Goal: Communication & Community: Answer question/provide support

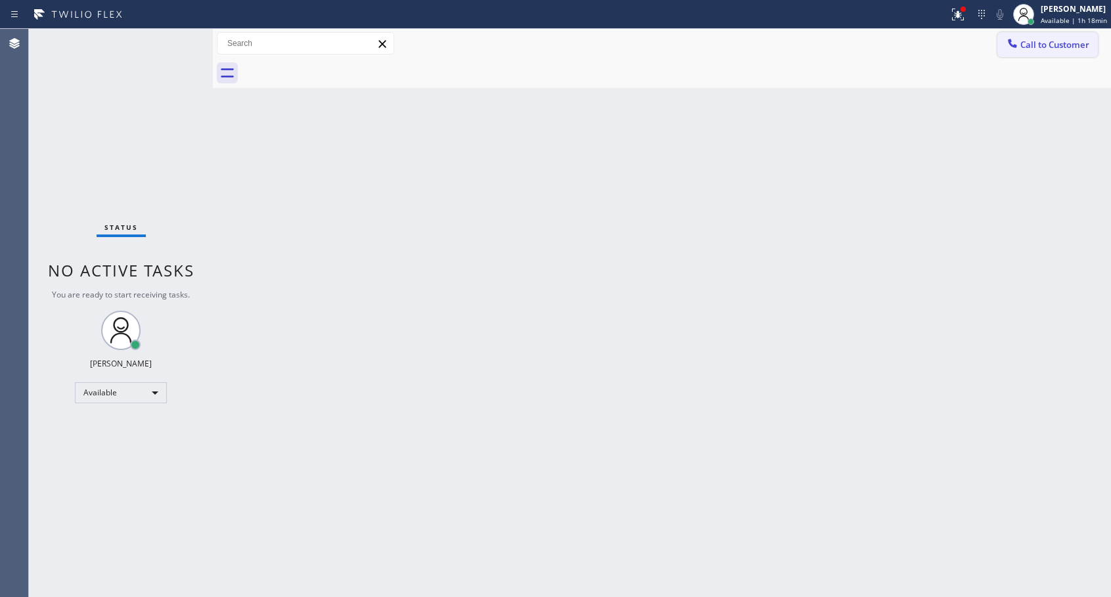
click at [1039, 48] on span "Call to Customer" at bounding box center [1055, 45] width 69 height 12
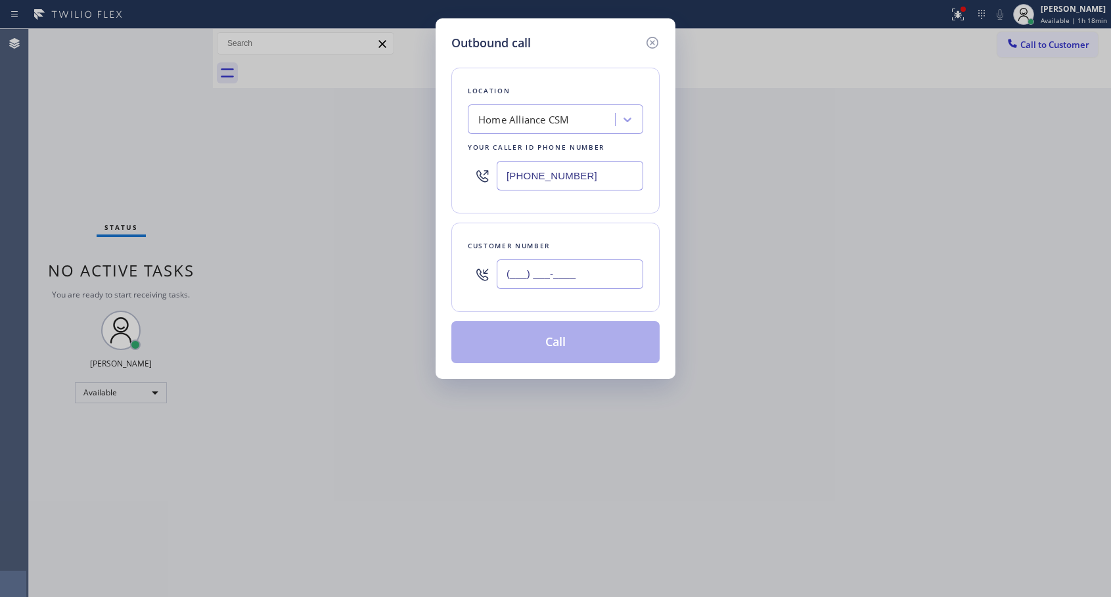
click at [552, 278] on input "(___) ___-____" at bounding box center [570, 275] width 147 height 30
paste input "310) 488-6851"
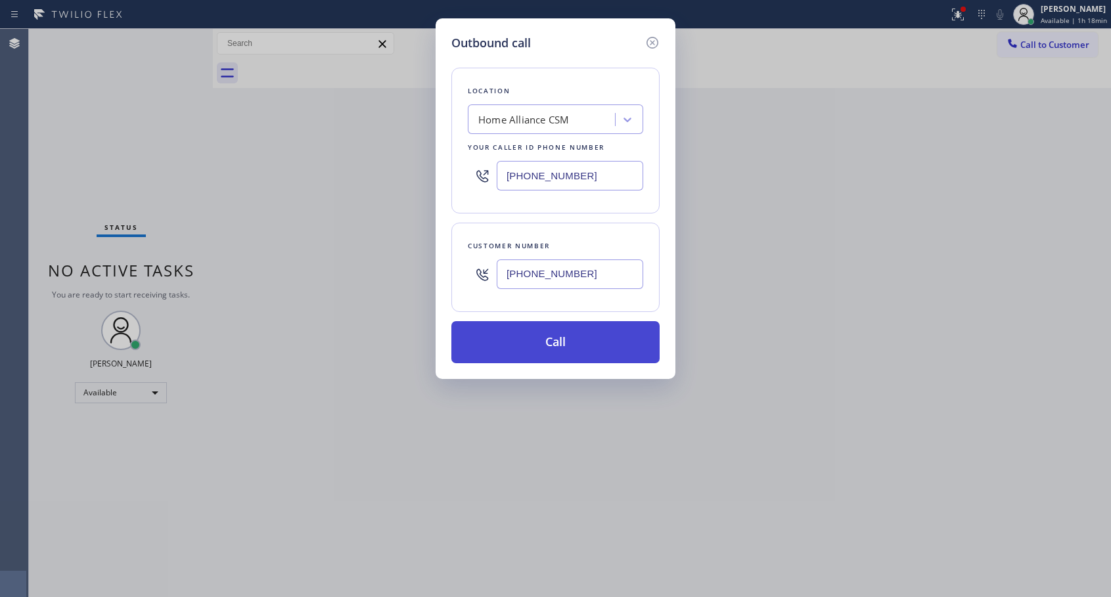
type input "(310) 488-6851"
click at [557, 337] on button "Call" at bounding box center [556, 342] width 208 height 42
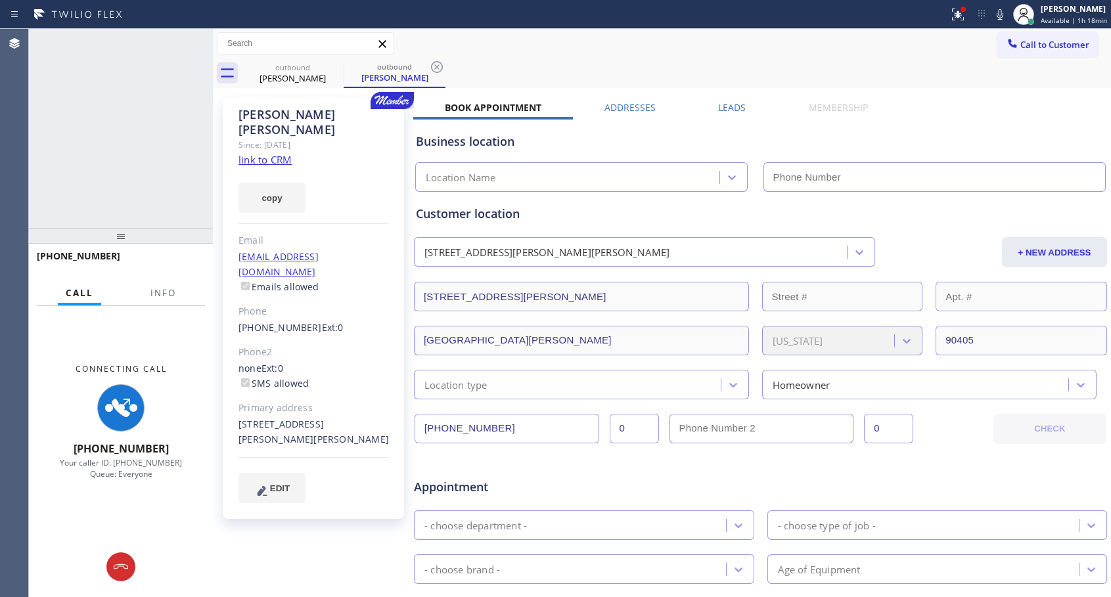
type input "[PHONE_NUMBER]"
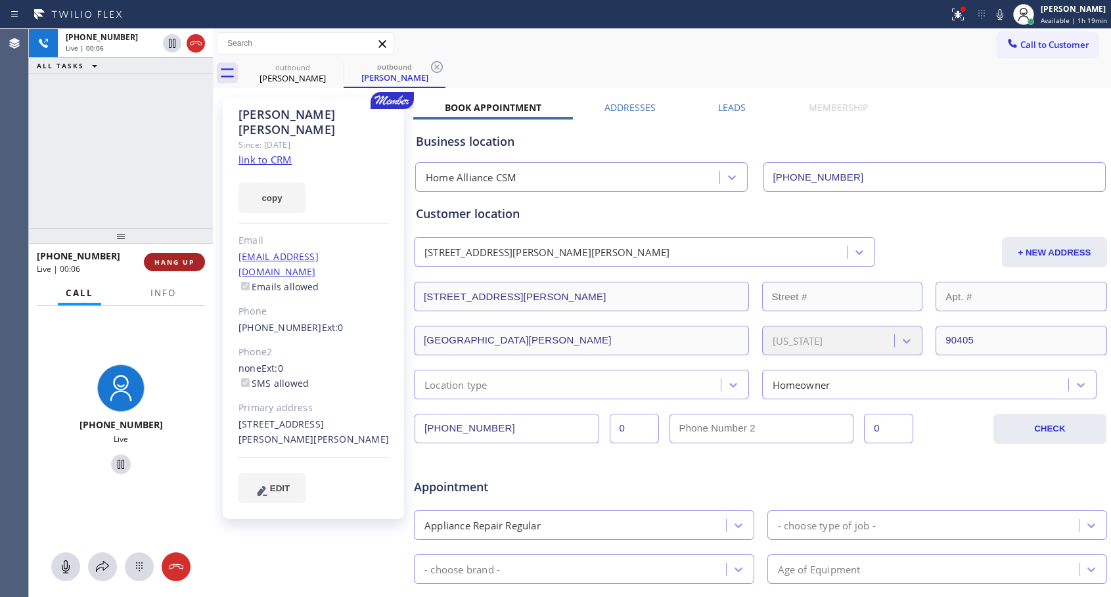
click at [169, 259] on span "HANG UP" at bounding box center [174, 262] width 40 height 9
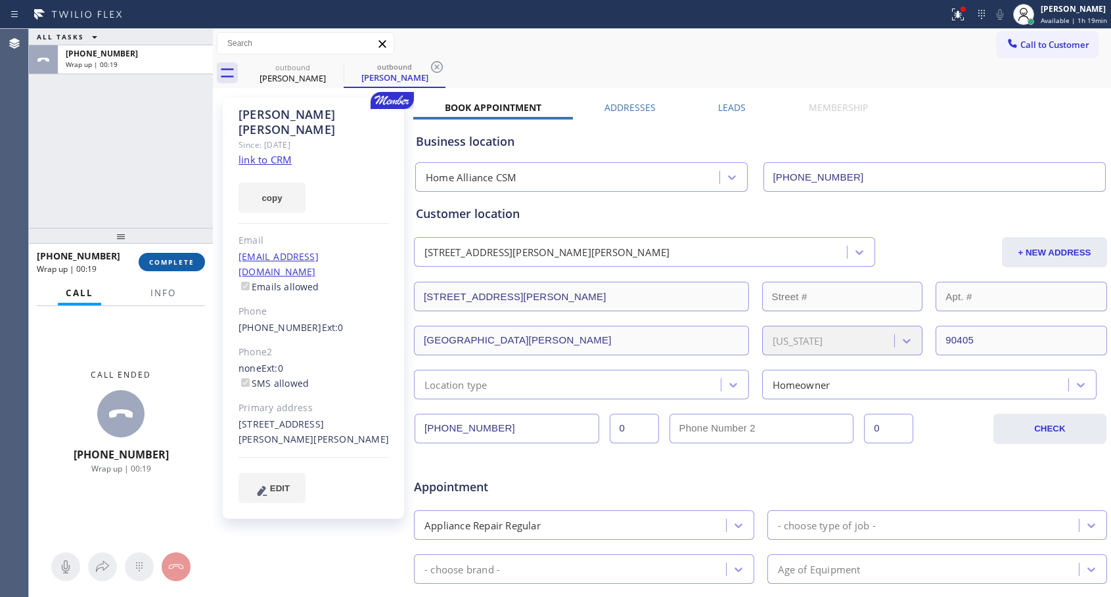
click at [170, 259] on span "COMPLETE" at bounding box center [171, 262] width 45 height 9
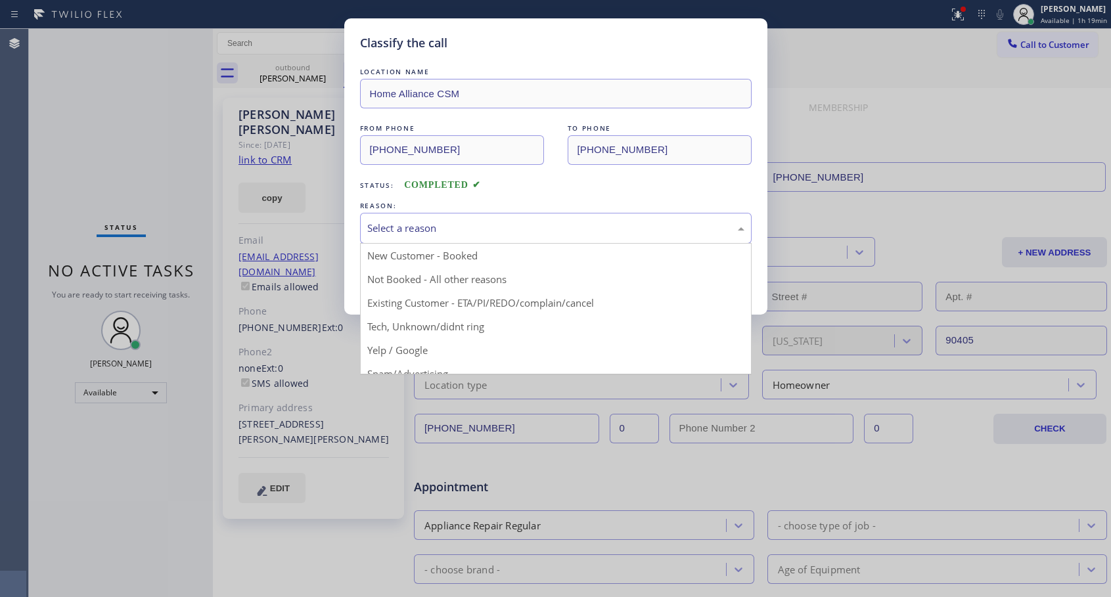
click at [425, 231] on div "Select a reason" at bounding box center [555, 228] width 377 height 15
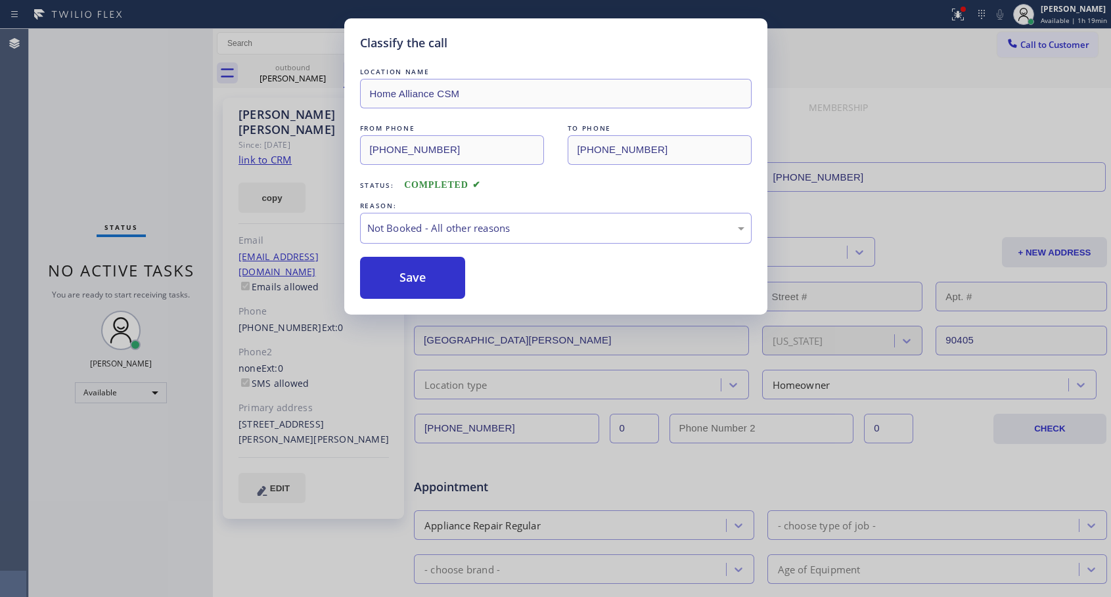
click at [411, 277] on button "Save" at bounding box center [413, 278] width 106 height 42
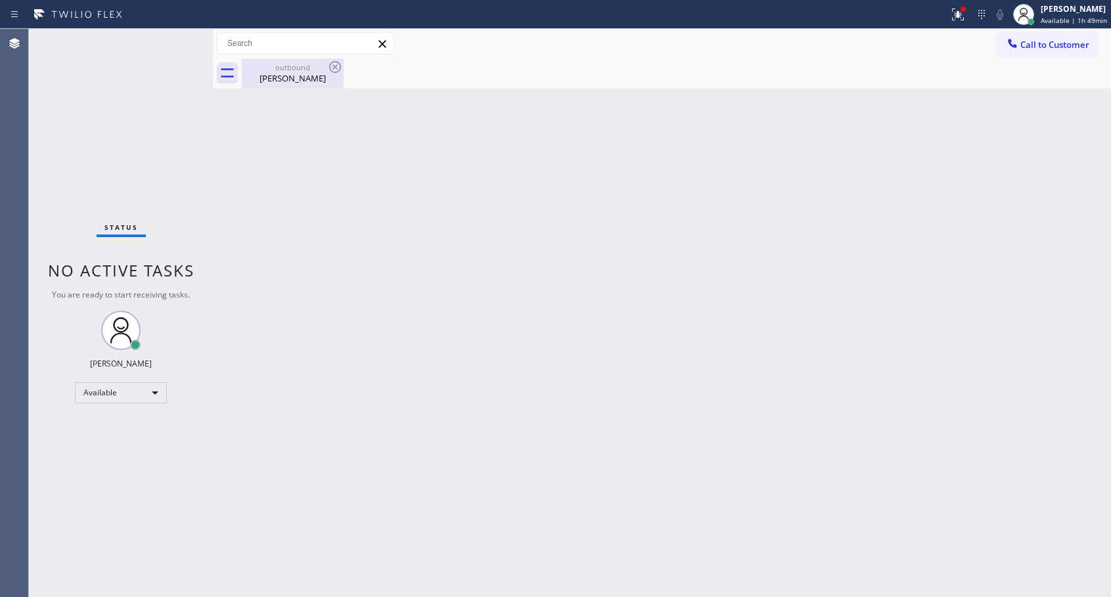
click at [292, 78] on div "Barbara Barnes" at bounding box center [292, 78] width 99 height 12
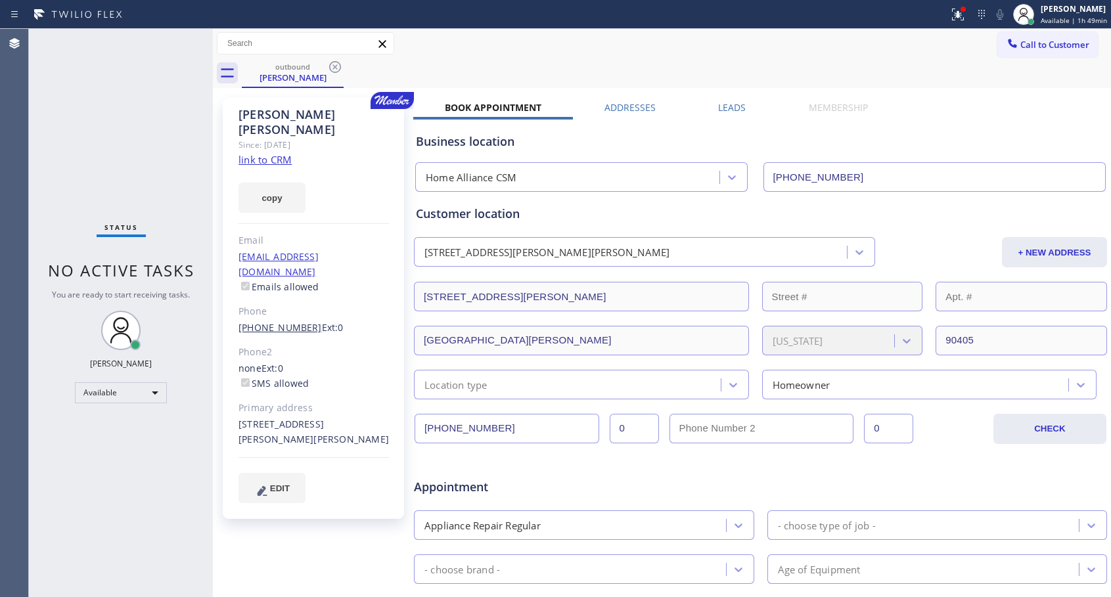
click at [283, 321] on link "(310) 488-6851" at bounding box center [280, 327] width 83 height 12
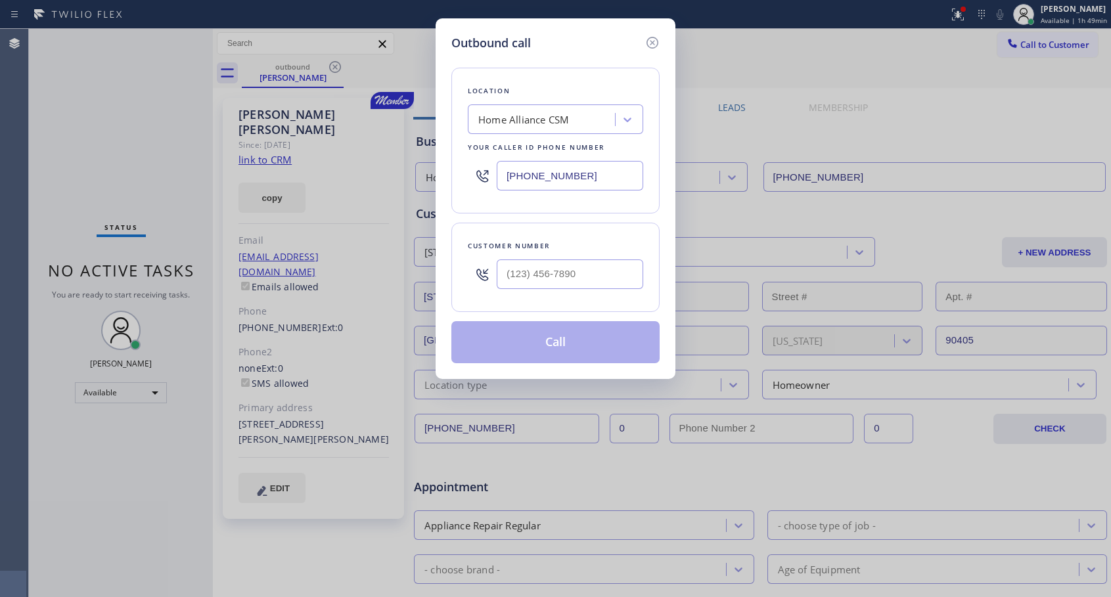
type input "(310) 488-6851"
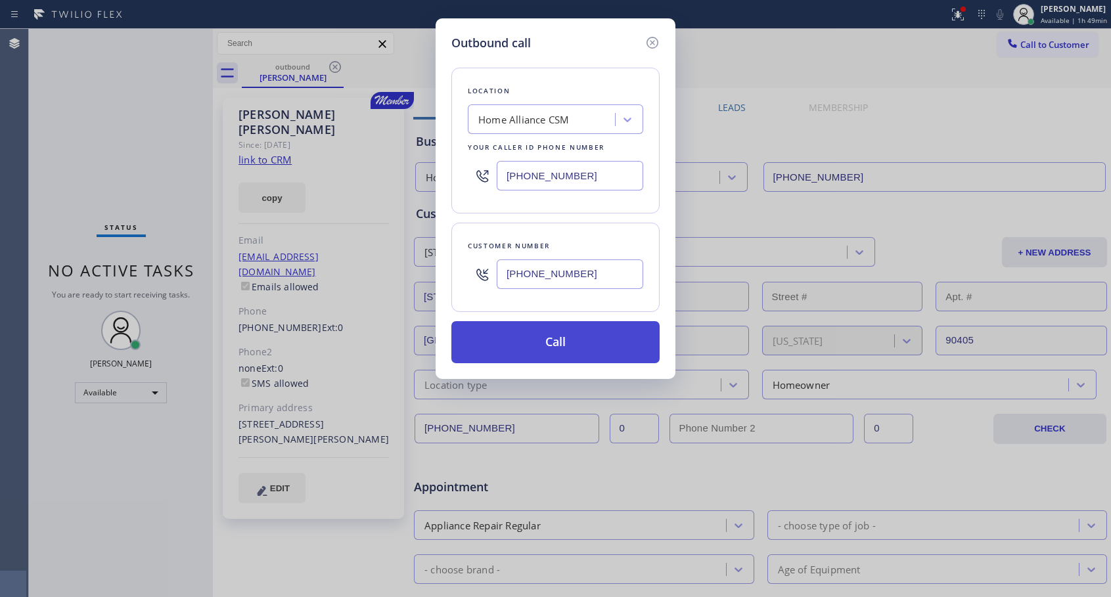
click at [549, 336] on button "Call" at bounding box center [556, 342] width 208 height 42
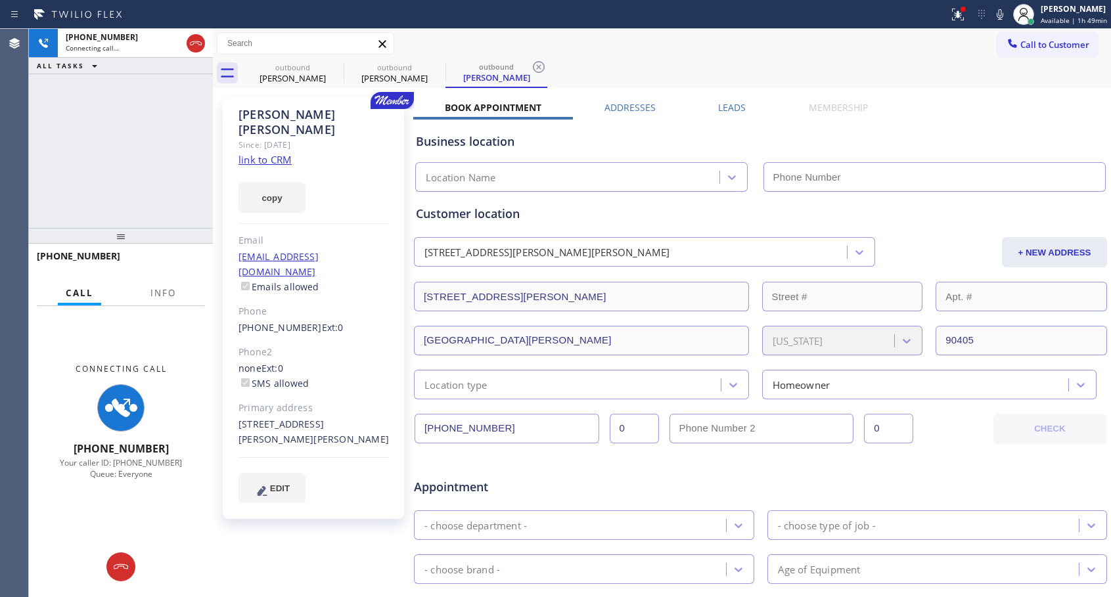
type input "[PHONE_NUMBER]"
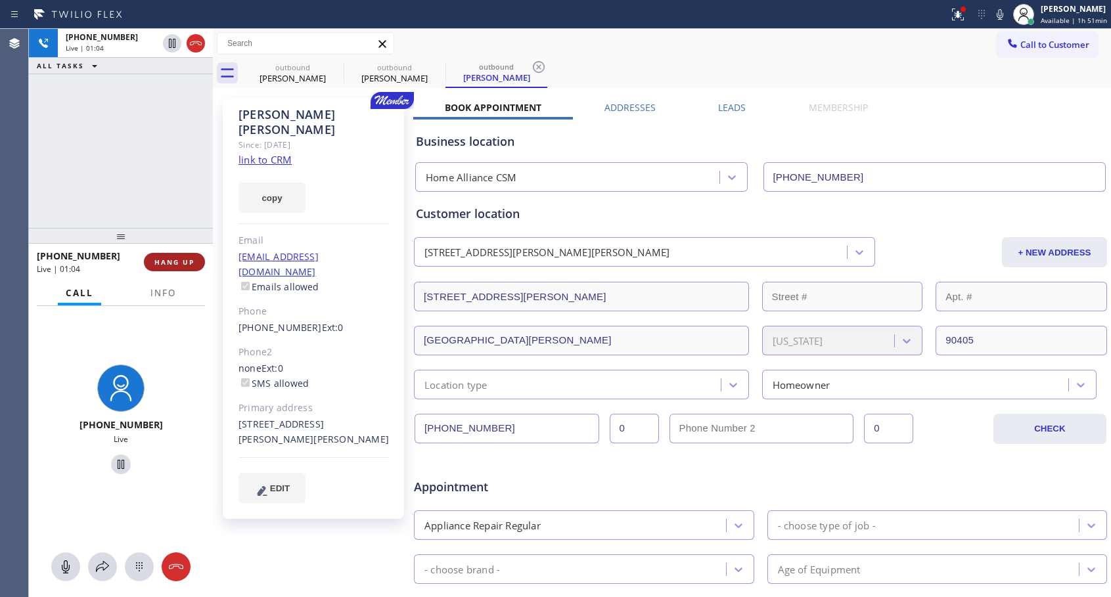
click at [185, 258] on span "HANG UP" at bounding box center [174, 262] width 40 height 9
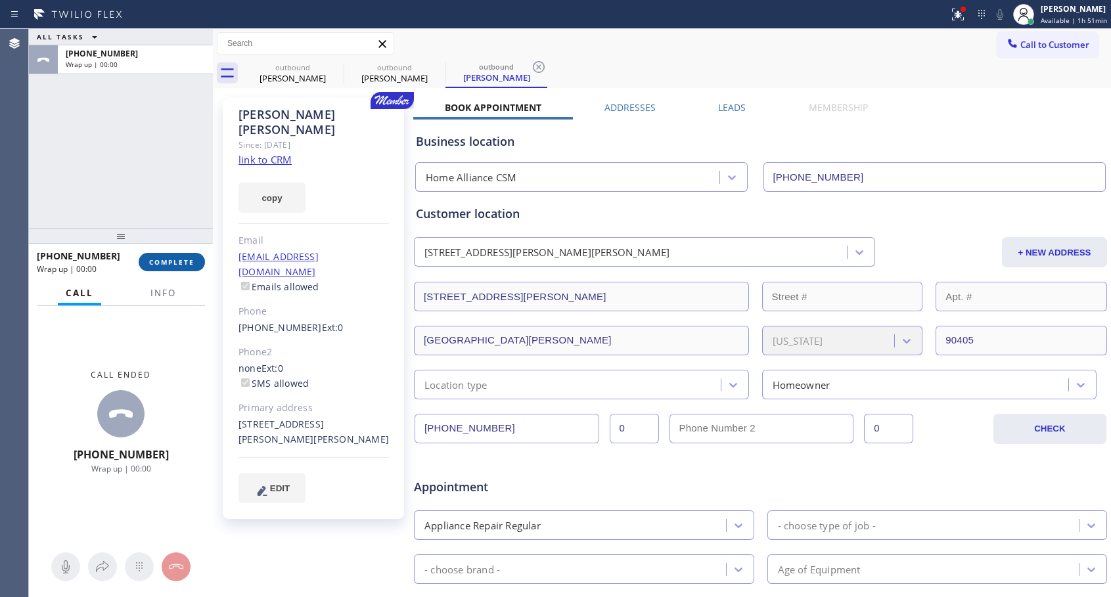
click at [185, 258] on span "COMPLETE" at bounding box center [171, 262] width 45 height 9
click at [175, 262] on span "COMPLETE" at bounding box center [171, 262] width 45 height 9
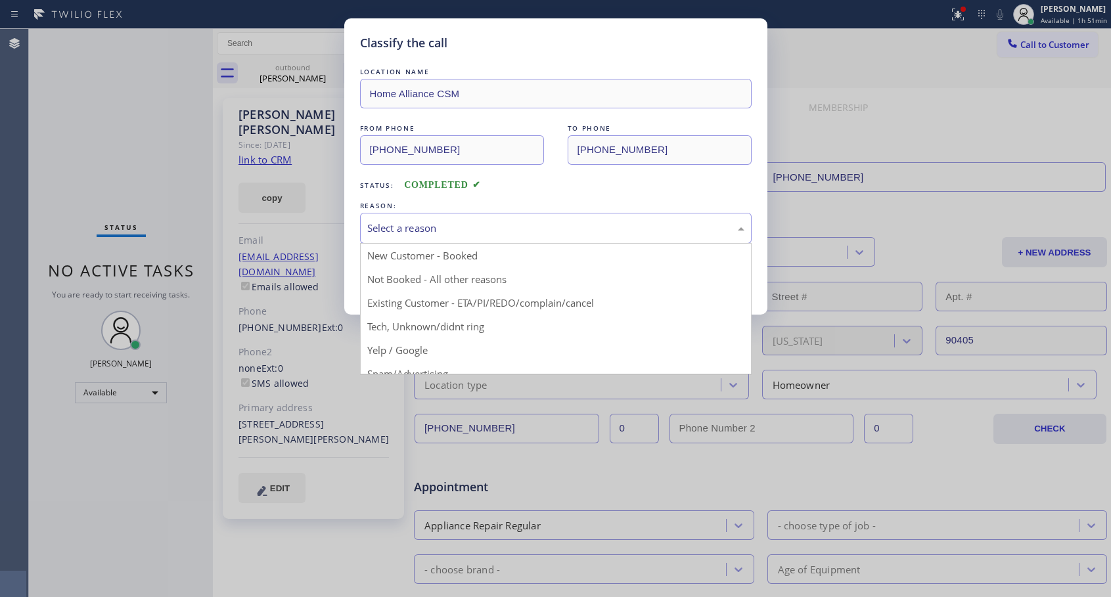
click at [421, 222] on div "Select a reason" at bounding box center [555, 228] width 377 height 15
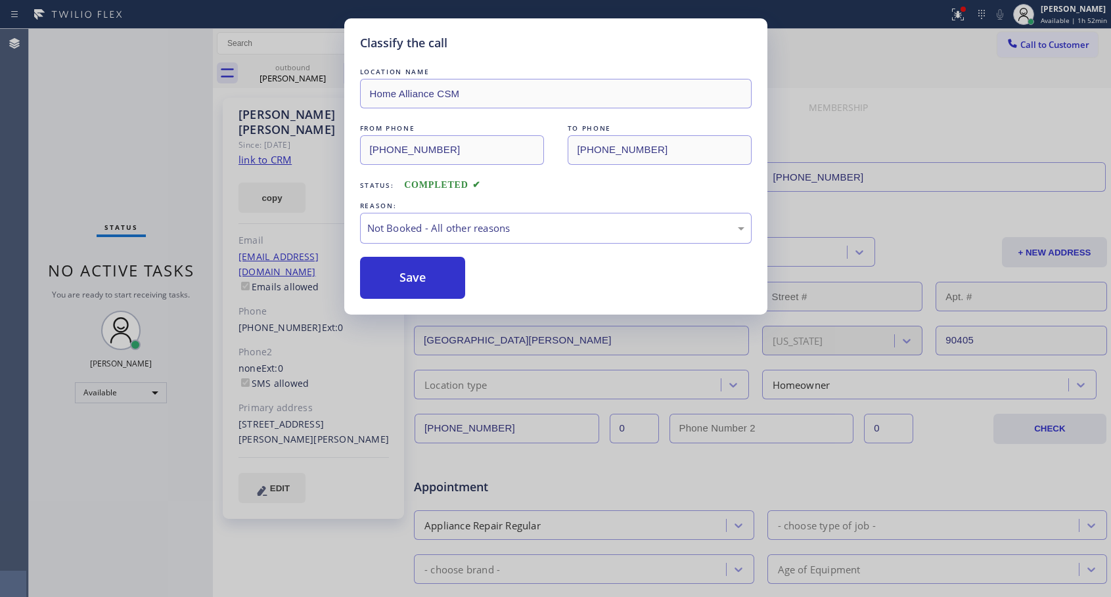
click at [404, 283] on button "Save" at bounding box center [413, 278] width 106 height 42
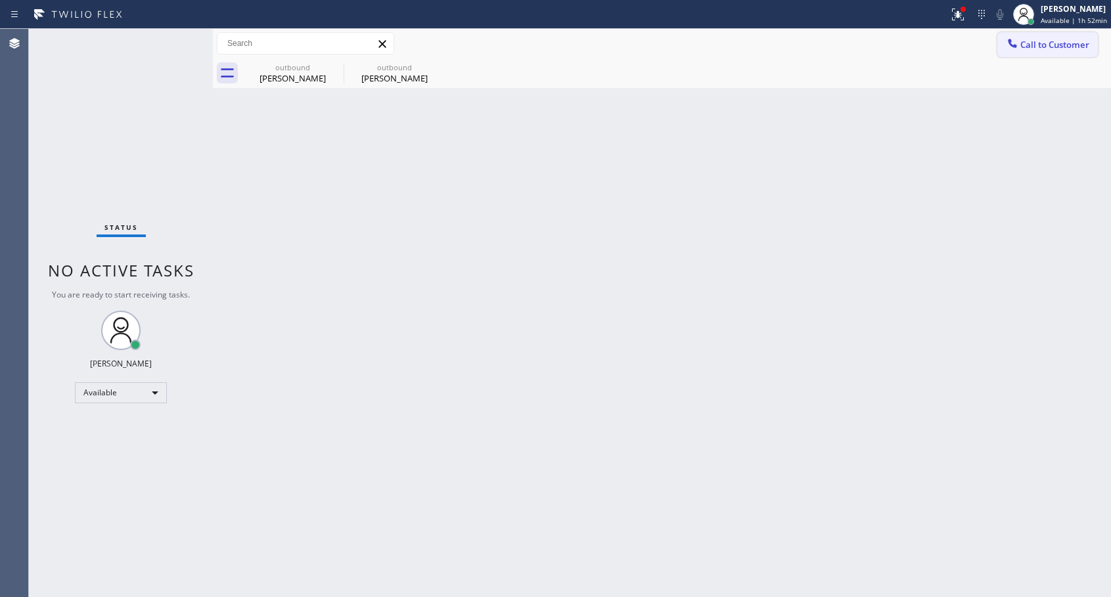
click at [1024, 39] on span "Call to Customer" at bounding box center [1055, 45] width 69 height 12
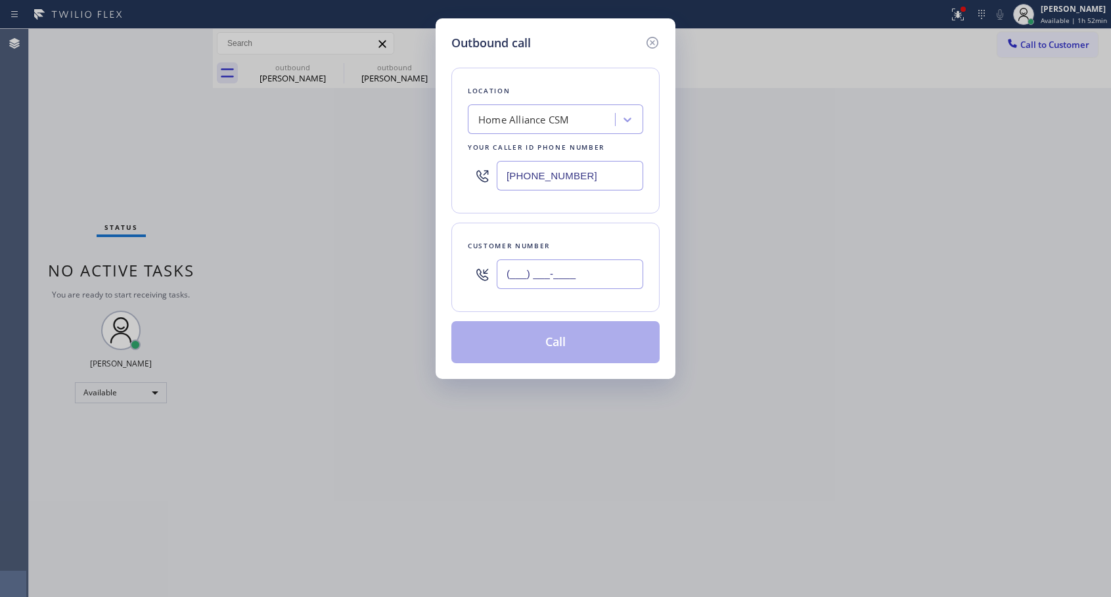
click at [510, 266] on input "(___) ___-____" at bounding box center [570, 275] width 147 height 30
paste input "805) 231-5936"
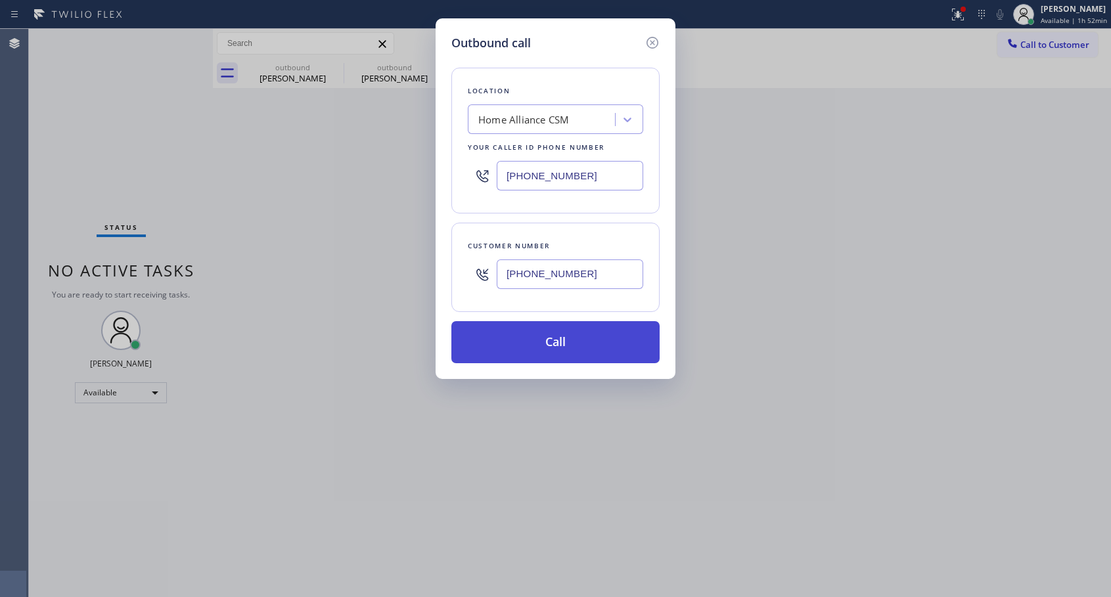
type input "(805) 231-5936"
click at [554, 345] on button "Call" at bounding box center [556, 342] width 208 height 42
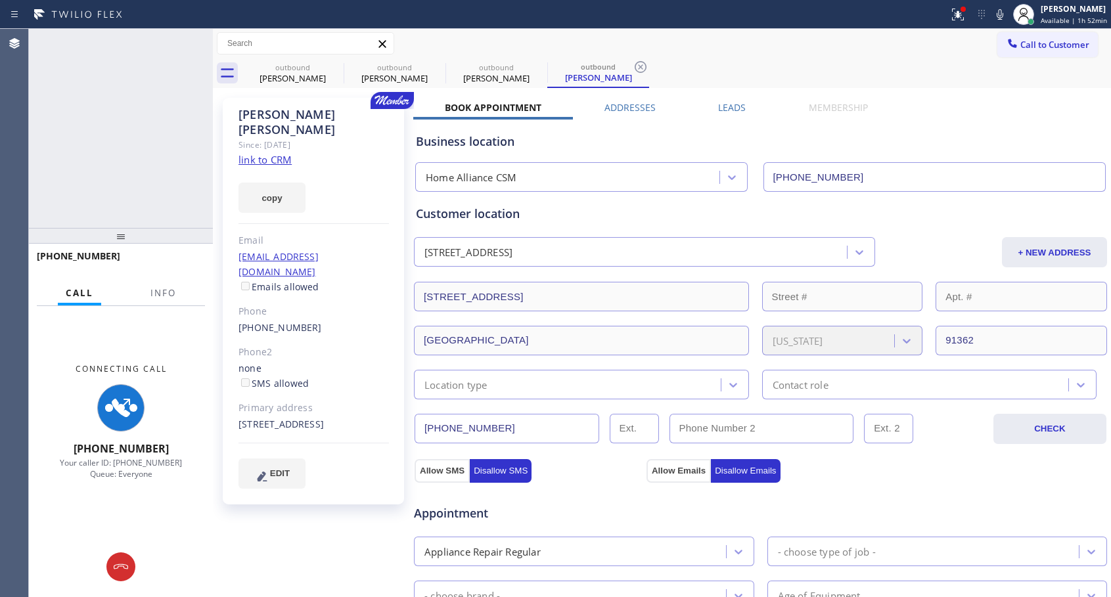
type input "[PHONE_NUMBER]"
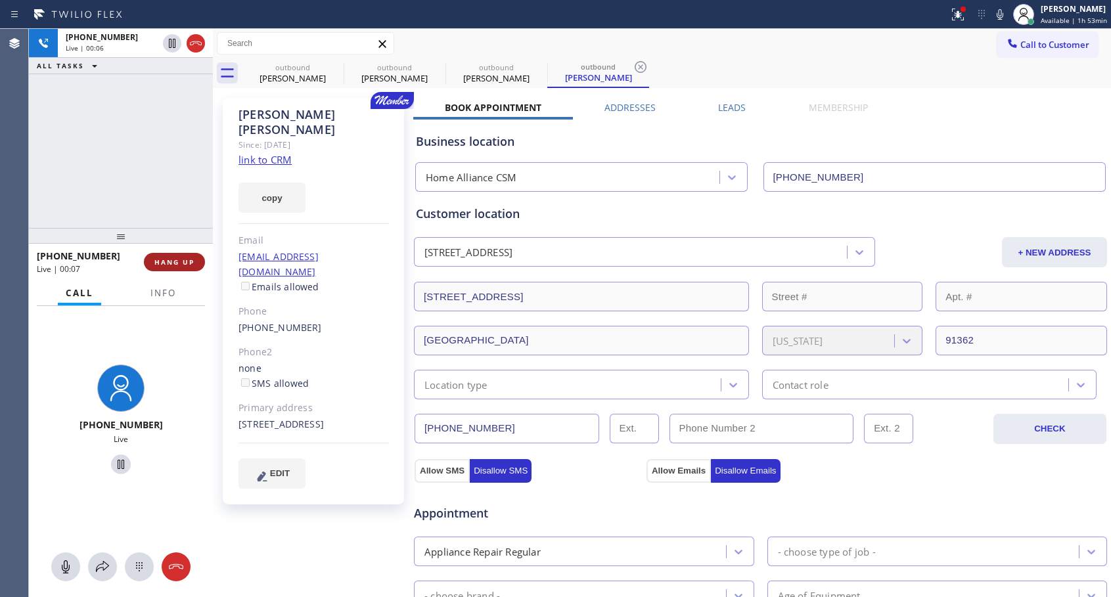
click at [191, 260] on span "HANG UP" at bounding box center [174, 262] width 40 height 9
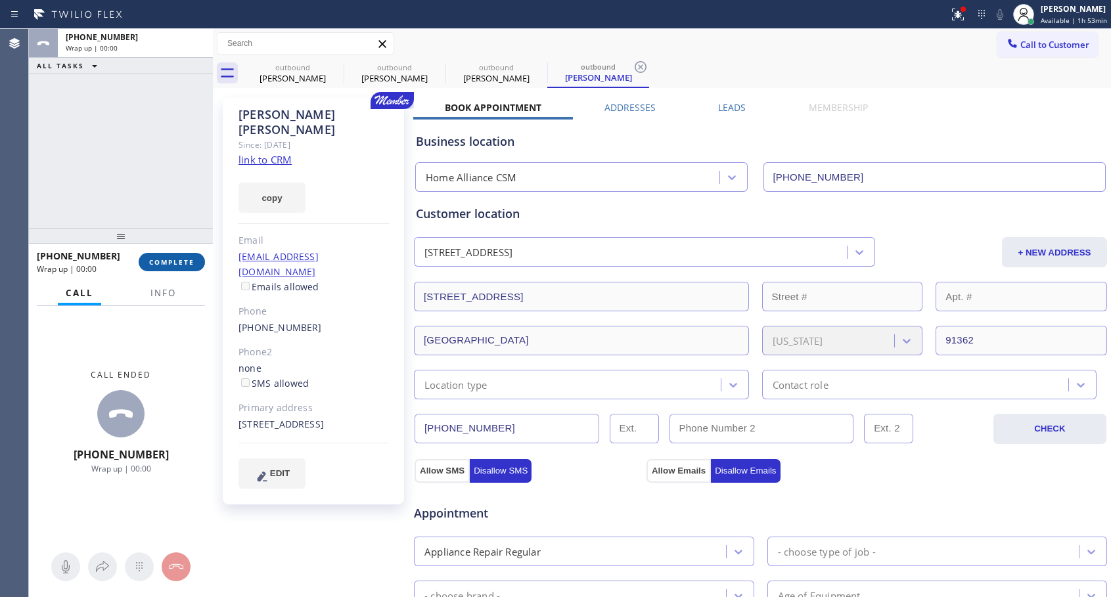
click at [191, 260] on span "COMPLETE" at bounding box center [171, 262] width 45 height 9
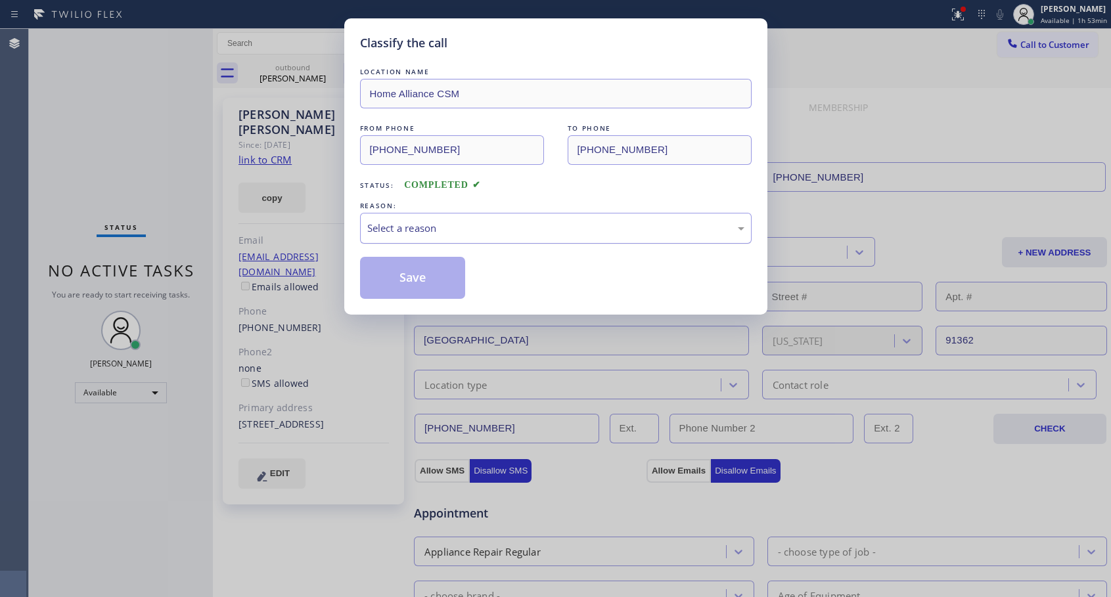
click at [523, 227] on div "Select a reason" at bounding box center [555, 228] width 377 height 15
click at [440, 278] on button "Save" at bounding box center [413, 278] width 106 height 42
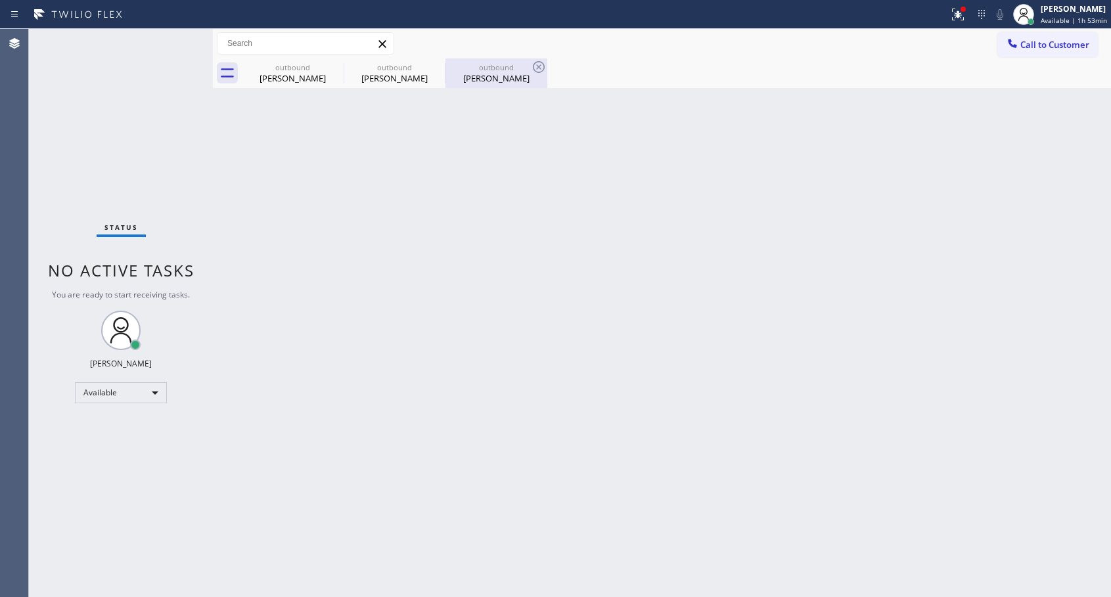
click at [484, 78] on div "Brenda Wasser" at bounding box center [496, 78] width 99 height 12
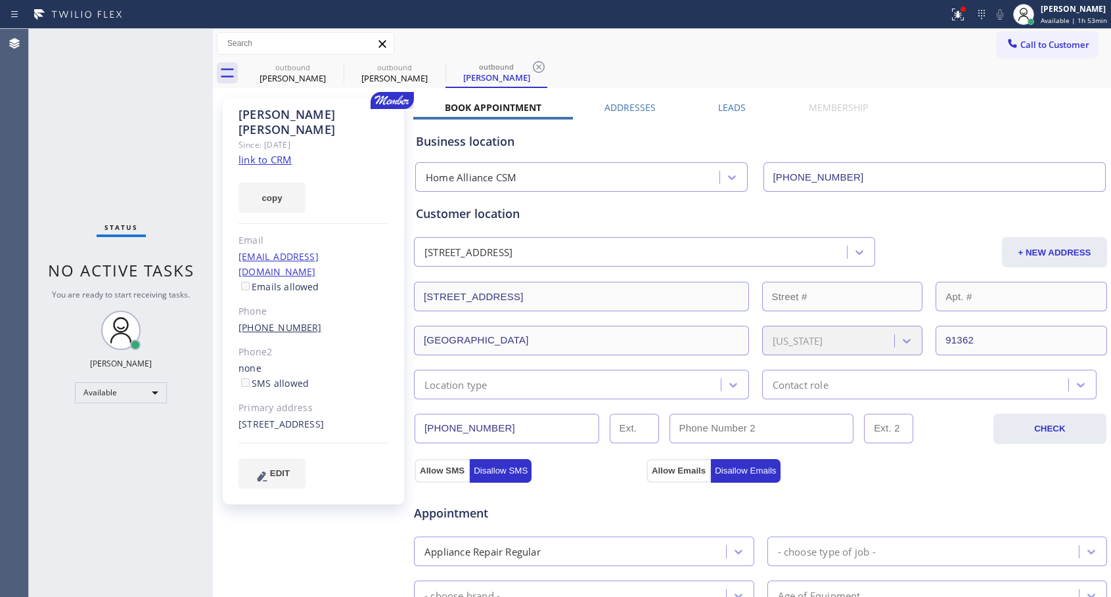
click at [294, 321] on link "(805) 231-5936" at bounding box center [280, 327] width 83 height 12
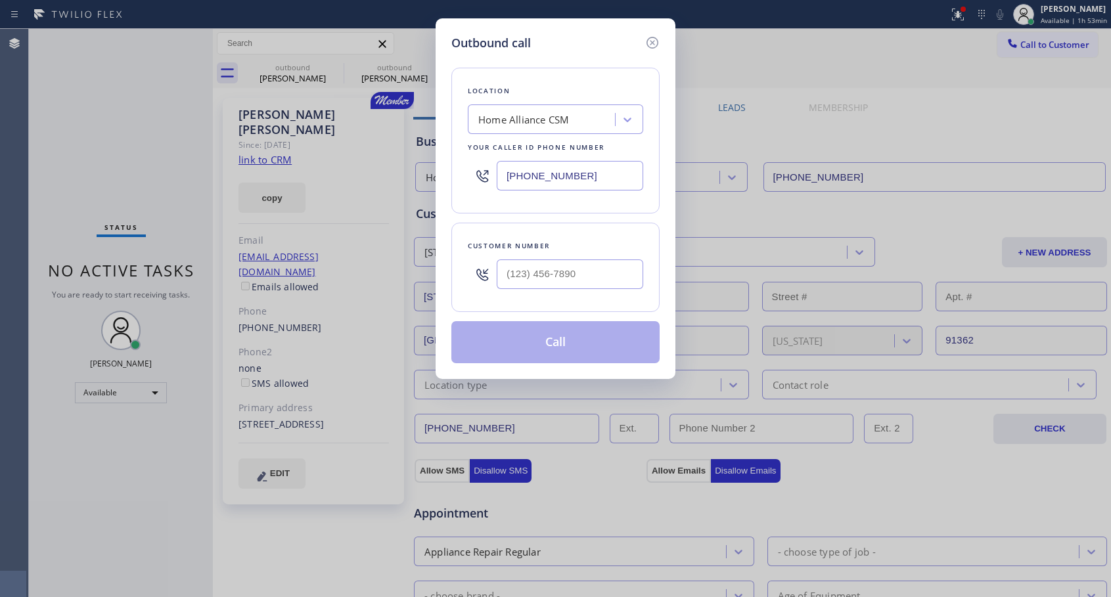
type input "(805) 231-5936"
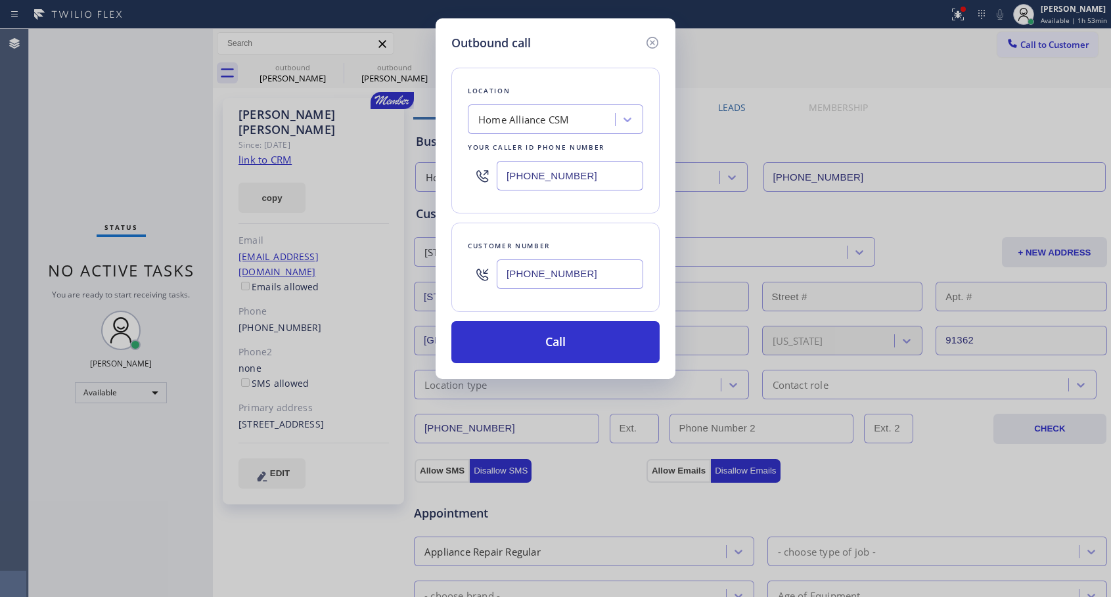
click at [565, 275] on input "(805) 231-5936" at bounding box center [570, 275] width 147 height 30
click at [522, 338] on button "Call" at bounding box center [556, 342] width 208 height 42
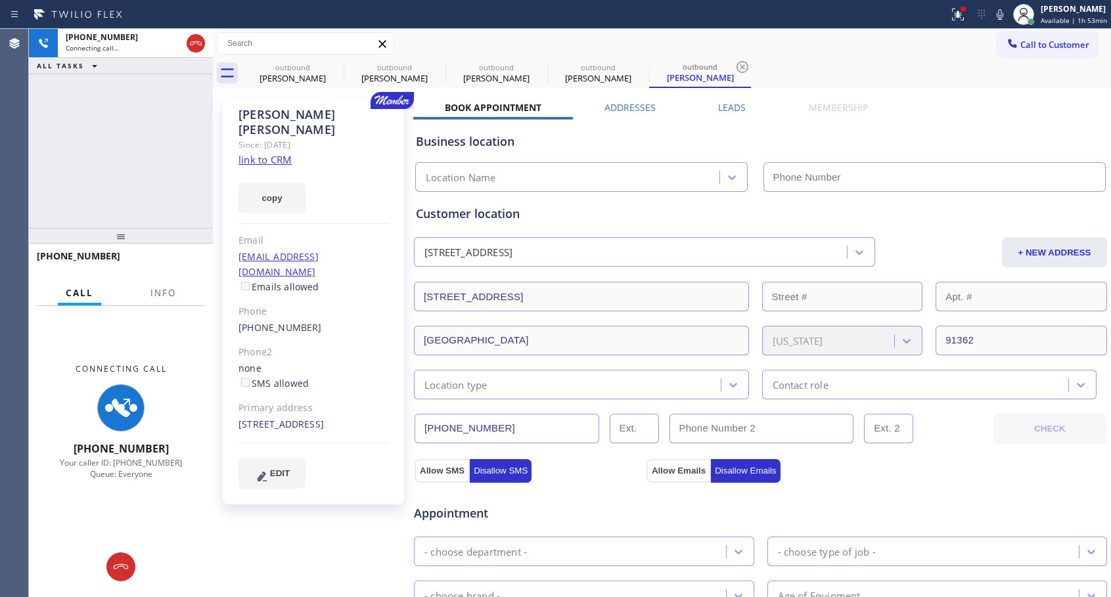
type input "[PHONE_NUMBER]"
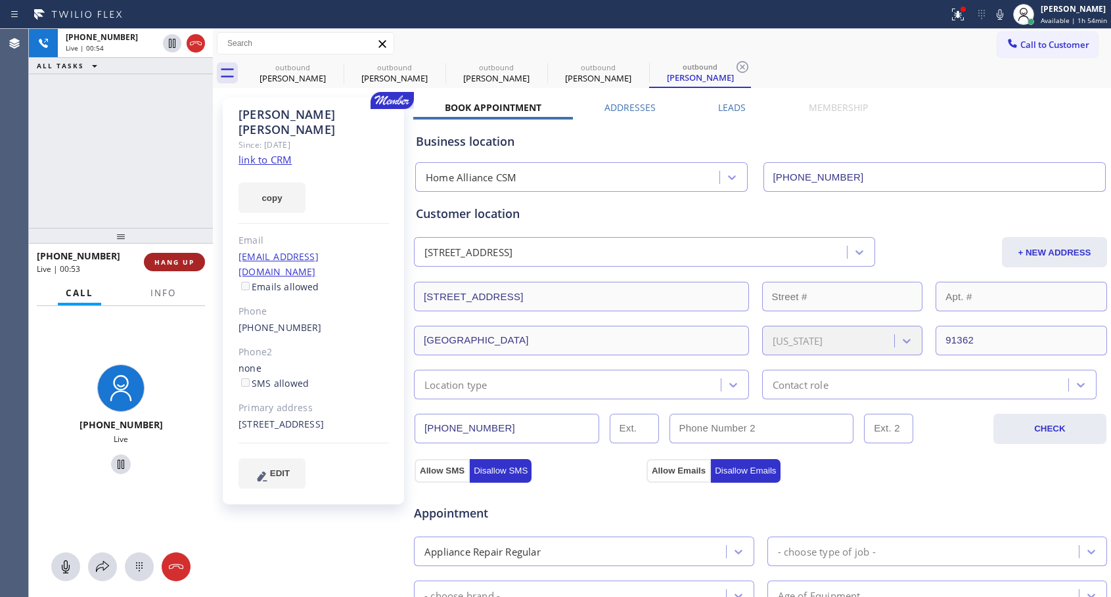
click at [162, 264] on span "HANG UP" at bounding box center [174, 262] width 40 height 9
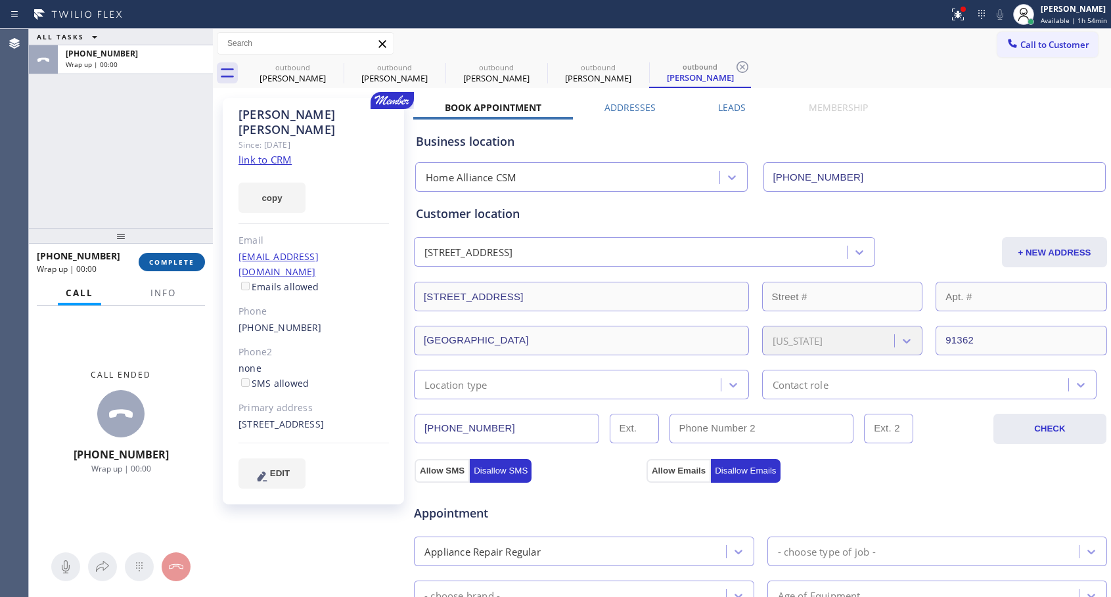
click at [162, 264] on span "COMPLETE" at bounding box center [171, 262] width 45 height 9
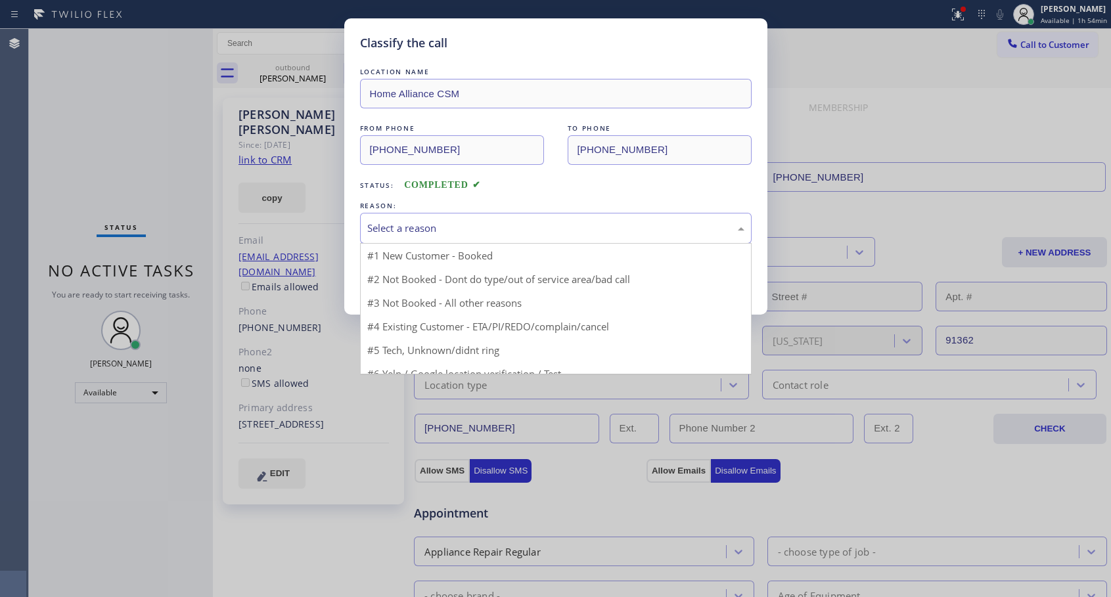
click at [525, 233] on div "Select a reason" at bounding box center [555, 228] width 377 height 15
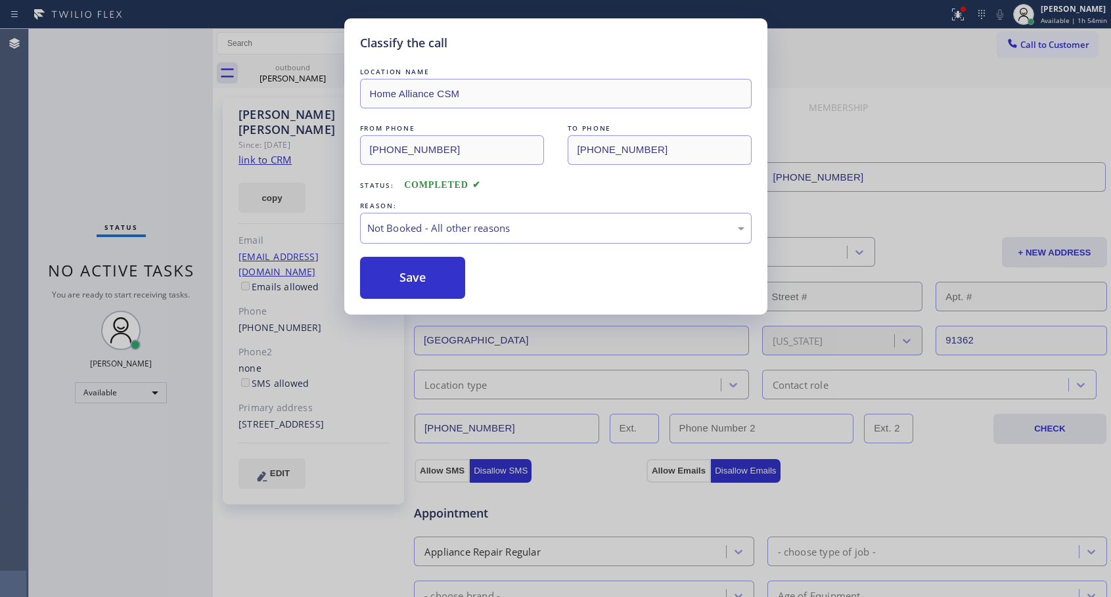
click at [421, 281] on button "Save" at bounding box center [413, 278] width 106 height 42
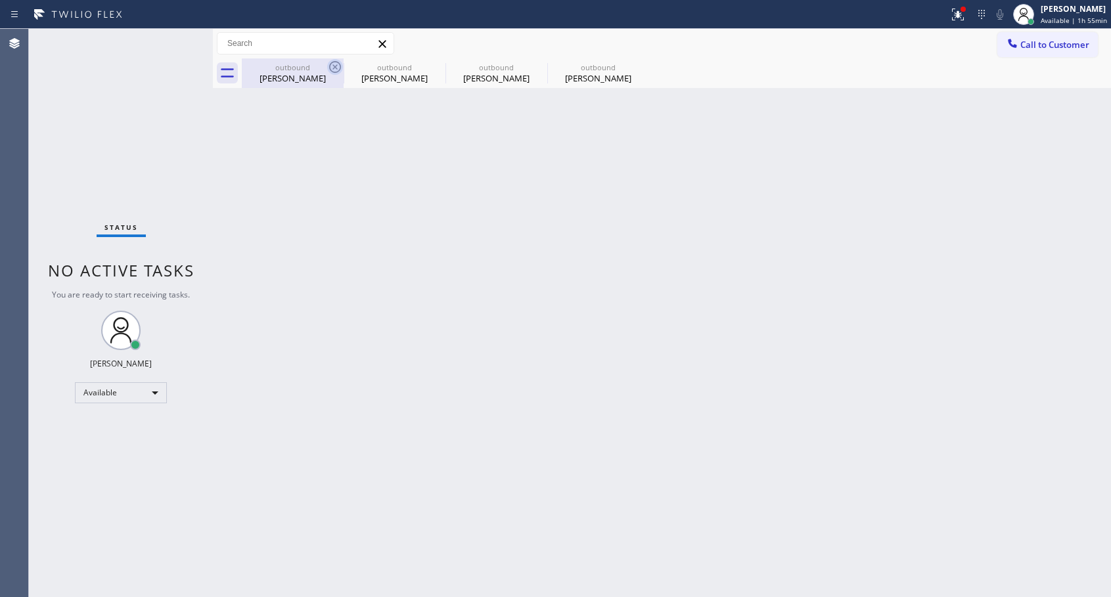
click at [335, 64] on icon at bounding box center [335, 67] width 16 height 16
click at [0, 0] on icon at bounding box center [0, 0] width 0 height 0
click at [335, 64] on div "outbound Barbara Barnes outbound Barbara Barnes outbound Brenda Wasser outbound…" at bounding box center [677, 73] width 870 height 30
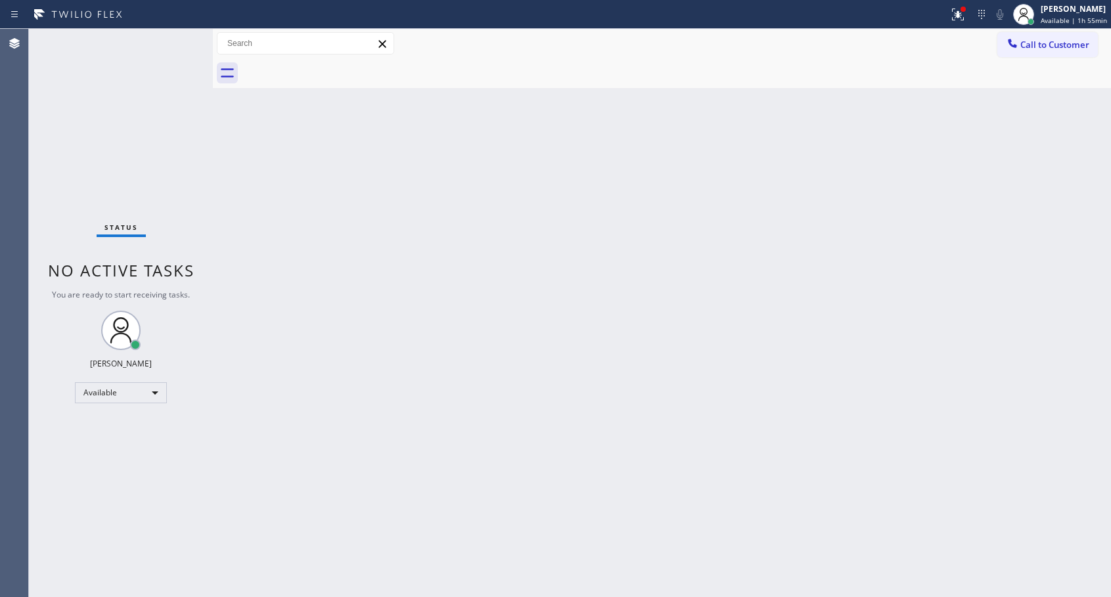
click at [335, 64] on div at bounding box center [677, 73] width 870 height 30
drag, startPoint x: 1025, startPoint y: 41, endPoint x: 979, endPoint y: 65, distance: 52.0
click at [1020, 45] on button "Call to Customer" at bounding box center [1048, 44] width 101 height 25
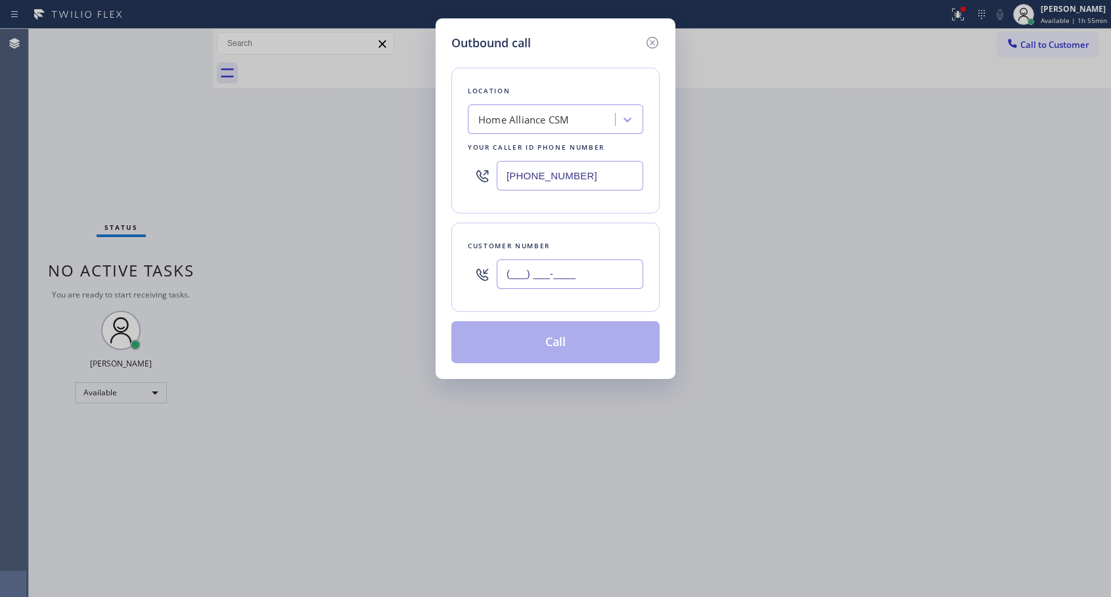
click at [574, 267] on input "(___) ___-____" at bounding box center [570, 275] width 147 height 30
paste input "949) 275-3816"
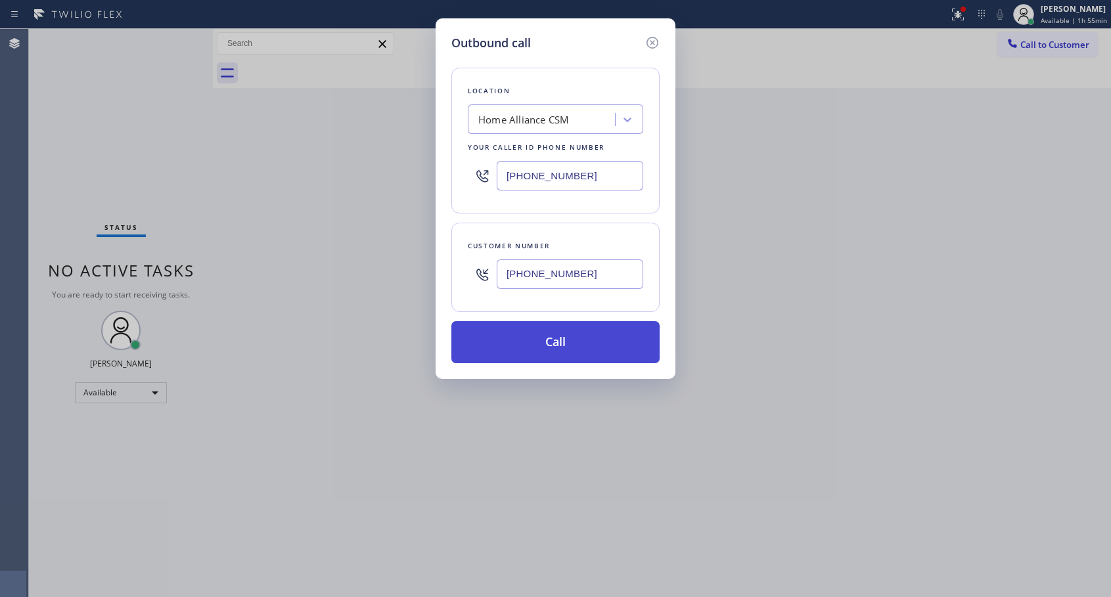
type input "[PHONE_NUMBER]"
click at [557, 342] on button "Call" at bounding box center [556, 342] width 208 height 42
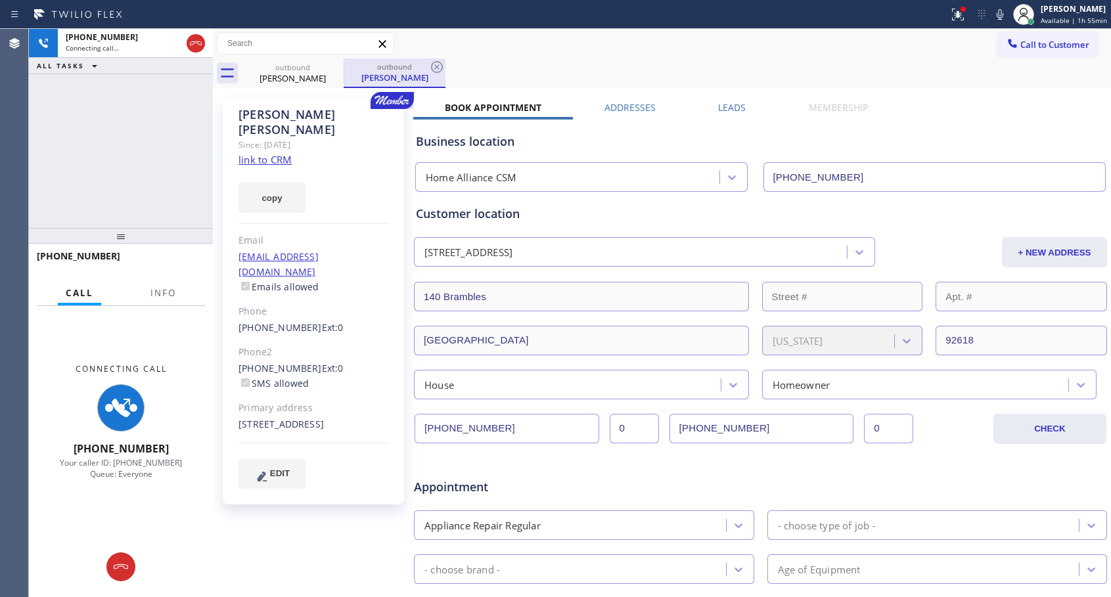
type input "[PHONE_NUMBER]"
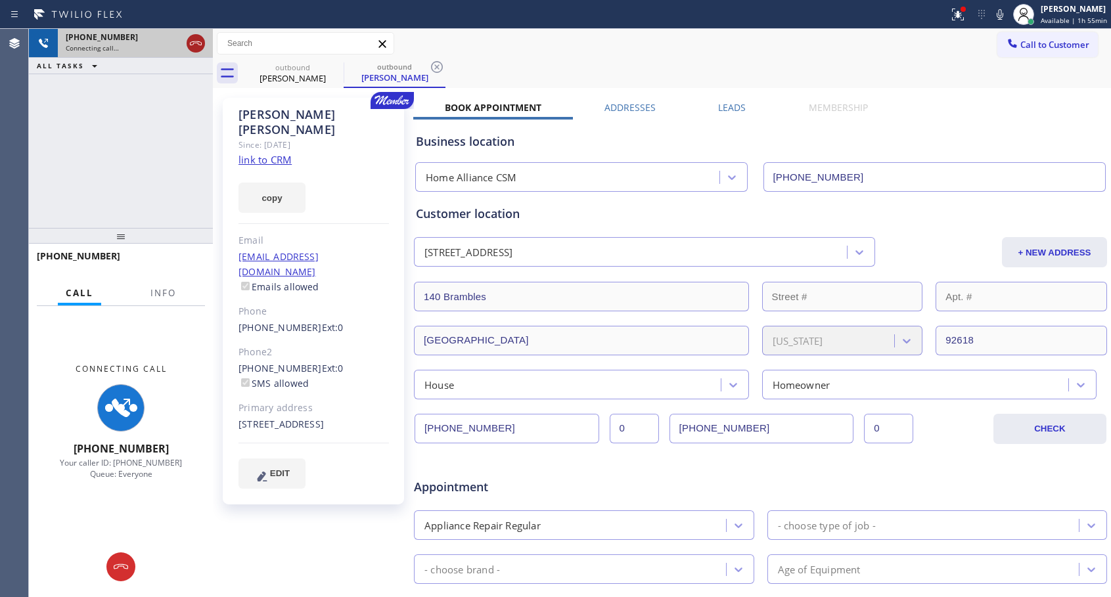
click at [195, 41] on icon at bounding box center [196, 43] width 16 height 16
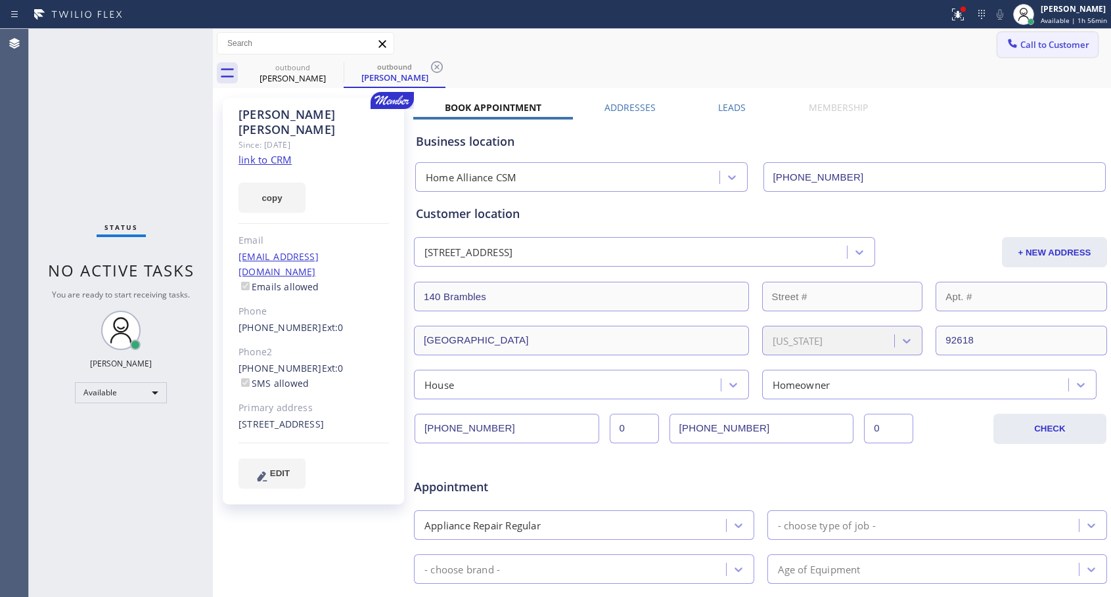
click at [1017, 52] on button "Call to Customer" at bounding box center [1048, 44] width 101 height 25
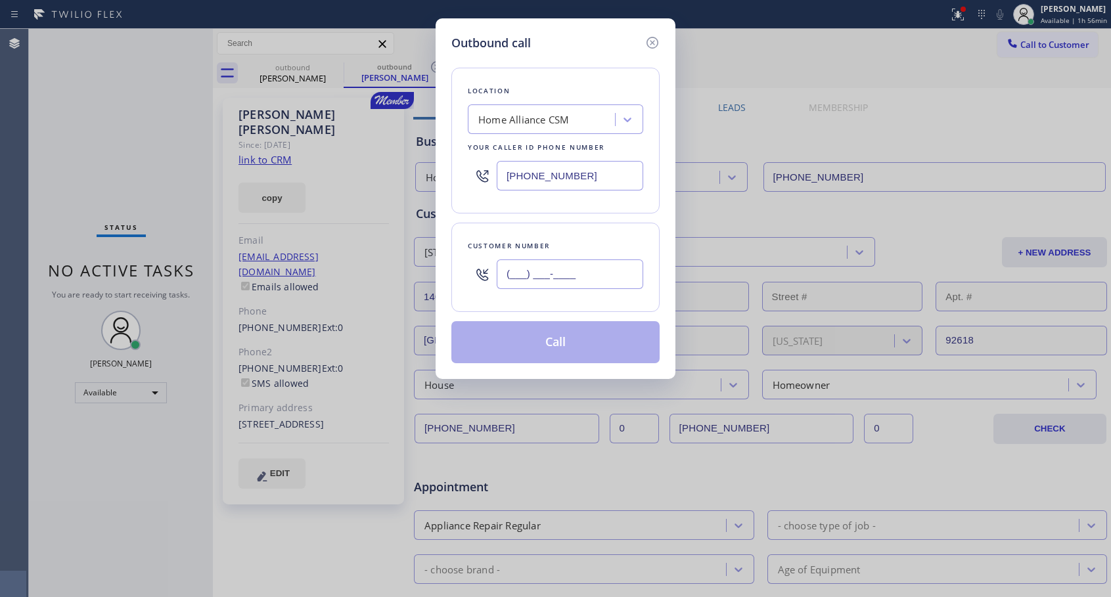
click at [586, 271] on input "(___) ___-____" at bounding box center [570, 275] width 147 height 30
paste input "954) 254-7021"
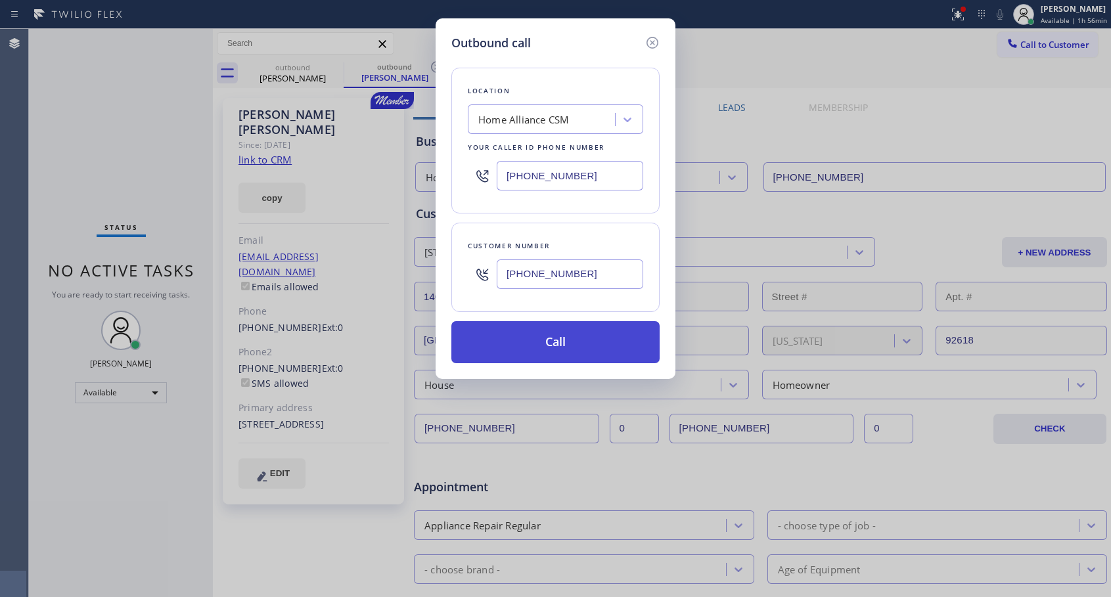
type input "[PHONE_NUMBER]"
click at [549, 358] on button "Call" at bounding box center [556, 342] width 208 height 42
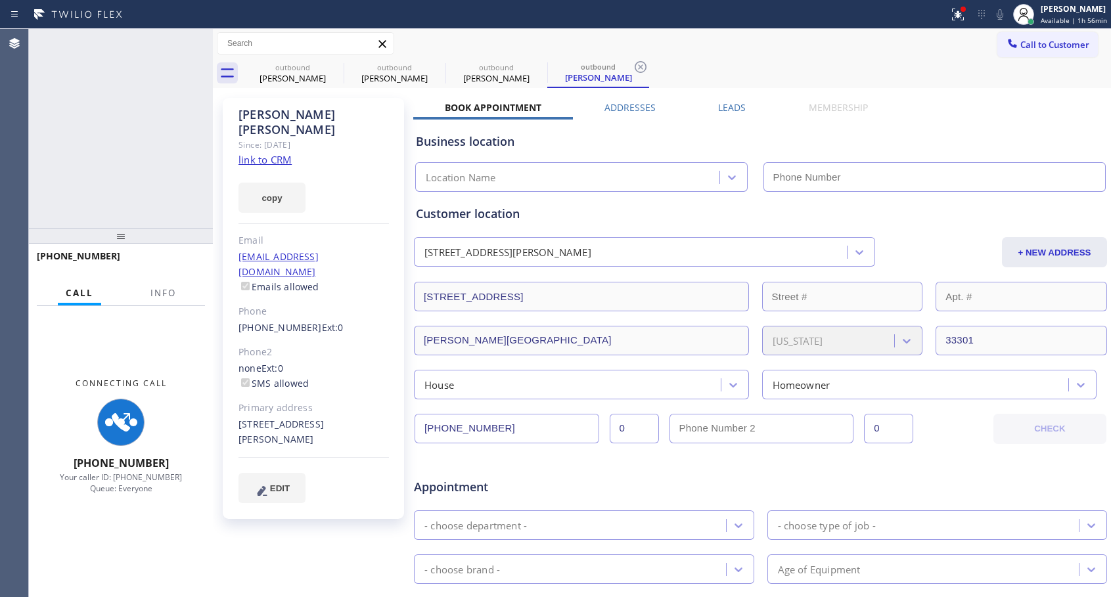
type input "[PHONE_NUMBER]"
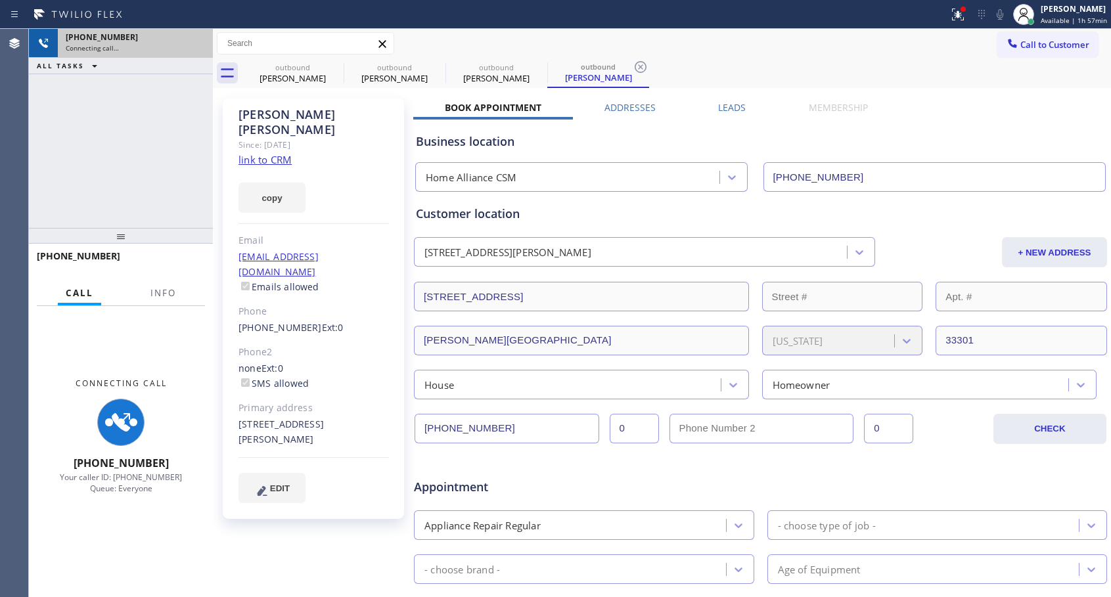
click at [143, 42] on div "[PHONE_NUMBER]" at bounding box center [135, 37] width 139 height 11
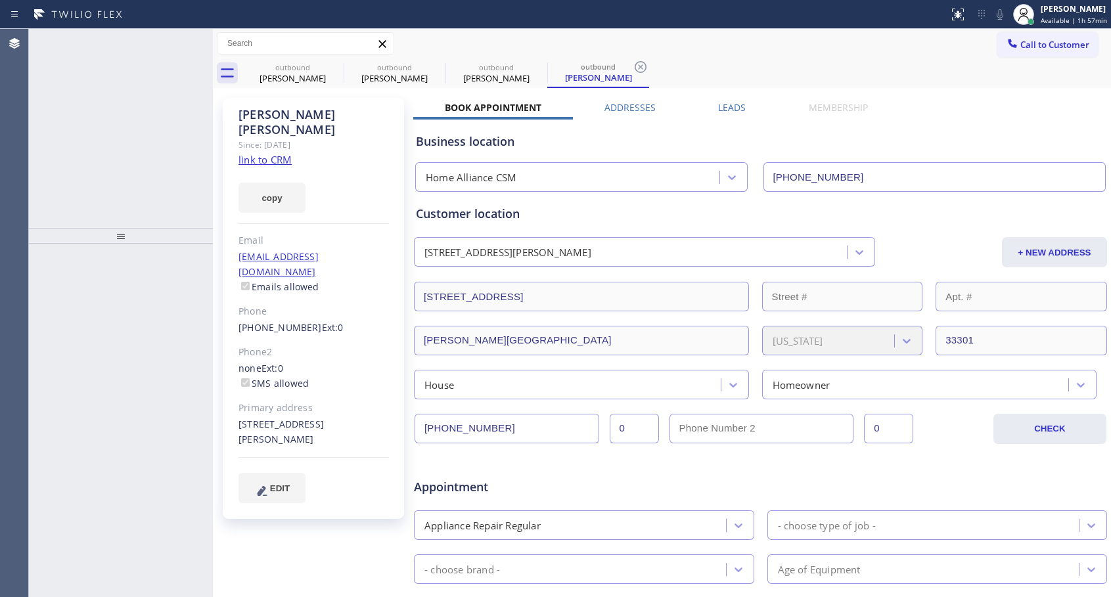
type input "[PHONE_NUMBER]"
click at [134, 50] on div "Connecting call…" at bounding box center [135, 47] width 139 height 9
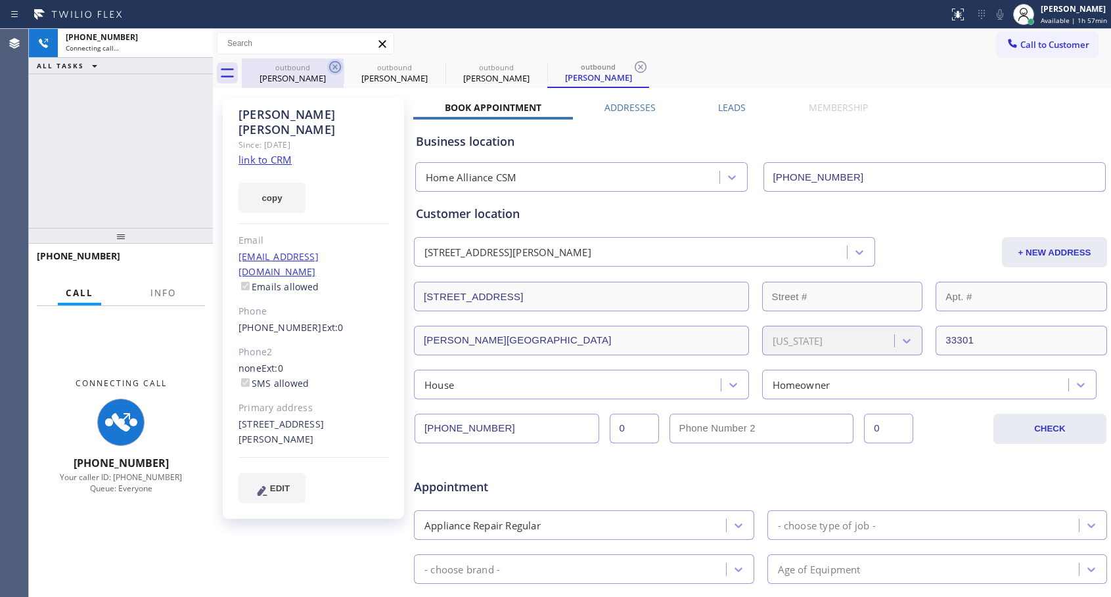
click at [332, 62] on icon at bounding box center [335, 67] width 12 height 12
click at [0, 0] on icon at bounding box center [0, 0] width 0 height 0
click at [635, 62] on icon at bounding box center [641, 67] width 12 height 12
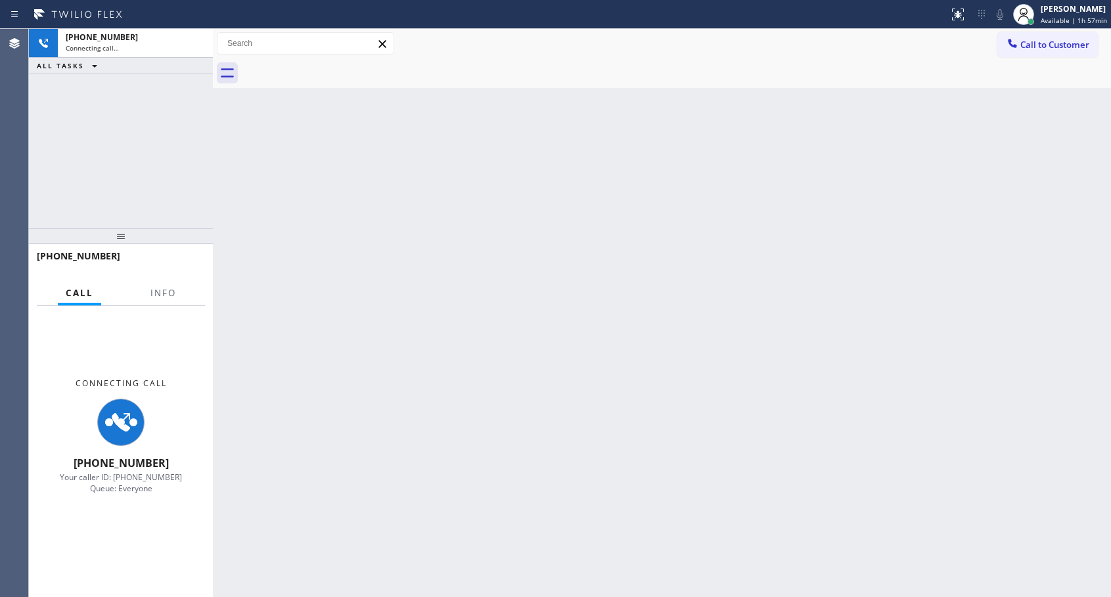
click at [332, 62] on div at bounding box center [677, 73] width 870 height 30
drag, startPoint x: 145, startPoint y: 47, endPoint x: 532, endPoint y: 317, distance: 472.1
click at [532, 317] on div "Back to Dashboard Change Sender ID Customers Technicians Select a contact Outbo…" at bounding box center [662, 313] width 899 height 569
click at [126, 43] on div "Connecting call…" at bounding box center [135, 47] width 139 height 9
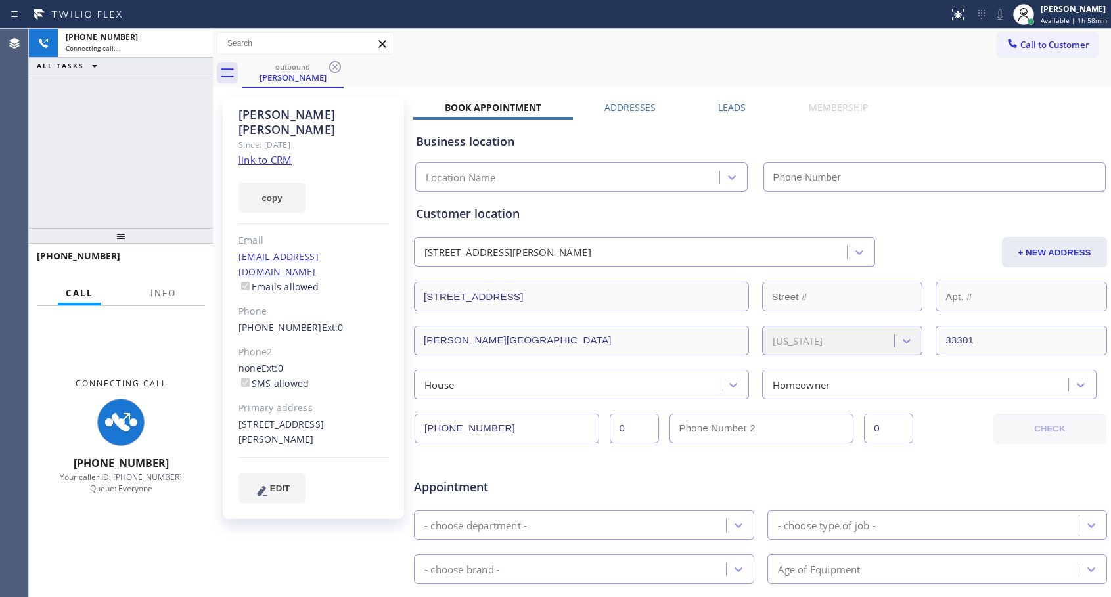
click at [89, 62] on icon at bounding box center [95, 66] width 16 height 16
type input "[PHONE_NUMBER]"
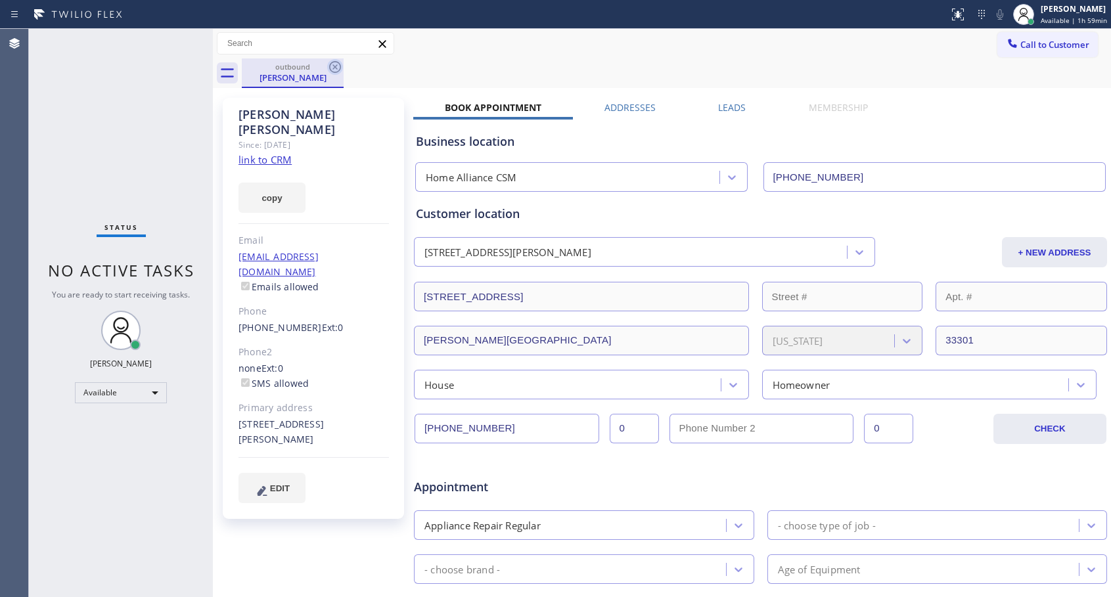
click at [339, 68] on icon at bounding box center [335, 67] width 16 height 16
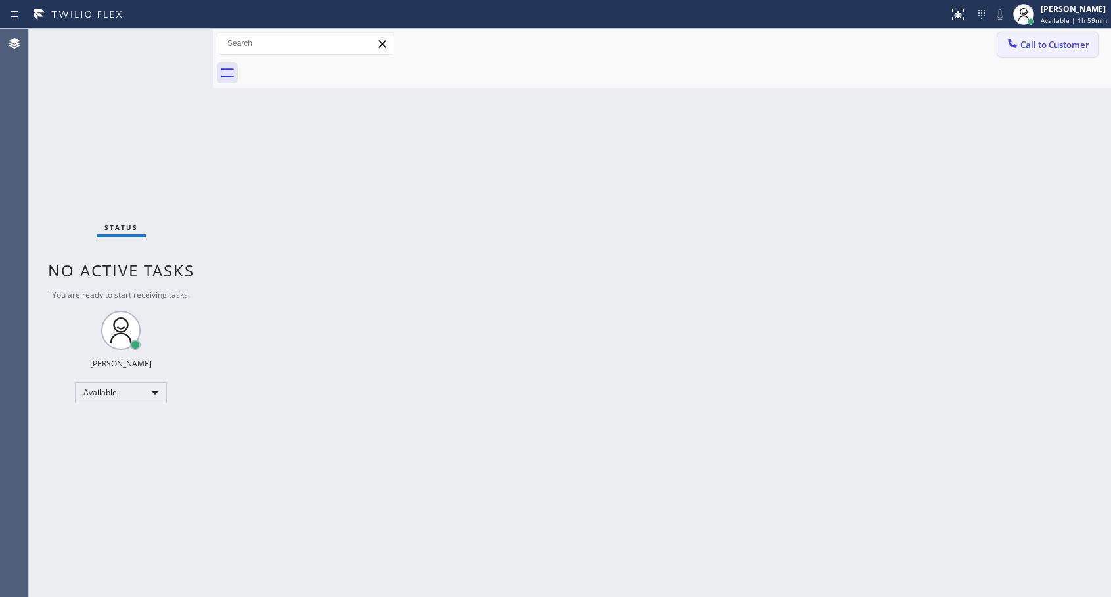
click at [1089, 53] on button "Call to Customer" at bounding box center [1048, 44] width 101 height 25
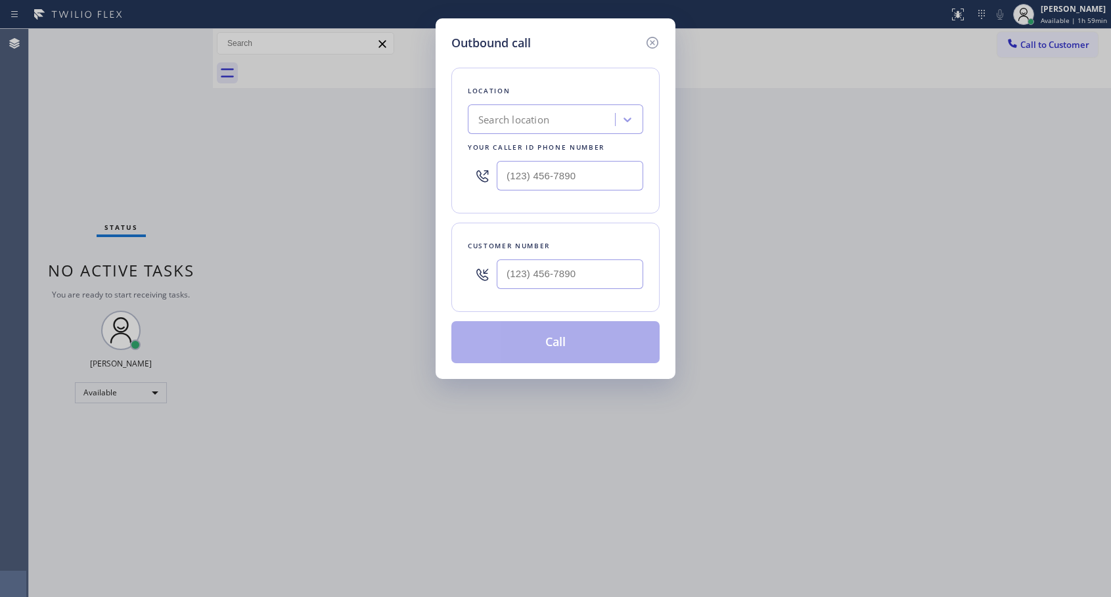
click at [582, 289] on div at bounding box center [570, 274] width 147 height 43
click at [582, 273] on input "(___) ___-____" at bounding box center [570, 275] width 147 height 30
paste input "213) 840-6444"
type input "[PHONE_NUMBER]"
click at [528, 168] on input "(___) ___-____" at bounding box center [570, 176] width 147 height 30
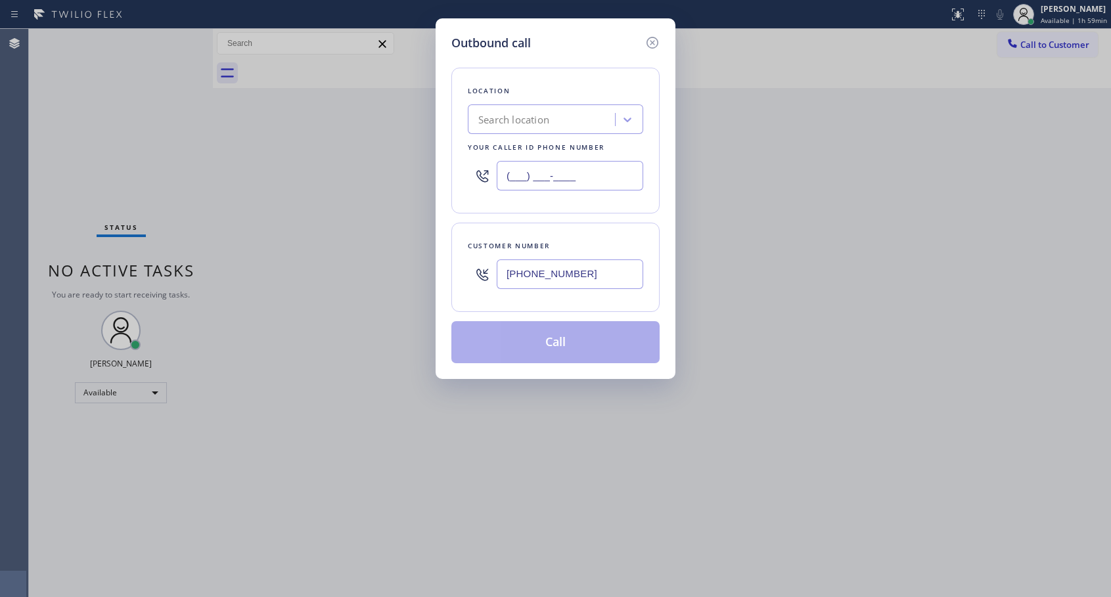
paste input "213) 840-6444"
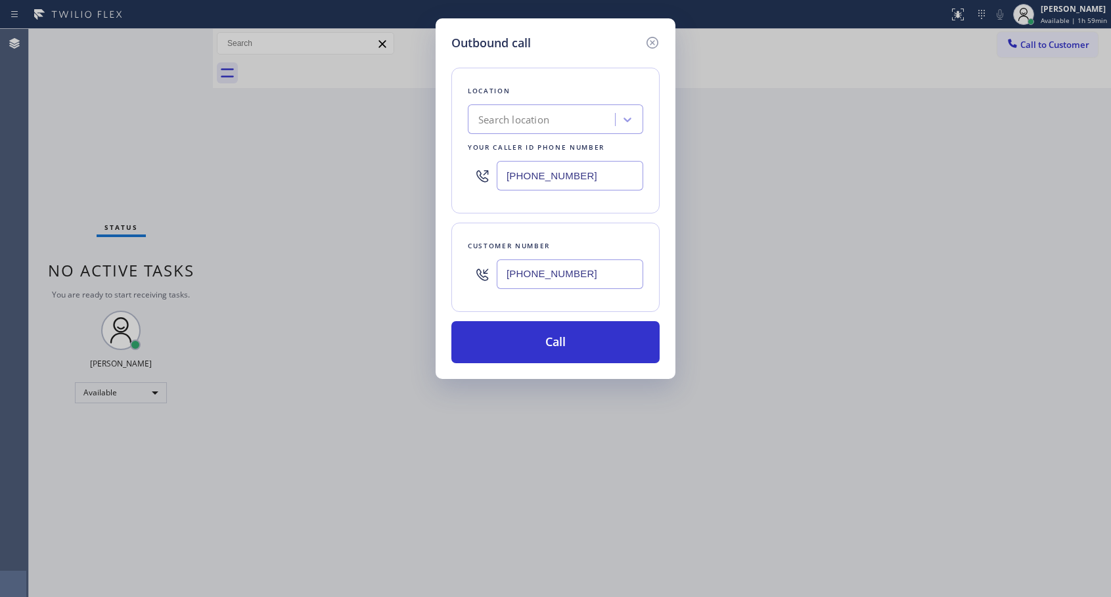
click at [505, 171] on input "[PHONE_NUMBER]" at bounding box center [570, 176] width 147 height 30
paste input "818) 614-5337"
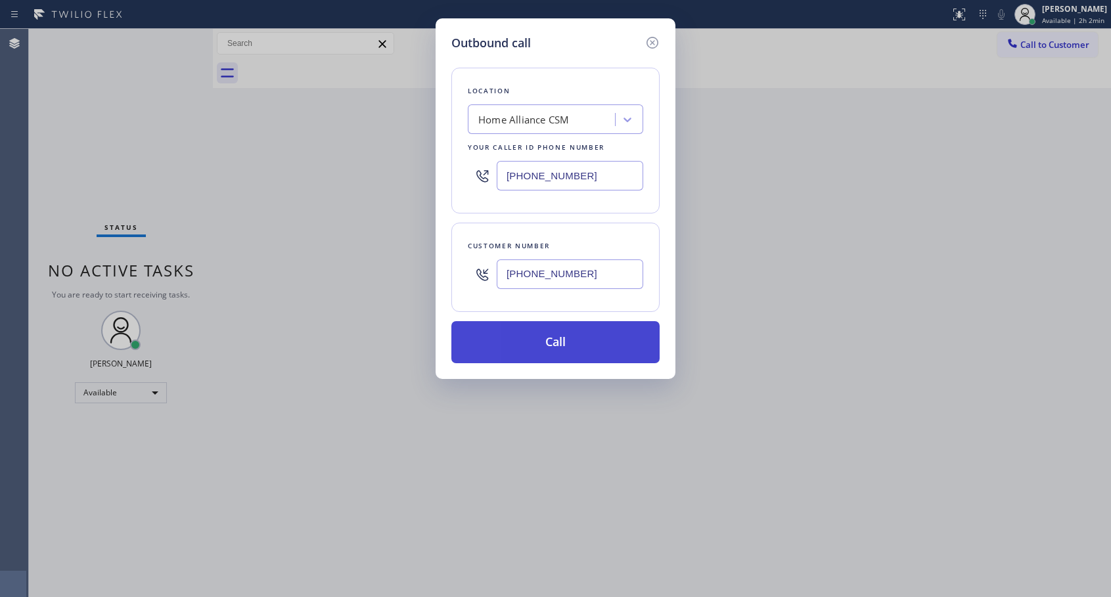
type input "[PHONE_NUMBER]"
click at [588, 342] on button "Call" at bounding box center [556, 342] width 208 height 42
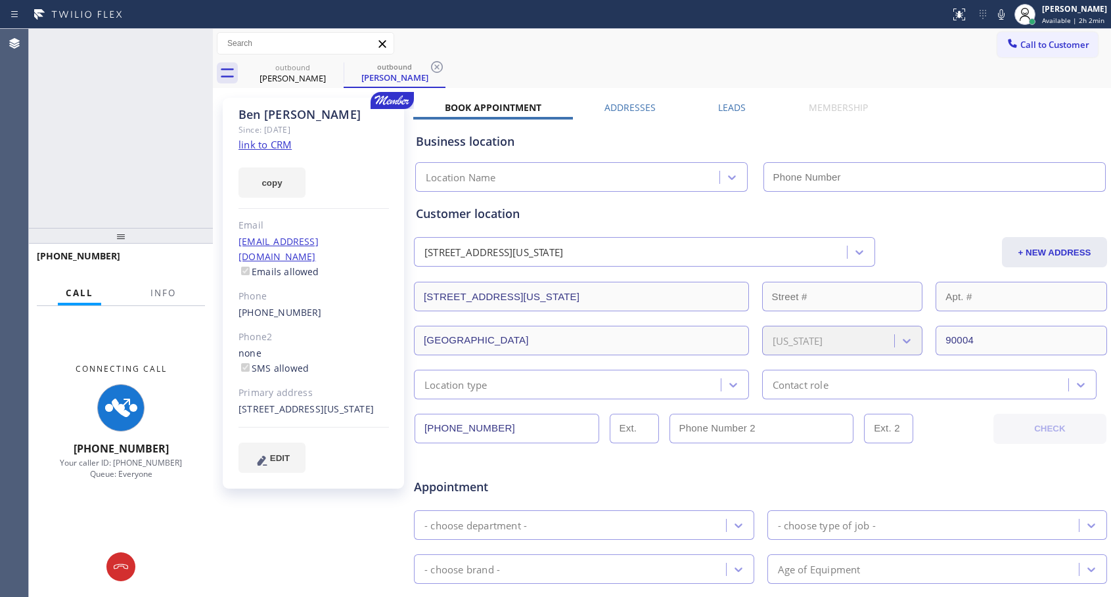
type input "[PHONE_NUMBER]"
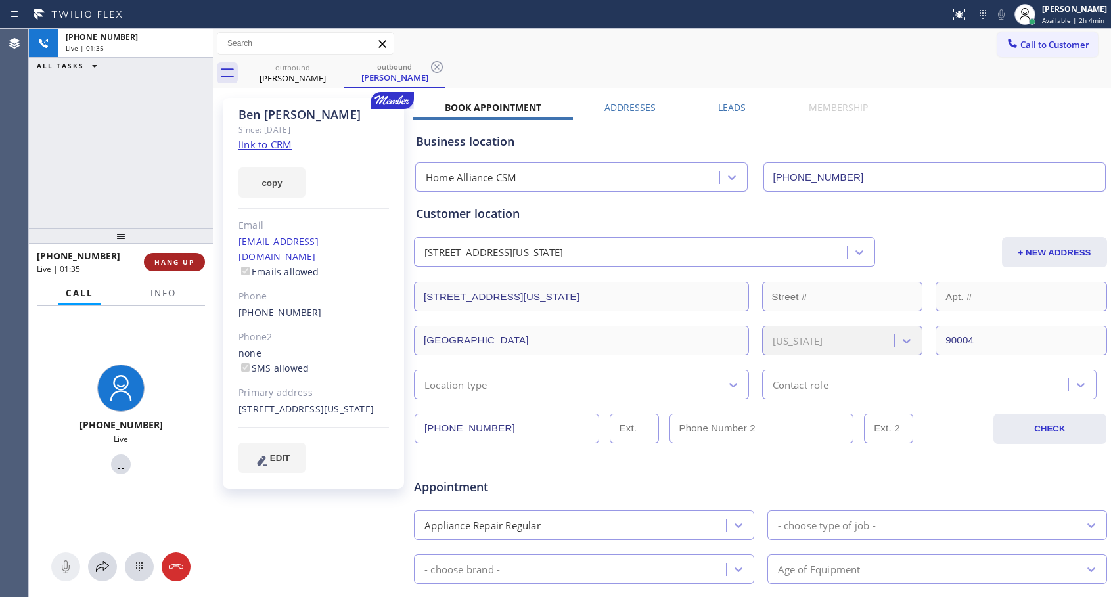
click at [183, 260] on span "HANG UP" at bounding box center [174, 262] width 40 height 9
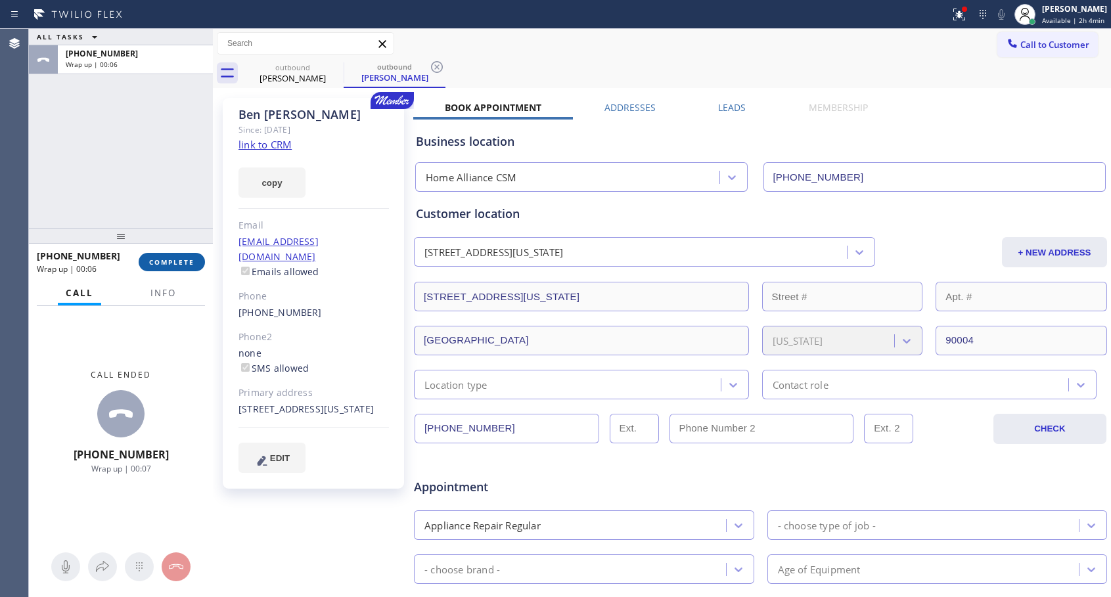
click at [175, 262] on span "COMPLETE" at bounding box center [171, 262] width 45 height 9
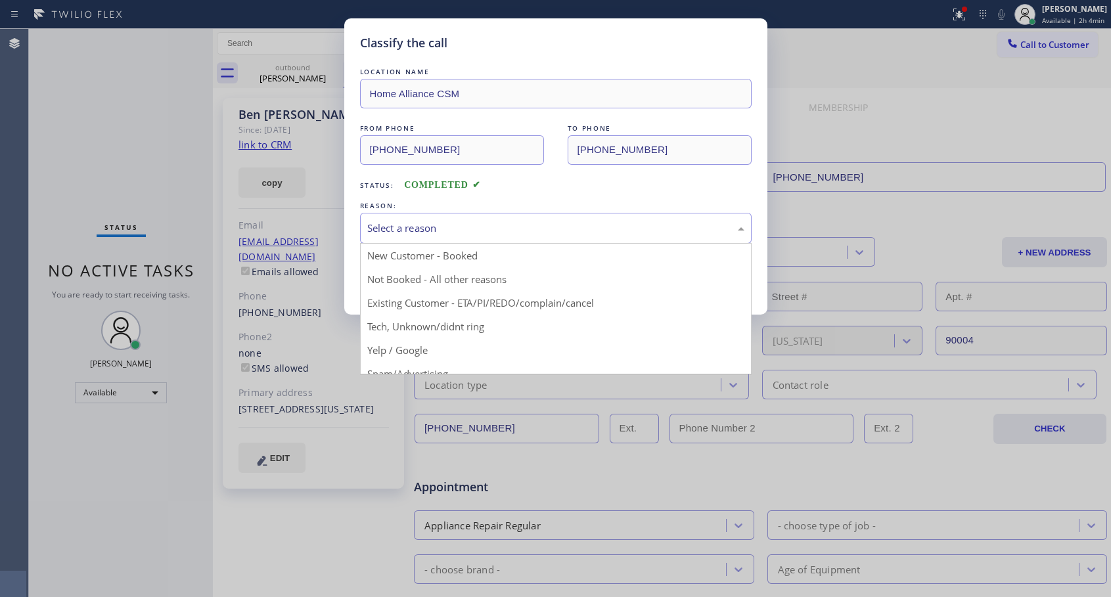
click at [536, 231] on div "Select a reason" at bounding box center [555, 228] width 377 height 15
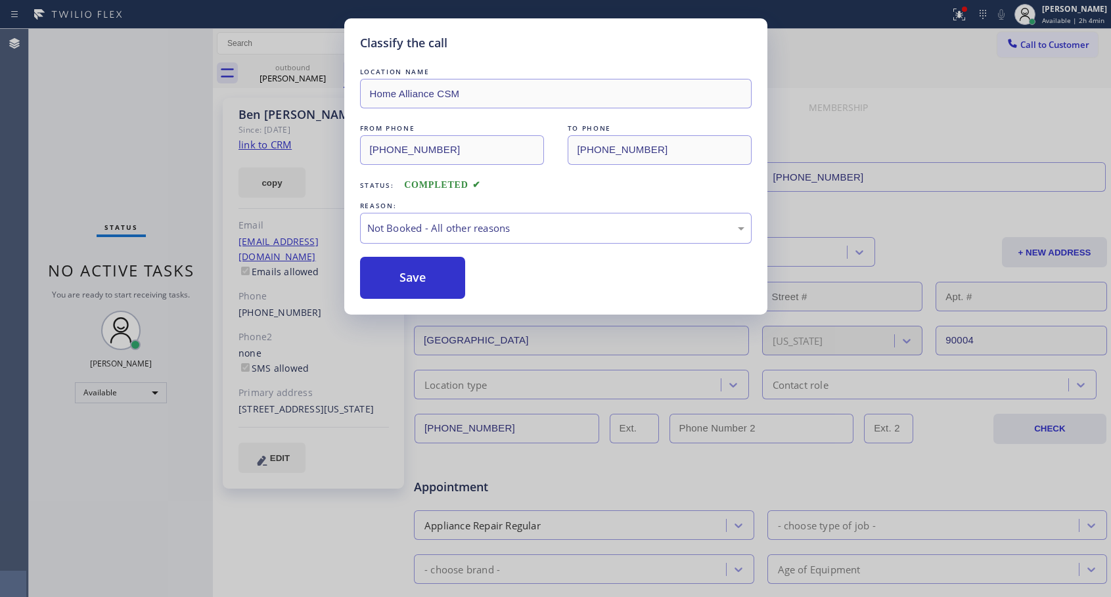
click at [432, 277] on button "Save" at bounding box center [413, 278] width 106 height 42
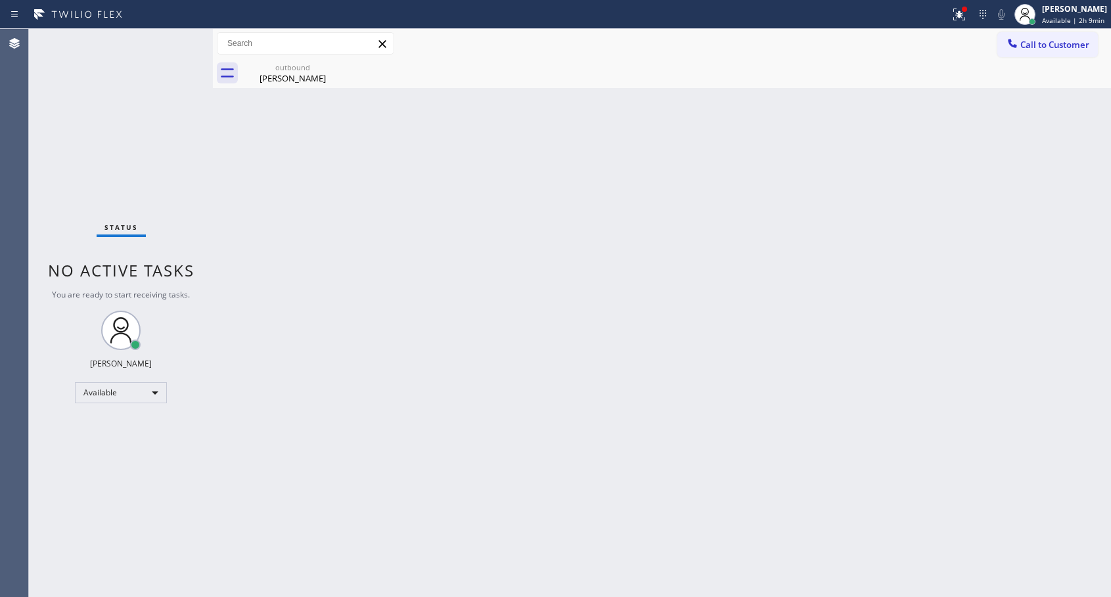
click at [1058, 47] on span "Call to Customer" at bounding box center [1055, 45] width 69 height 12
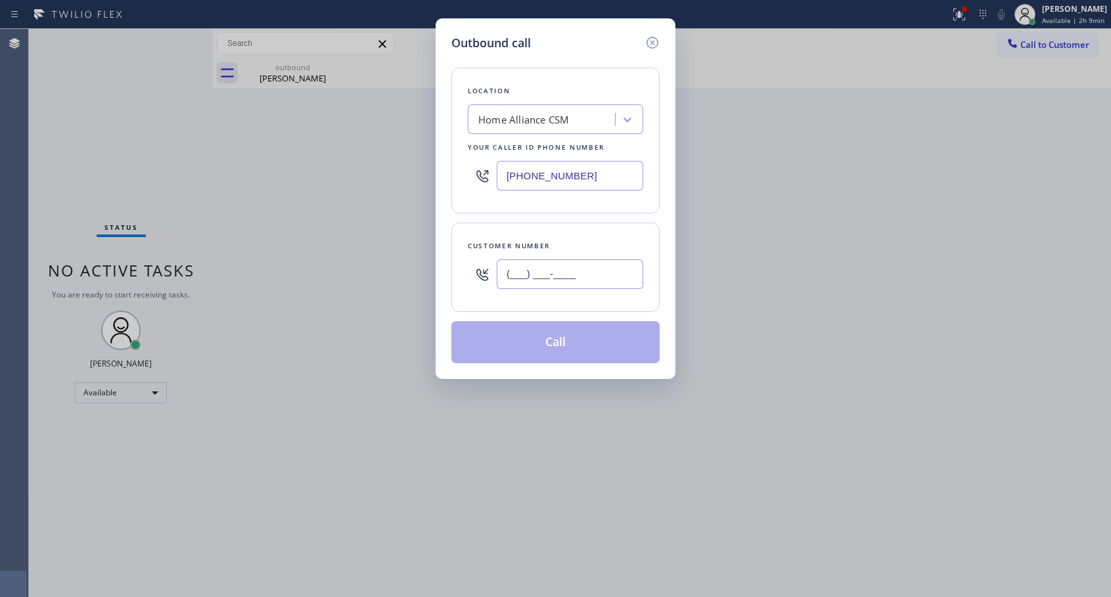
click at [597, 262] on input "(___) ___-____" at bounding box center [570, 275] width 147 height 30
paste input "626) 823-0705"
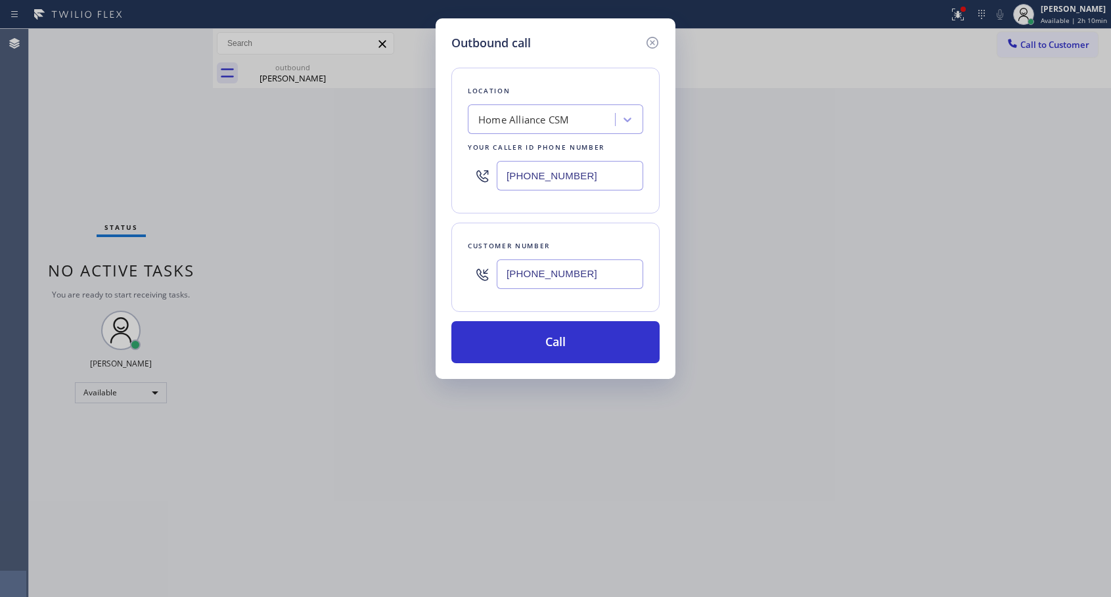
type input "[PHONE_NUMBER]"
click at [688, 520] on div "Outbound call Location Home Alliance CSM Your caller id phone number [PHONE_NUM…" at bounding box center [555, 298] width 1111 height 597
click at [605, 340] on button "Call" at bounding box center [556, 342] width 208 height 42
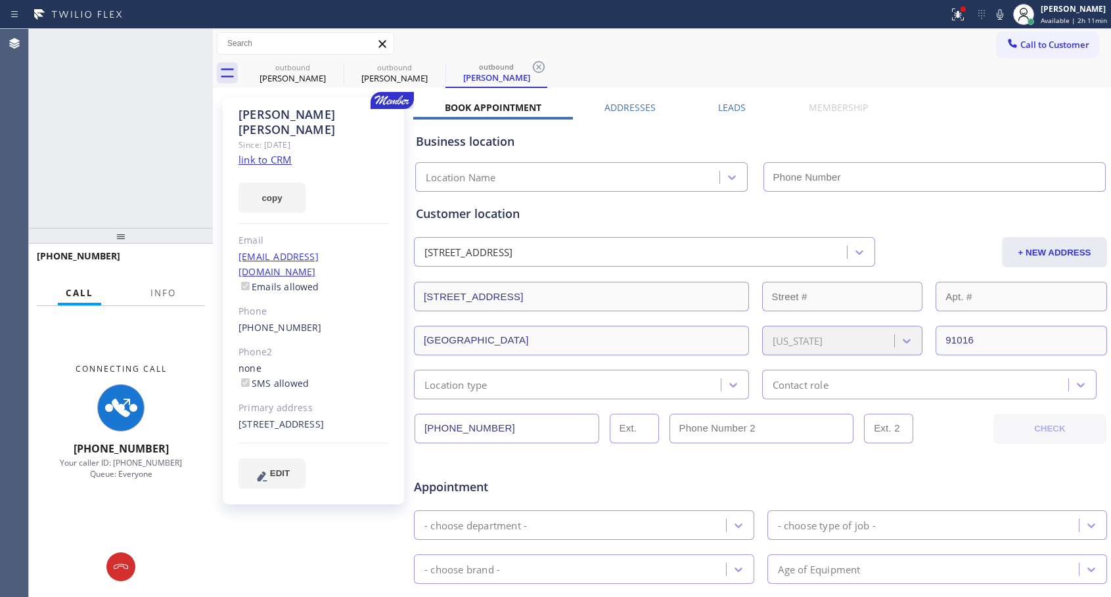
type input "[PHONE_NUMBER]"
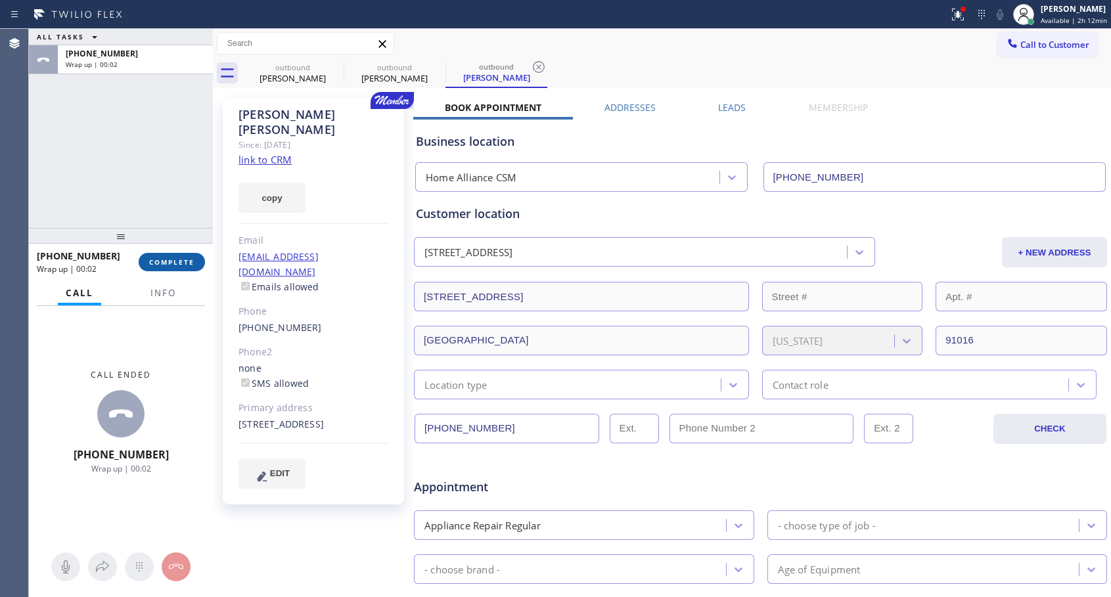
click at [183, 258] on span "COMPLETE" at bounding box center [171, 262] width 45 height 9
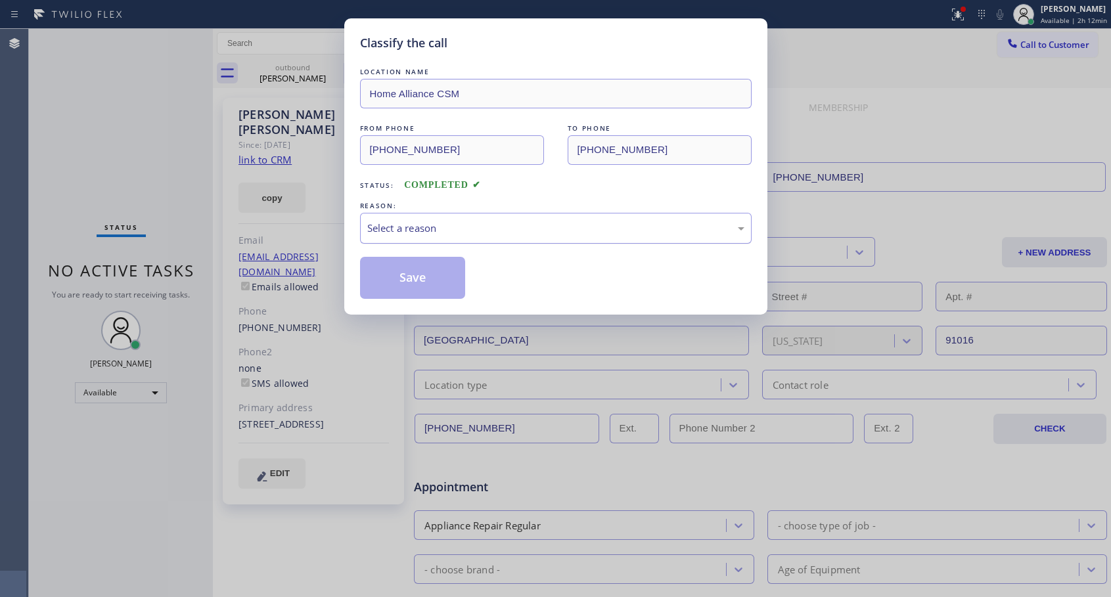
click at [429, 223] on div "Select a reason" at bounding box center [555, 228] width 377 height 15
click at [402, 279] on button "Save" at bounding box center [413, 278] width 106 height 42
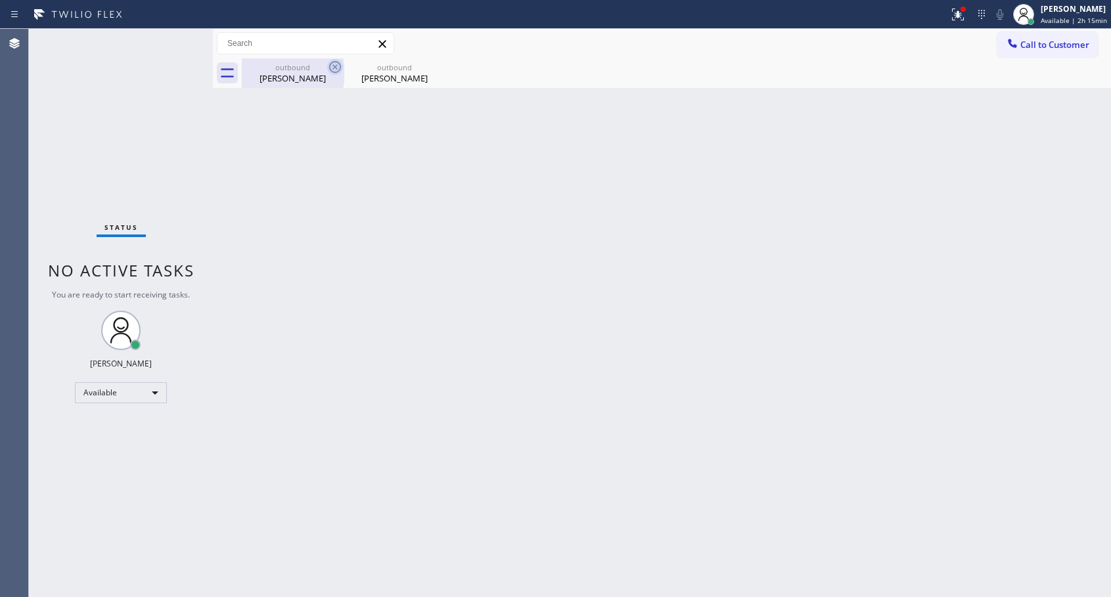
click at [338, 66] on icon at bounding box center [335, 67] width 16 height 16
click at [0, 0] on icon at bounding box center [0, 0] width 0 height 0
click at [338, 66] on div at bounding box center [677, 73] width 870 height 30
click at [1037, 47] on span "Call to Customer" at bounding box center [1055, 45] width 69 height 12
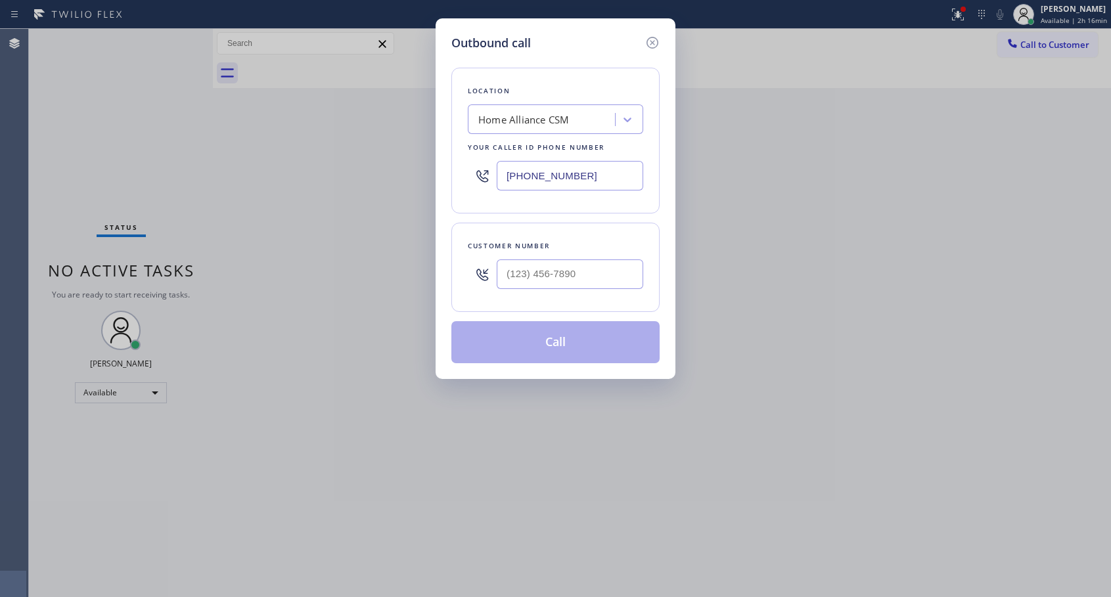
click at [607, 258] on div at bounding box center [570, 274] width 147 height 43
click at [597, 275] on input "(___) ___-____" at bounding box center [570, 275] width 147 height 30
paste input "626) 378-6231"
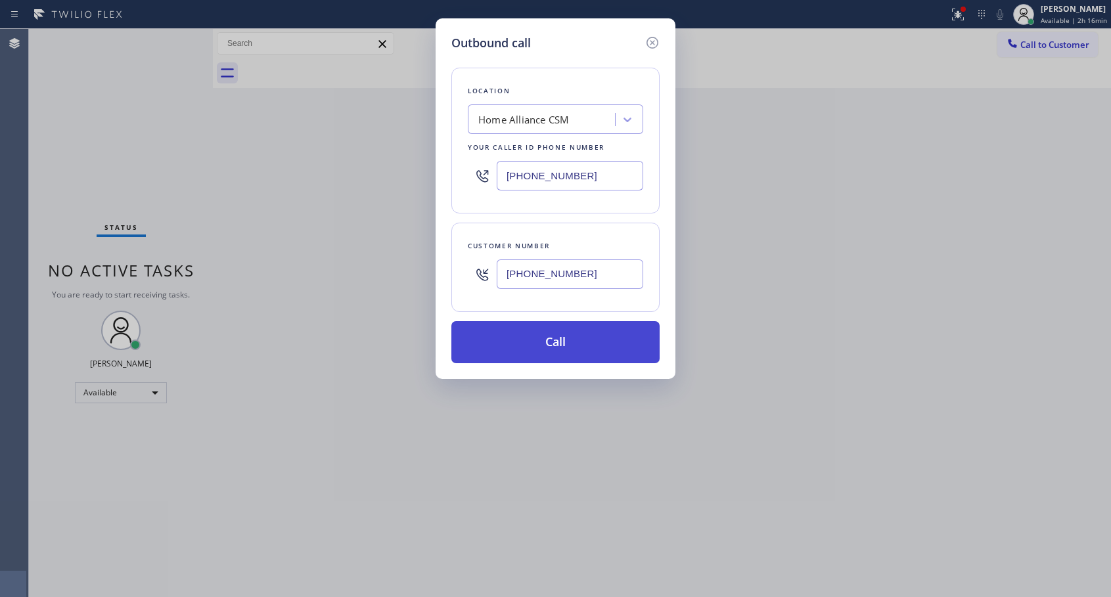
type input "[PHONE_NUMBER]"
click at [549, 352] on button "Call" at bounding box center [556, 342] width 208 height 42
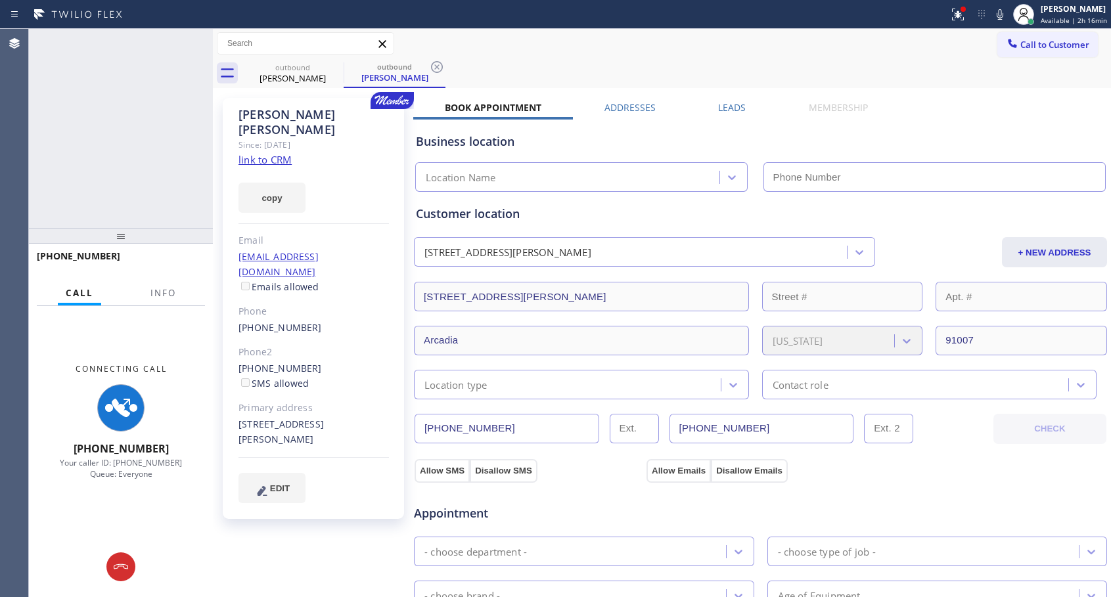
type input "[PHONE_NUMBER]"
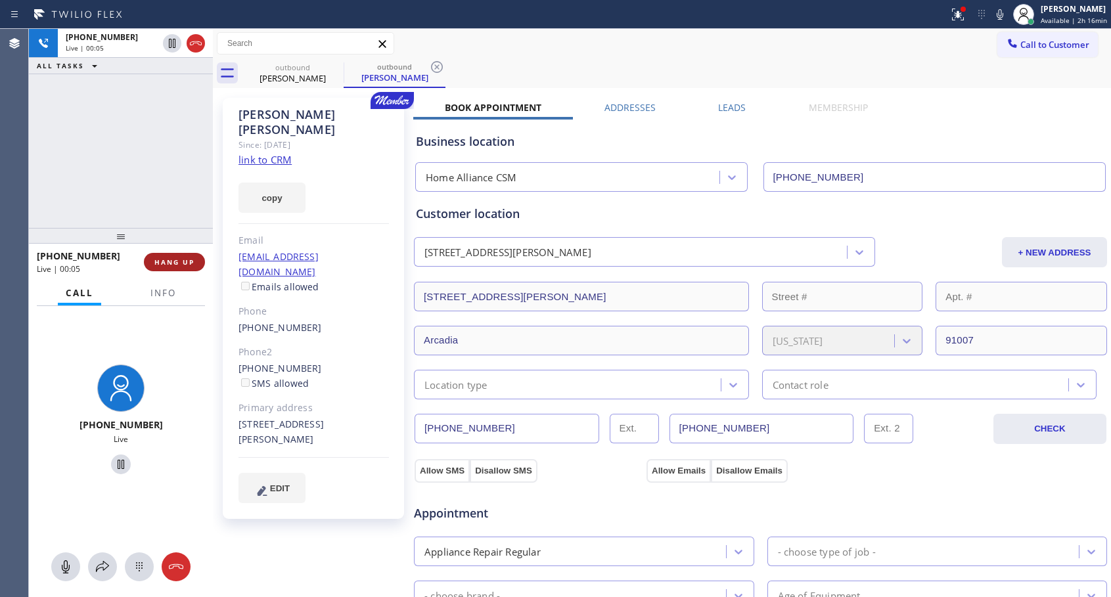
click at [191, 260] on span "HANG UP" at bounding box center [174, 262] width 40 height 9
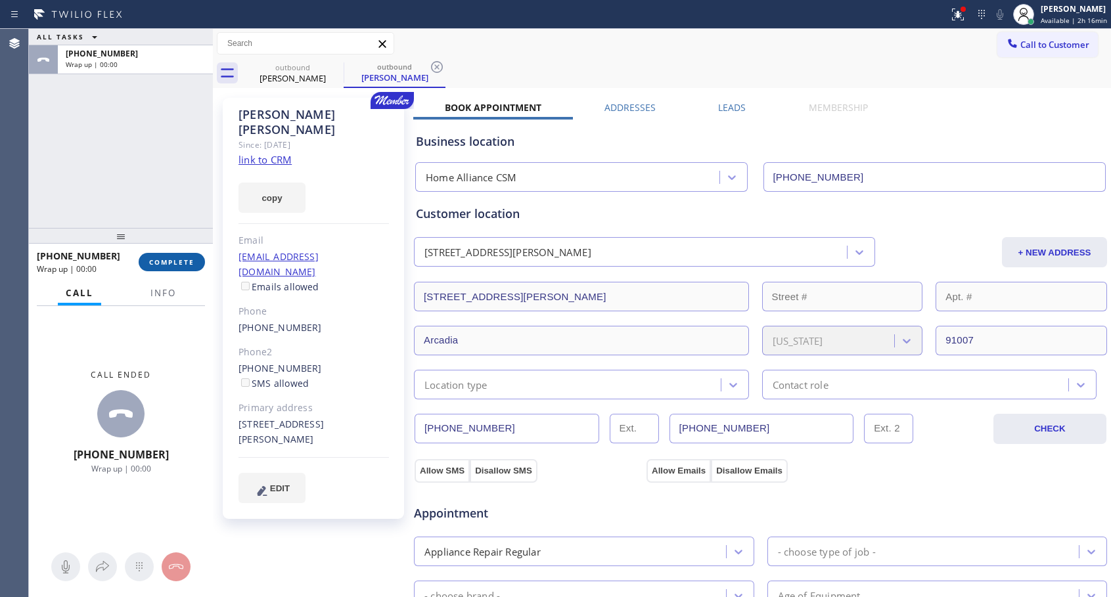
click at [191, 260] on span "COMPLETE" at bounding box center [171, 262] width 45 height 9
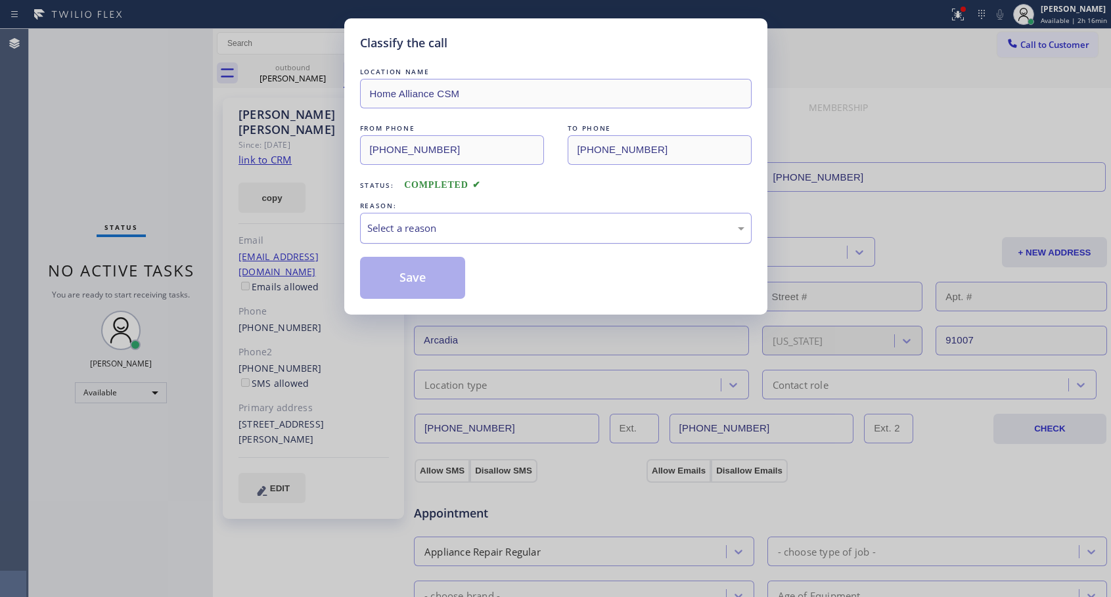
click at [404, 226] on div "Select a reason" at bounding box center [555, 228] width 377 height 15
click at [389, 282] on button "Save" at bounding box center [413, 278] width 106 height 42
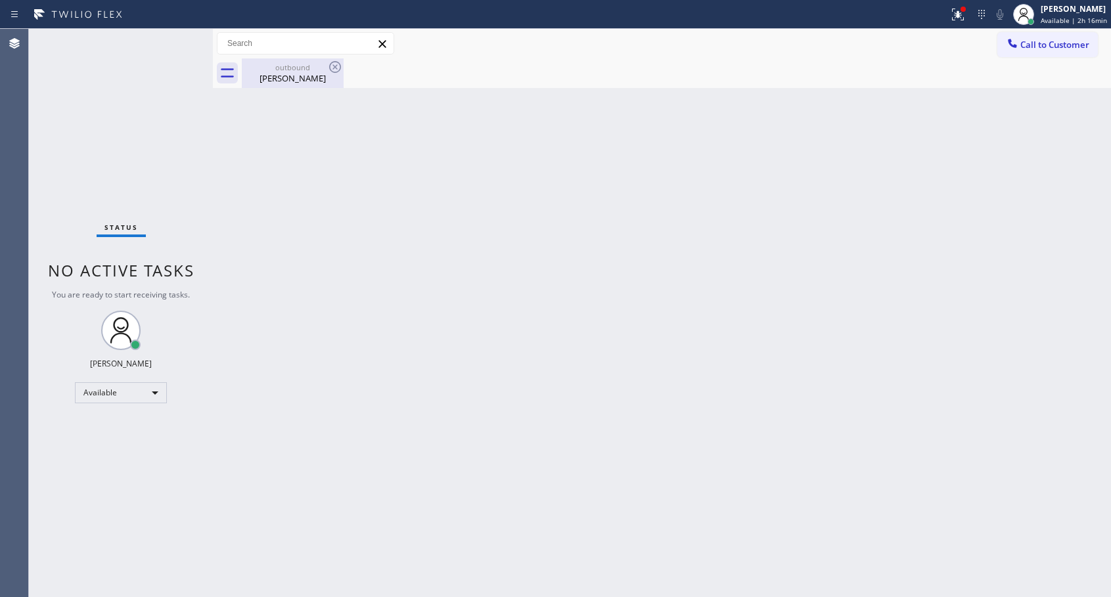
click at [300, 74] on div "[PERSON_NAME]" at bounding box center [292, 78] width 99 height 12
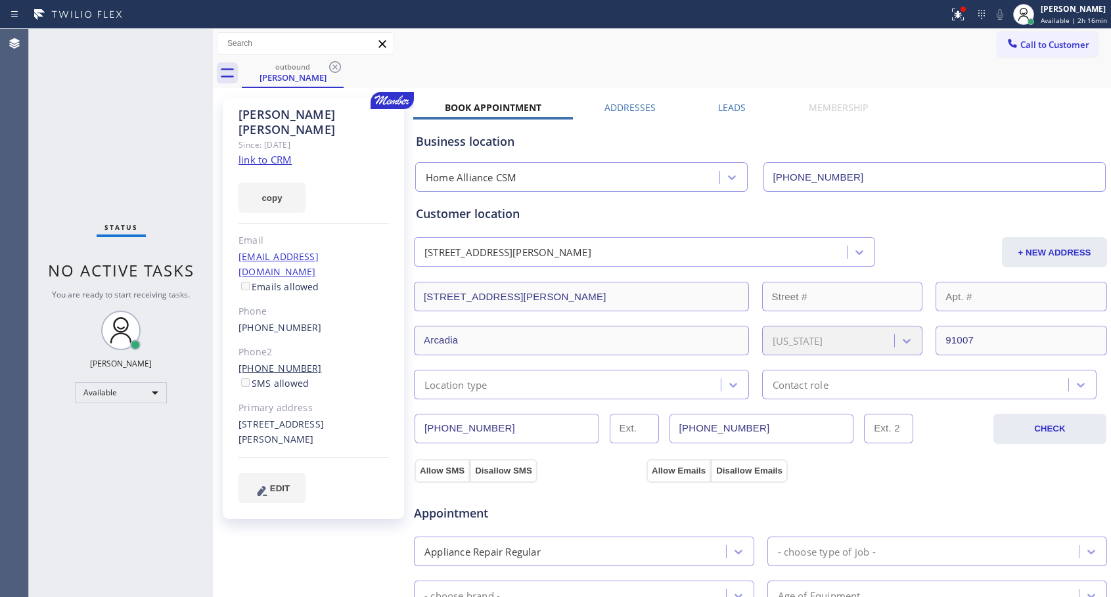
click at [285, 362] on link "[PHONE_NUMBER]" at bounding box center [280, 368] width 83 height 12
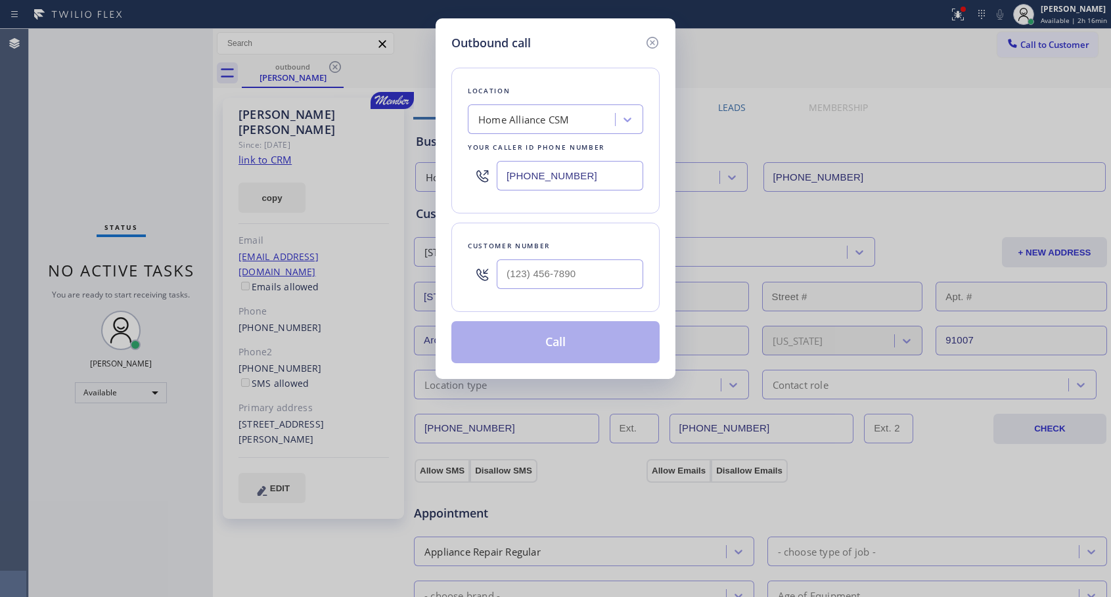
type input "[PHONE_NUMBER]"
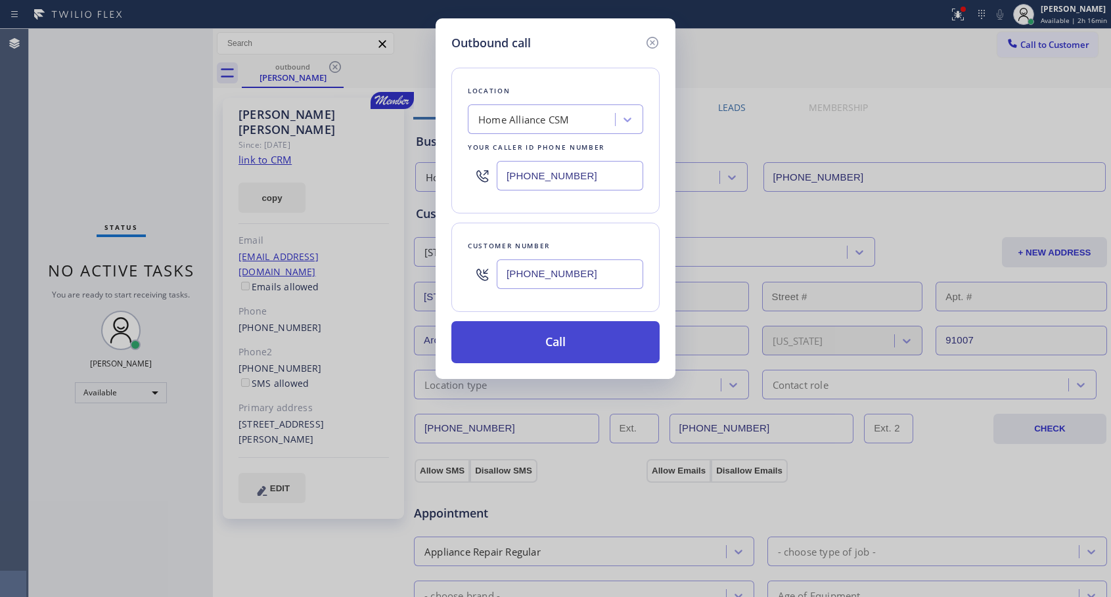
click at [536, 349] on button "Call" at bounding box center [556, 342] width 208 height 42
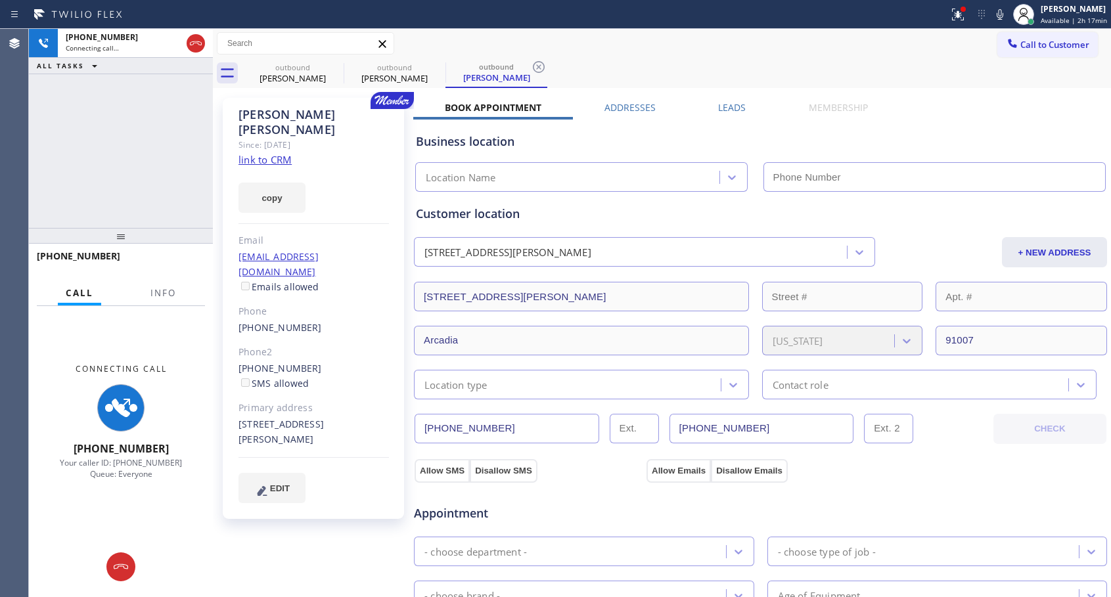
type input "[PHONE_NUMBER]"
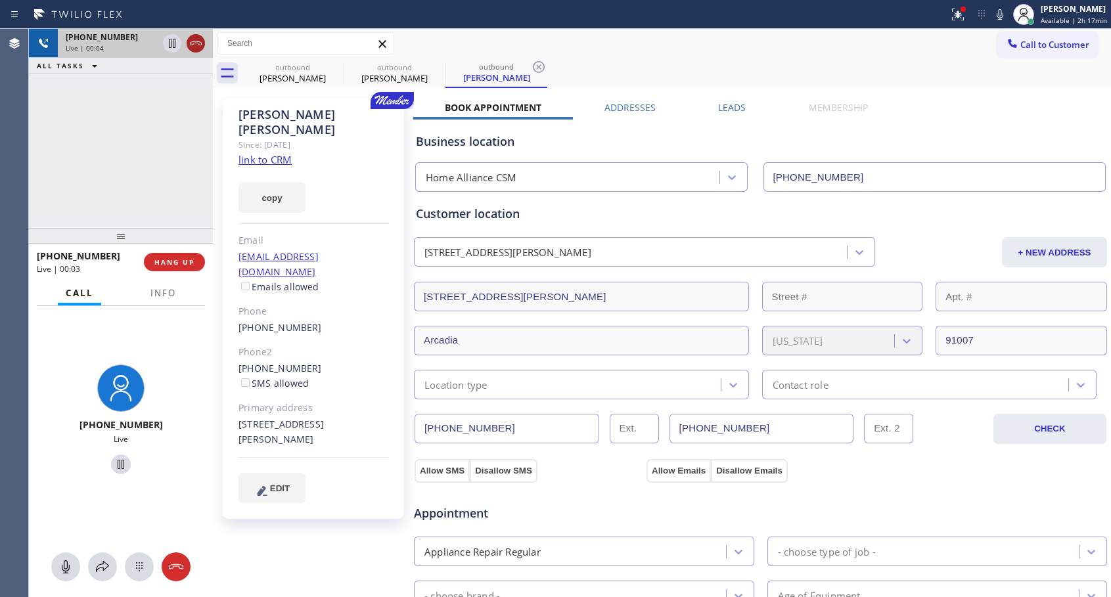
click at [198, 40] on icon at bounding box center [196, 43] width 16 height 16
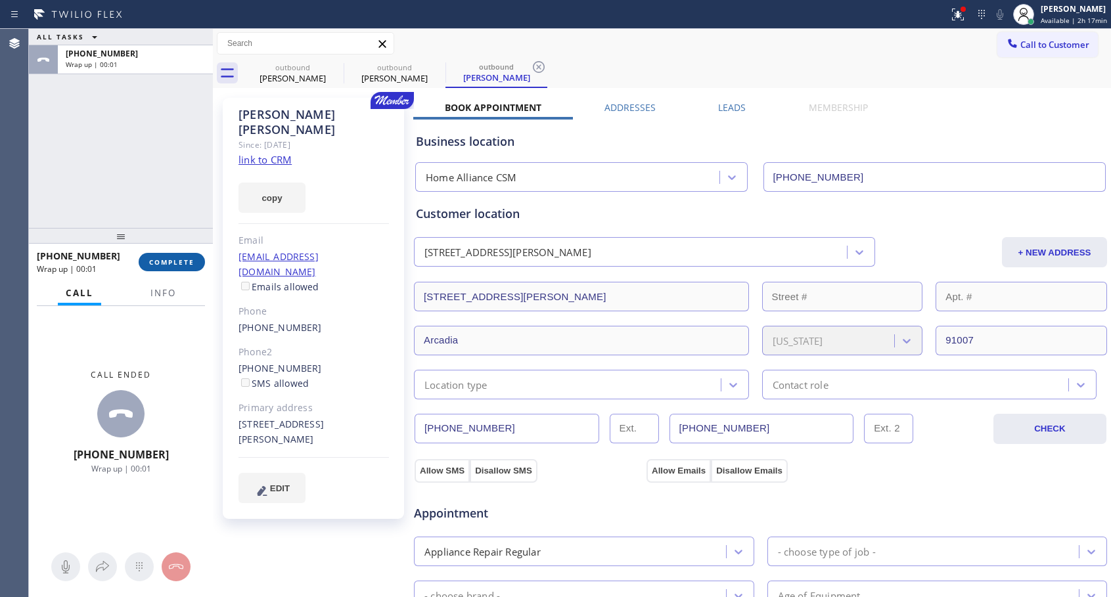
click at [197, 263] on button "COMPLETE" at bounding box center [172, 262] width 66 height 18
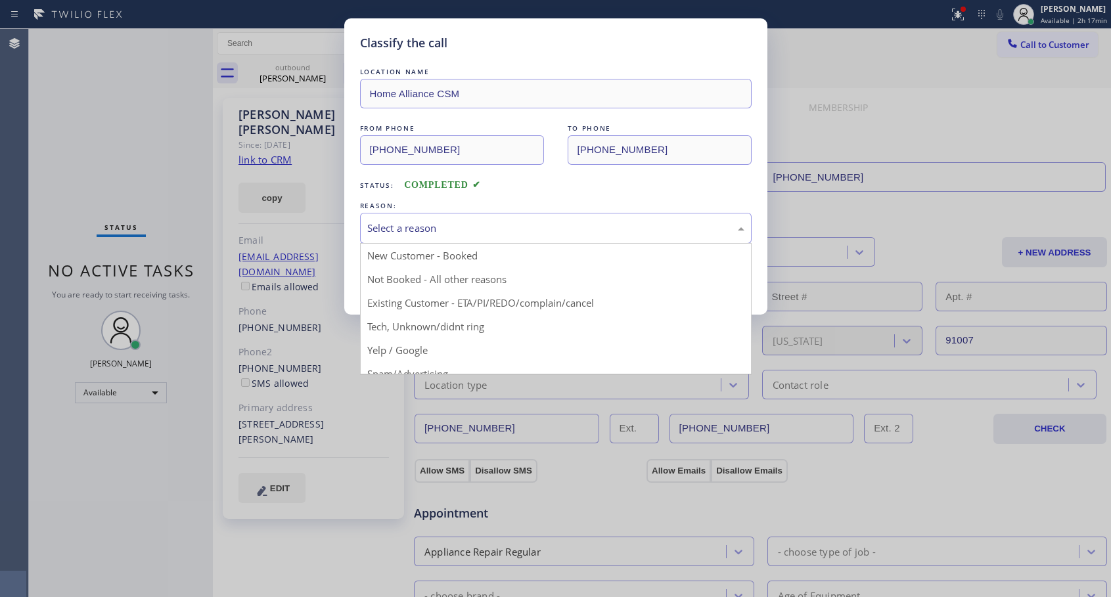
click at [608, 221] on div "Select a reason" at bounding box center [555, 228] width 377 height 15
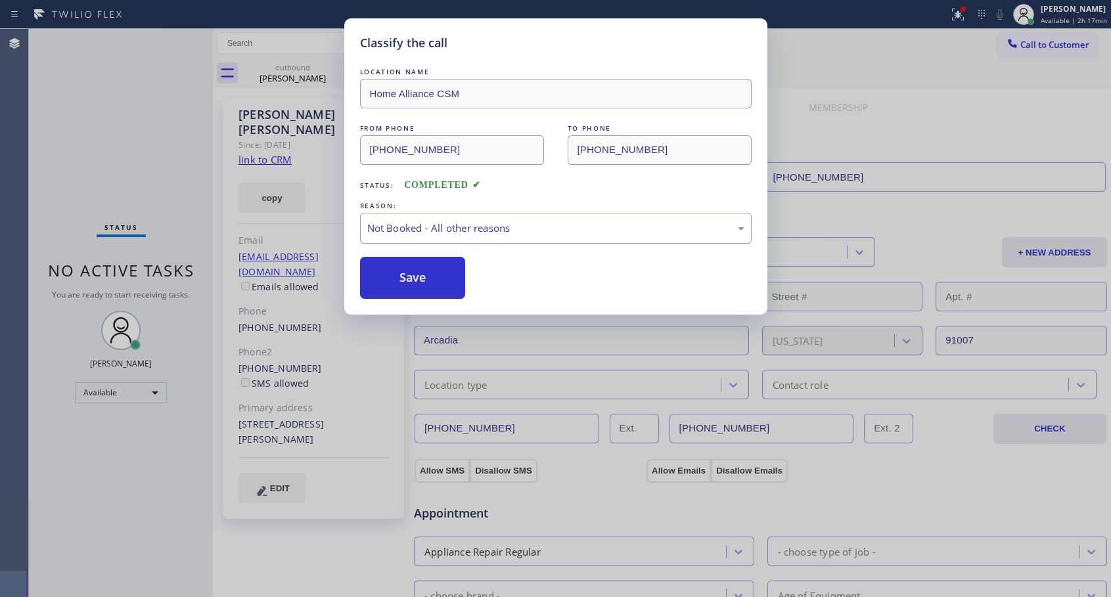
click at [453, 281] on button "Save" at bounding box center [413, 278] width 106 height 42
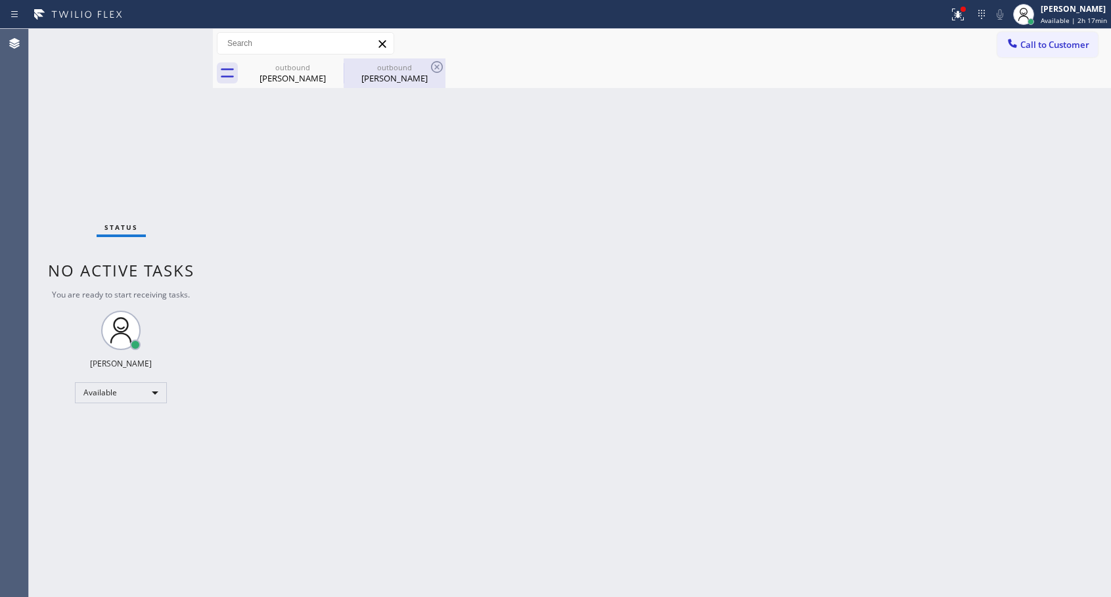
click at [382, 74] on div "[PERSON_NAME]" at bounding box center [394, 78] width 99 height 12
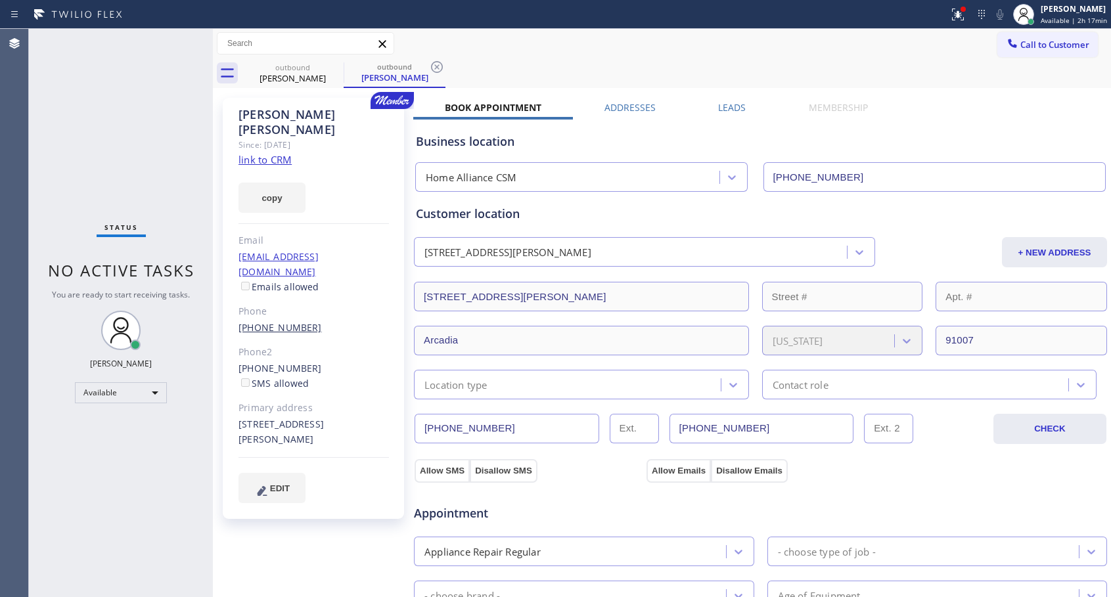
click at [286, 321] on link "[PHONE_NUMBER]" at bounding box center [280, 327] width 83 height 12
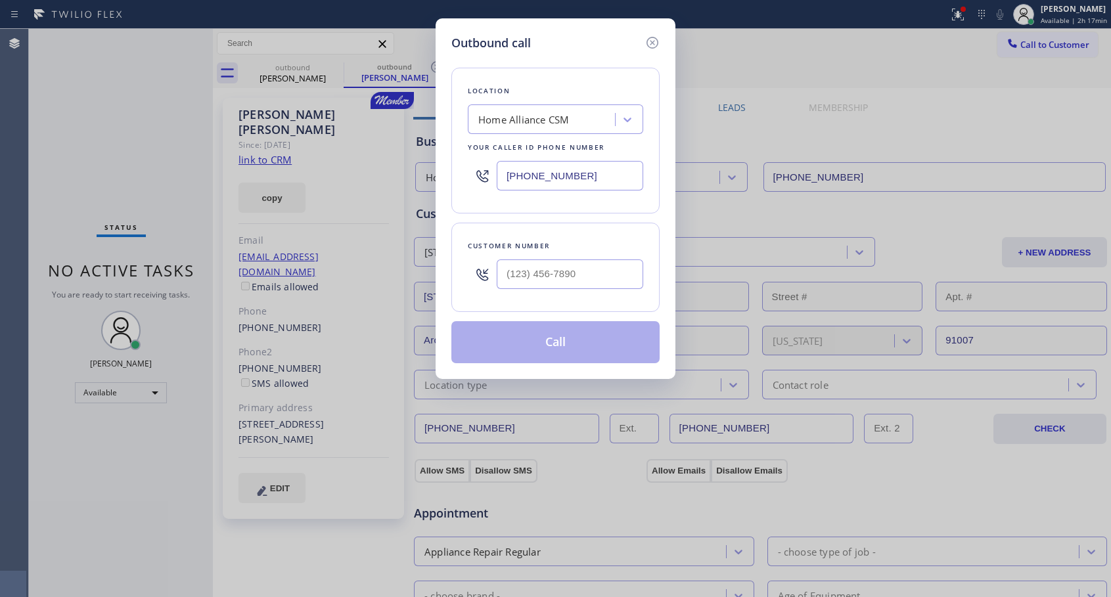
type input "[PHONE_NUMBER]"
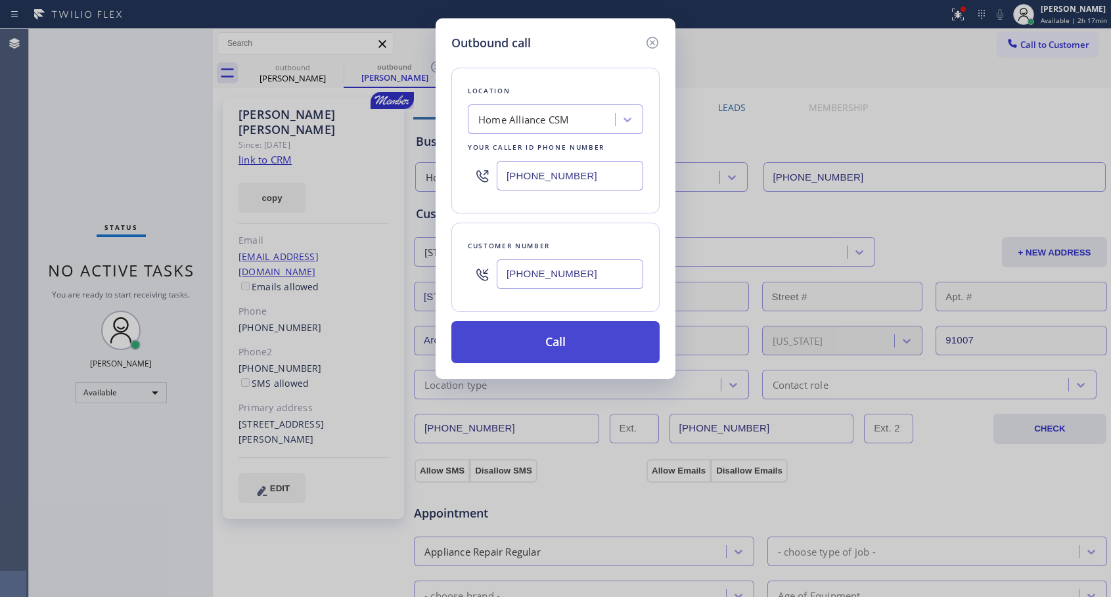
click at [526, 344] on button "Call" at bounding box center [556, 342] width 208 height 42
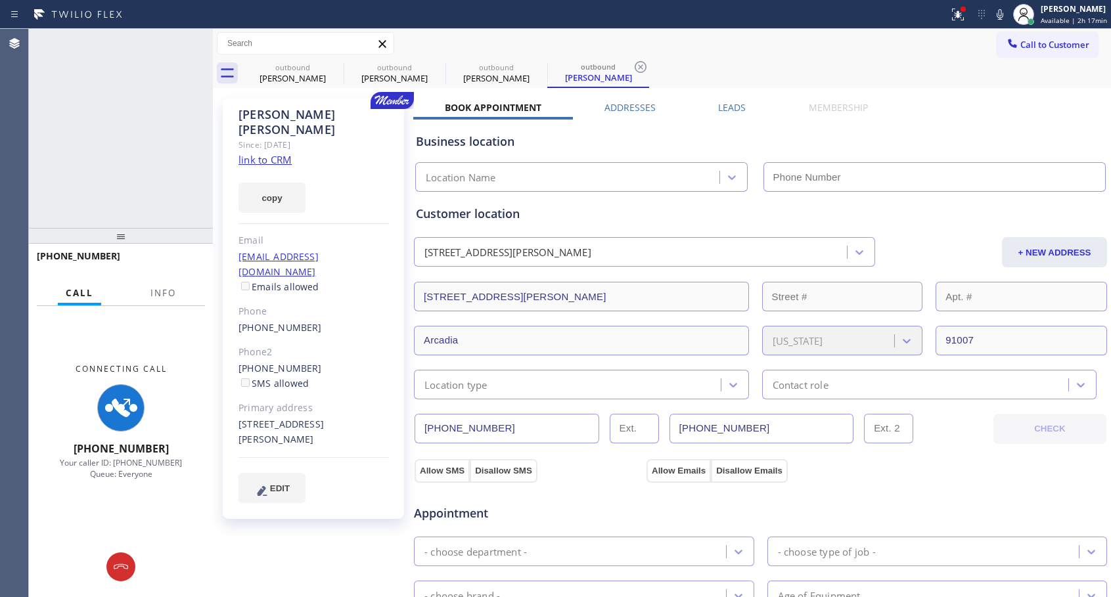
type input "[PHONE_NUMBER]"
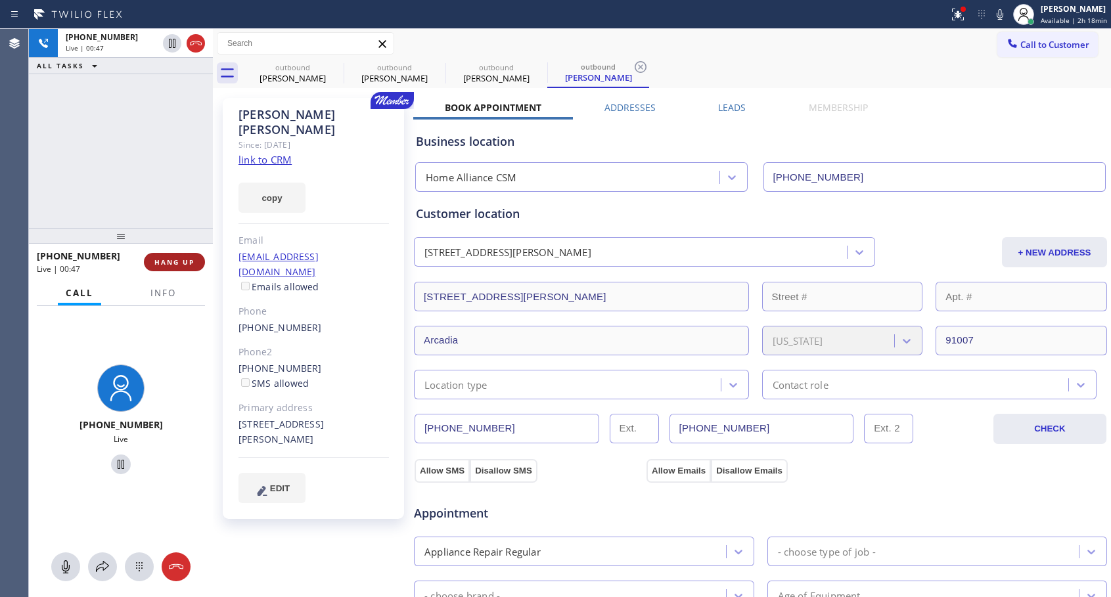
click at [195, 256] on button "HANG UP" at bounding box center [174, 262] width 61 height 18
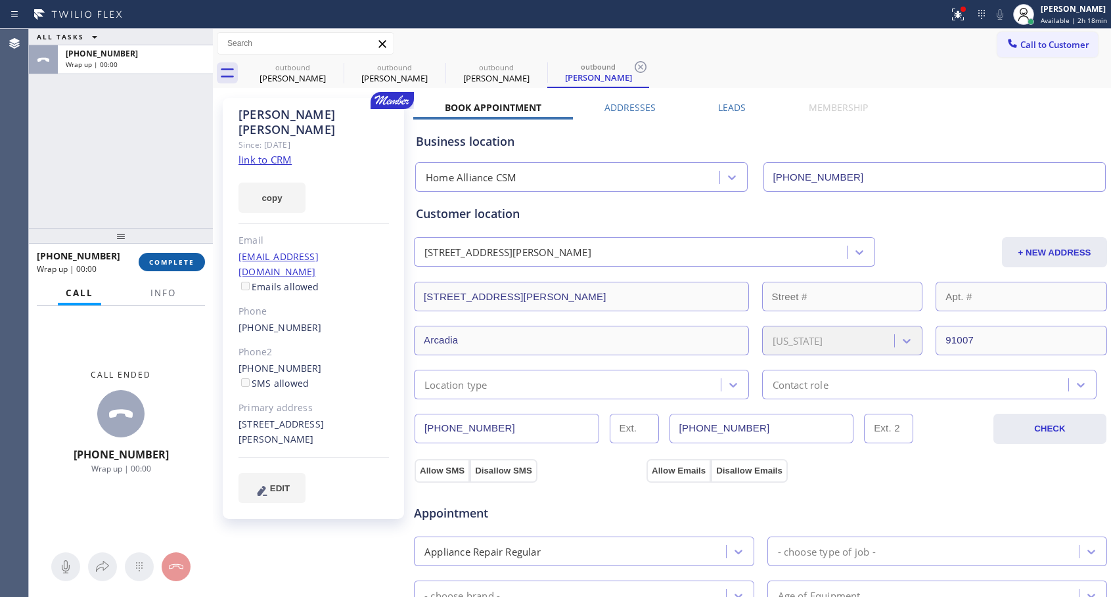
click at [195, 256] on button "COMPLETE" at bounding box center [172, 262] width 66 height 18
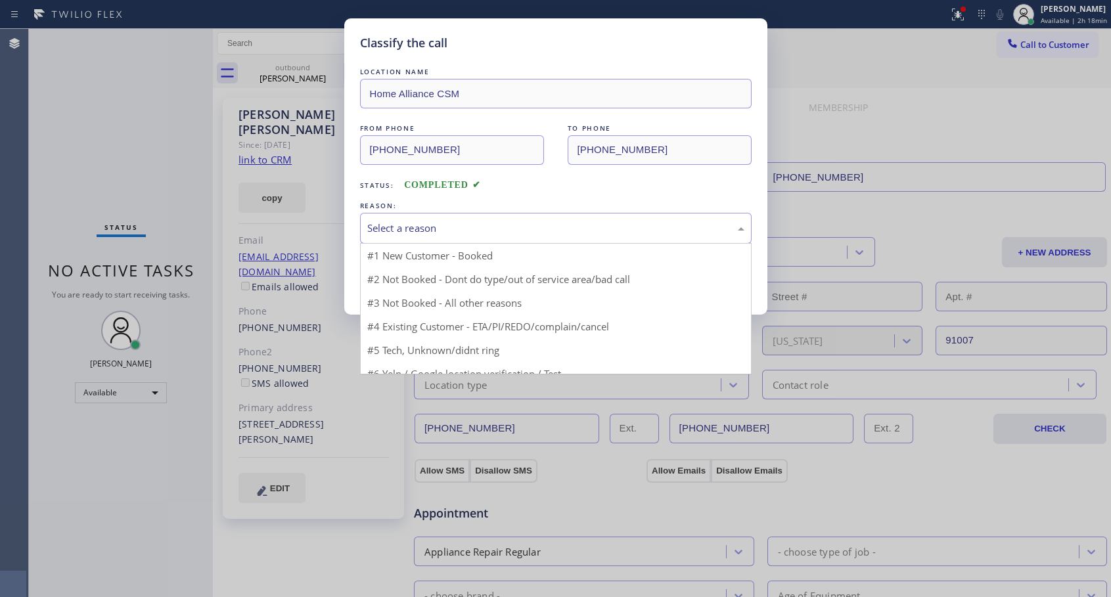
click at [471, 229] on div "Select a reason" at bounding box center [555, 228] width 377 height 15
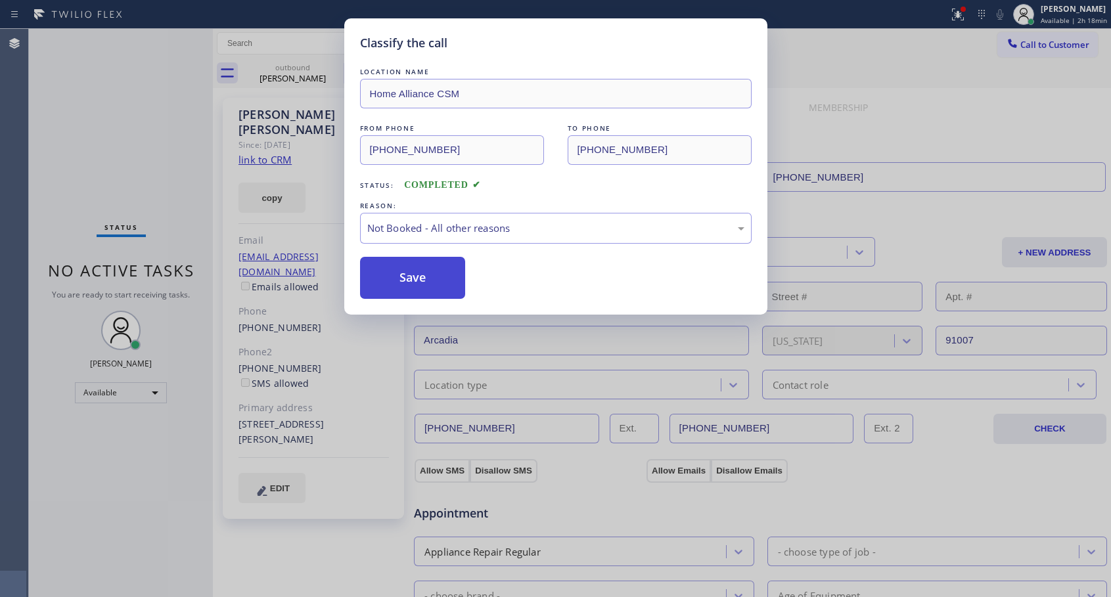
click at [429, 281] on button "Save" at bounding box center [413, 278] width 106 height 42
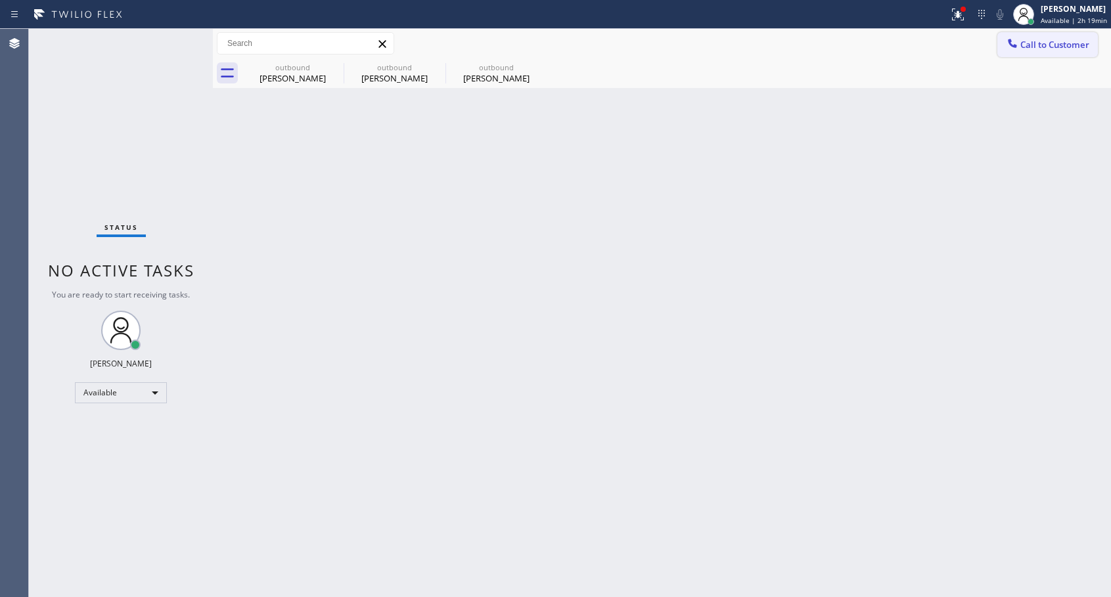
click at [1028, 50] on span "Call to Customer" at bounding box center [1055, 45] width 69 height 12
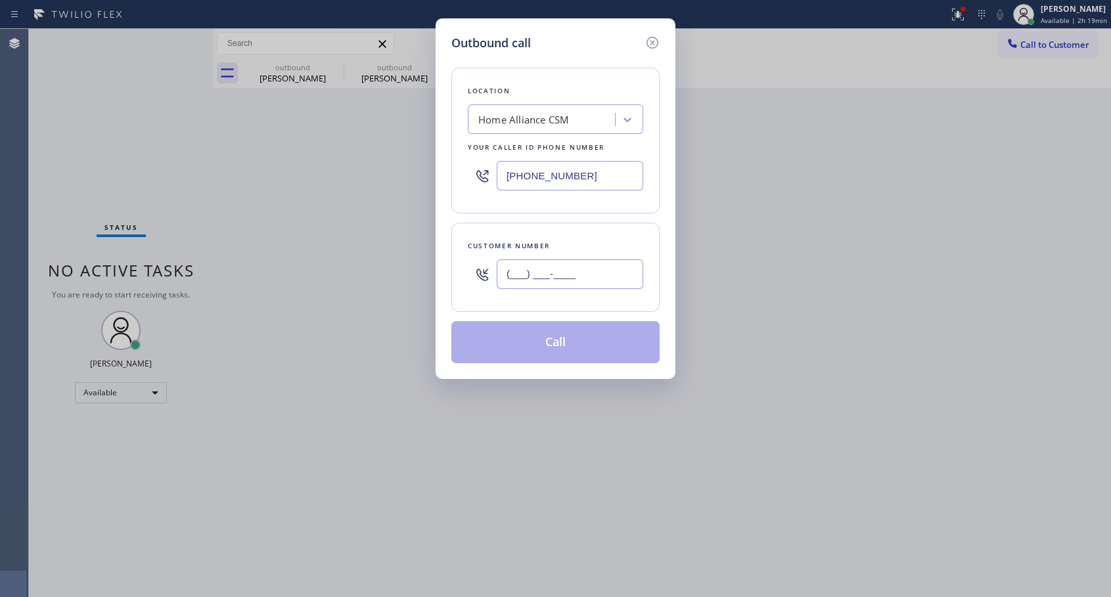
click at [578, 276] on input "(___) ___-____" at bounding box center [570, 275] width 147 height 30
paste input "310) 344-6002"
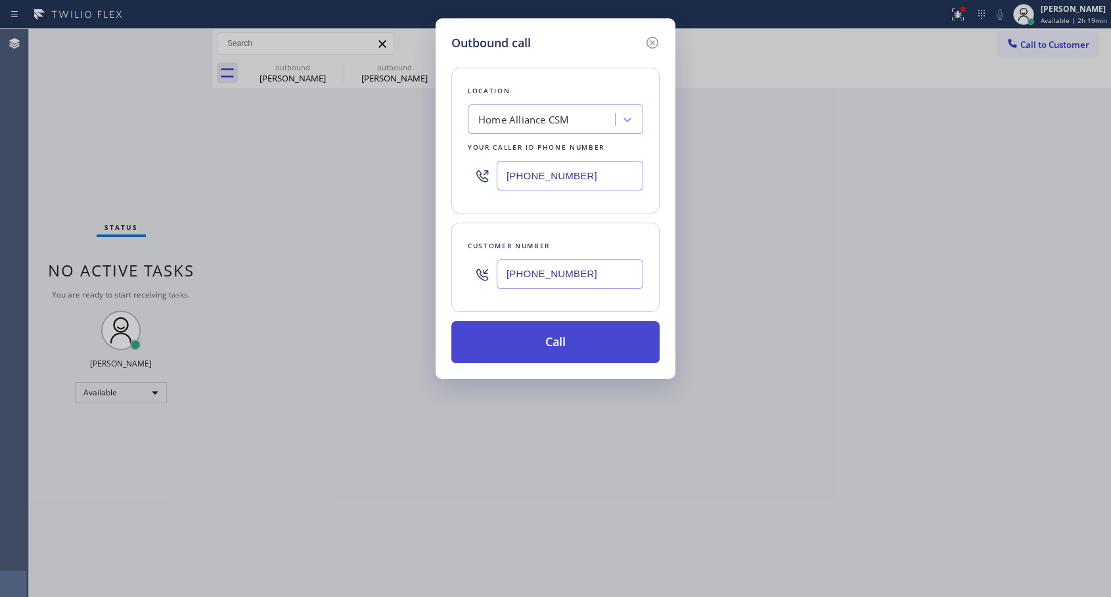
type input "[PHONE_NUMBER]"
click at [578, 342] on button "Call" at bounding box center [556, 342] width 208 height 42
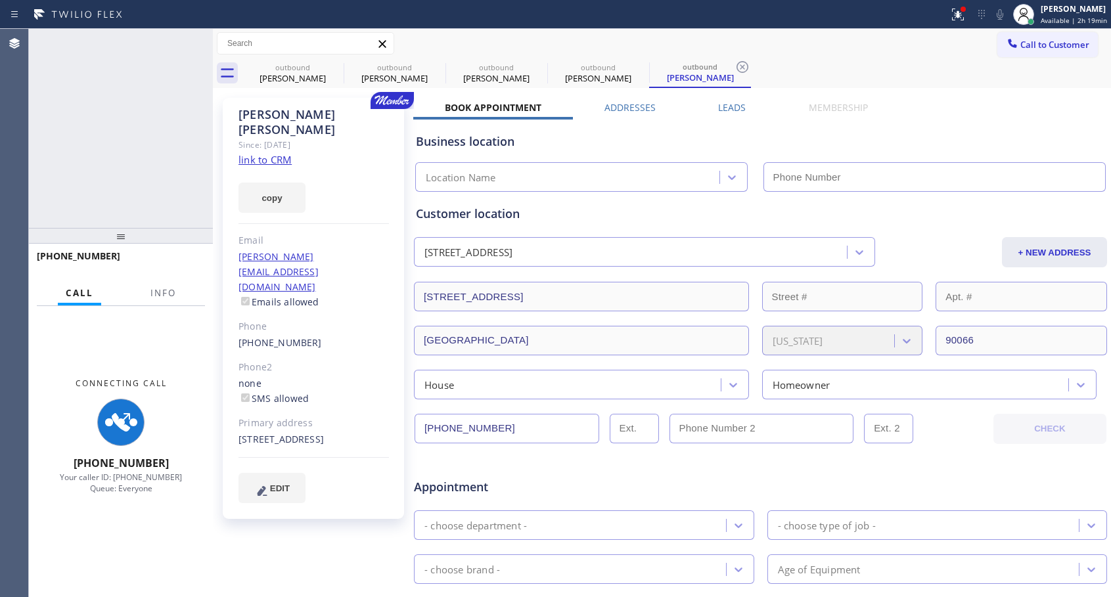
type input "[PHONE_NUMBER]"
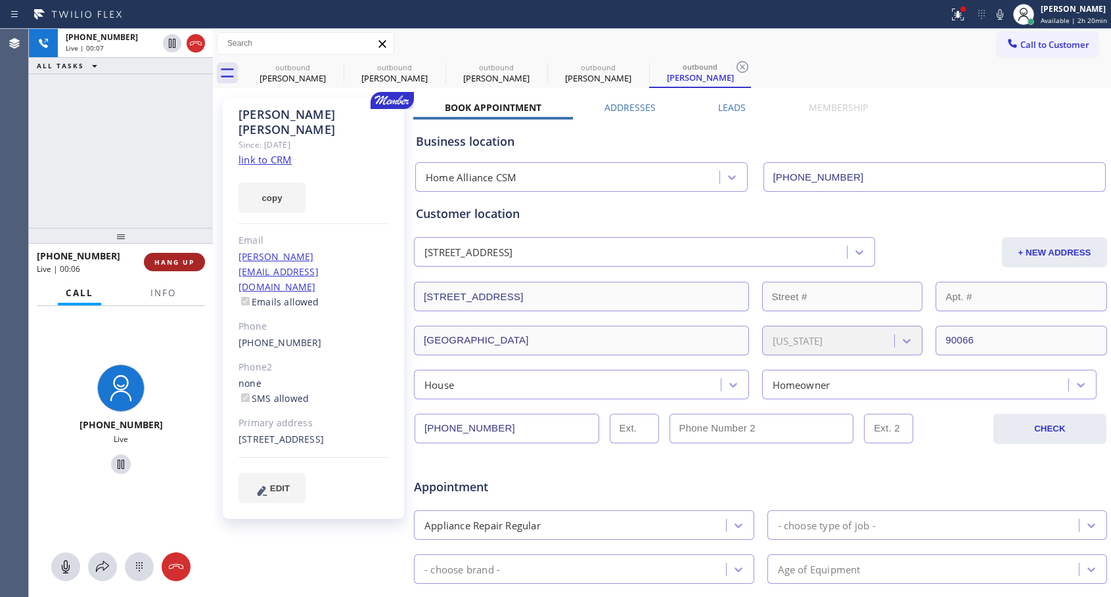
click at [174, 262] on span "HANG UP" at bounding box center [174, 262] width 40 height 9
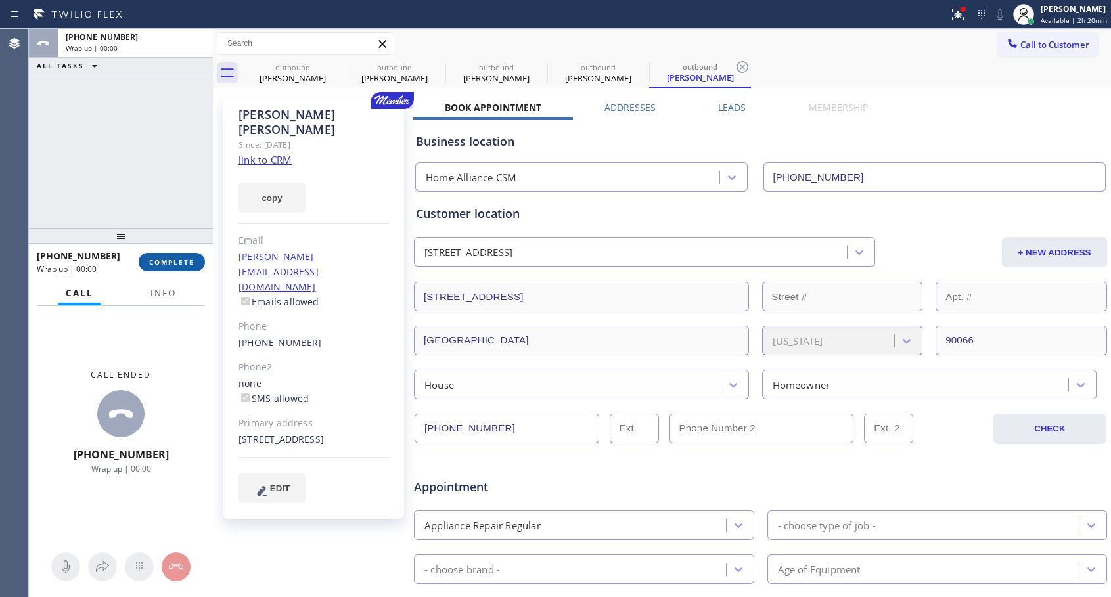
click at [174, 262] on span "COMPLETE" at bounding box center [171, 262] width 45 height 9
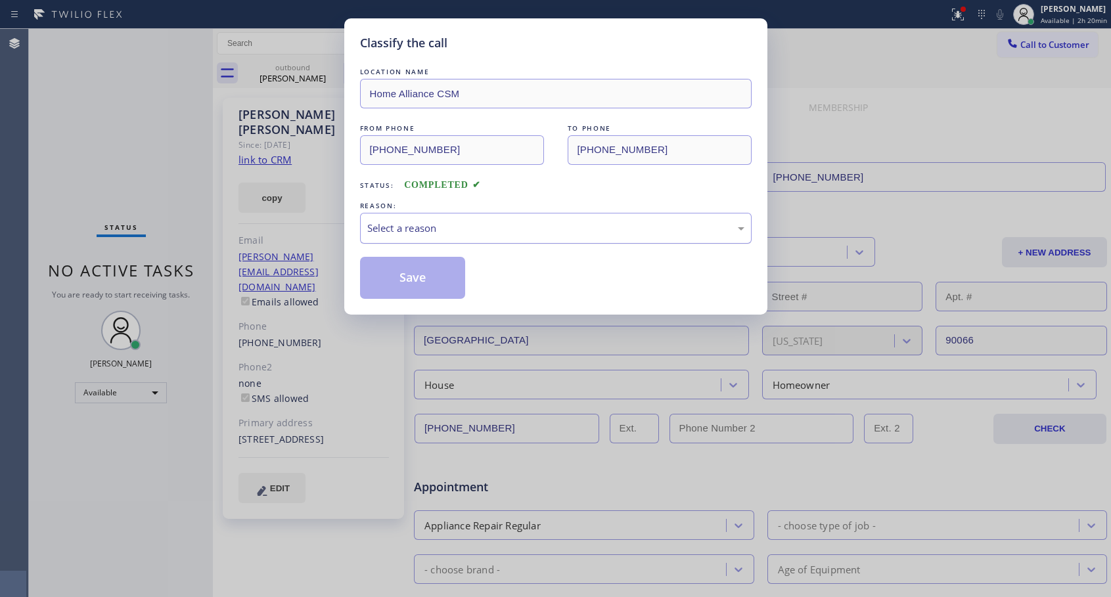
click at [519, 226] on div "Select a reason" at bounding box center [555, 228] width 377 height 15
click at [425, 277] on button "Save" at bounding box center [413, 278] width 106 height 42
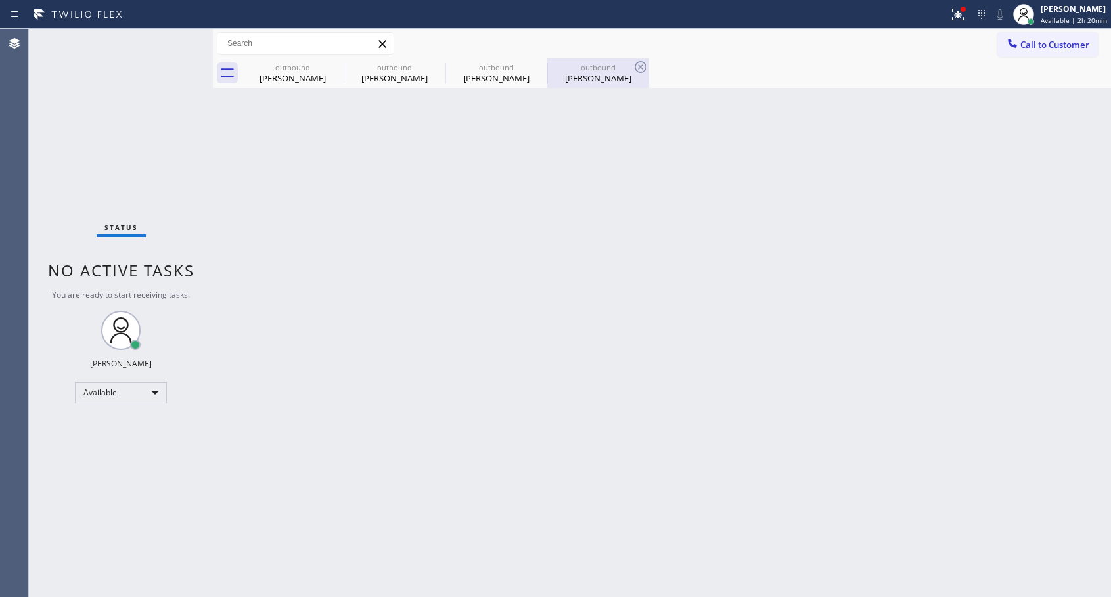
click at [592, 83] on div "[PERSON_NAME]" at bounding box center [598, 78] width 99 height 12
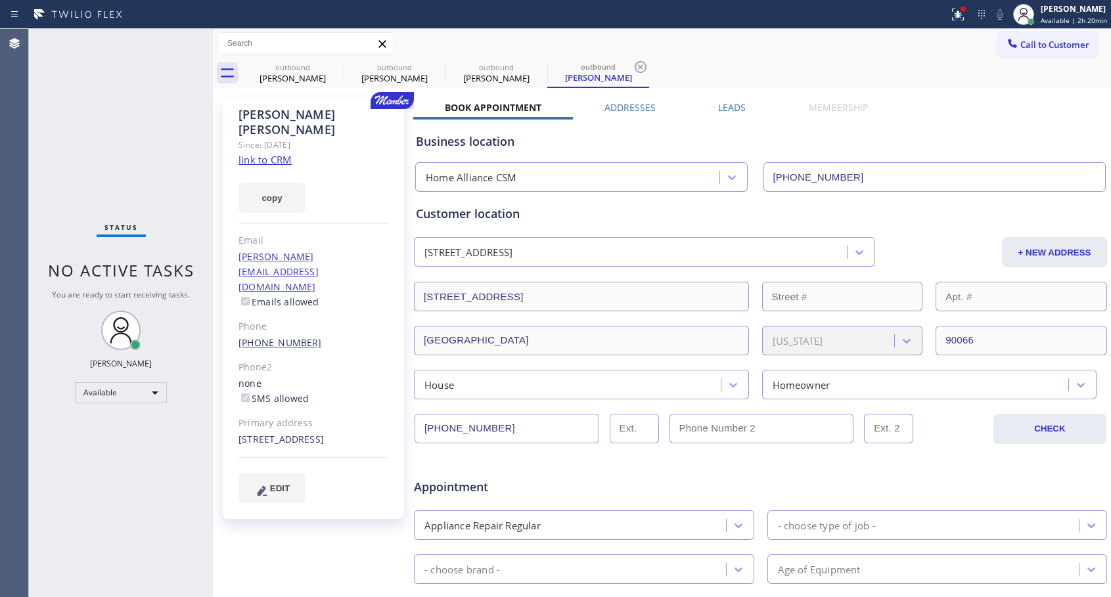
click at [276, 337] on link "[PHONE_NUMBER]" at bounding box center [280, 343] width 83 height 12
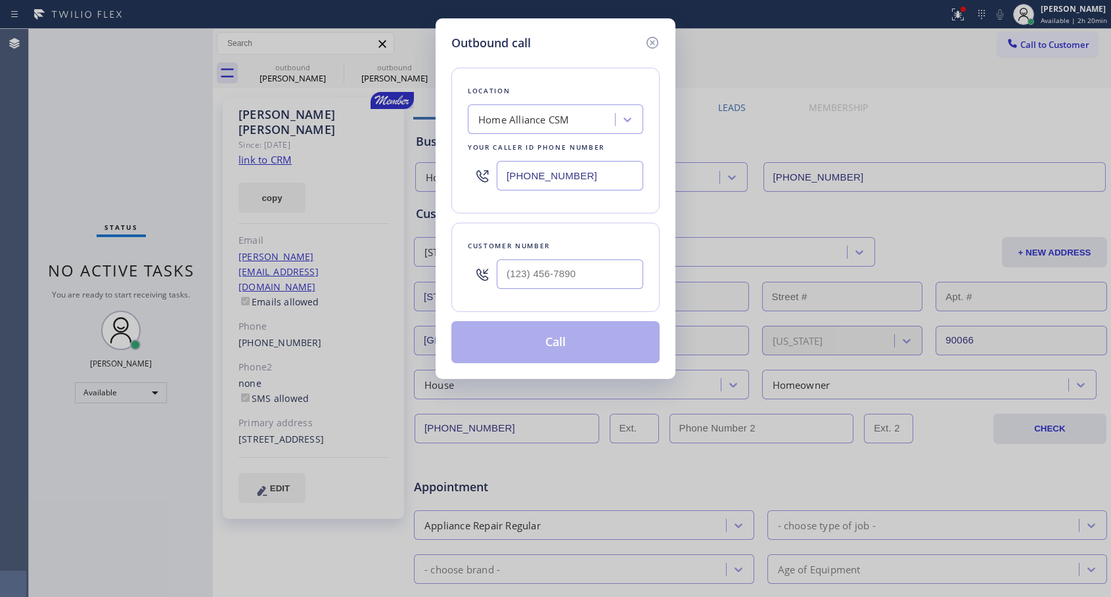
type input "[PHONE_NUMBER]"
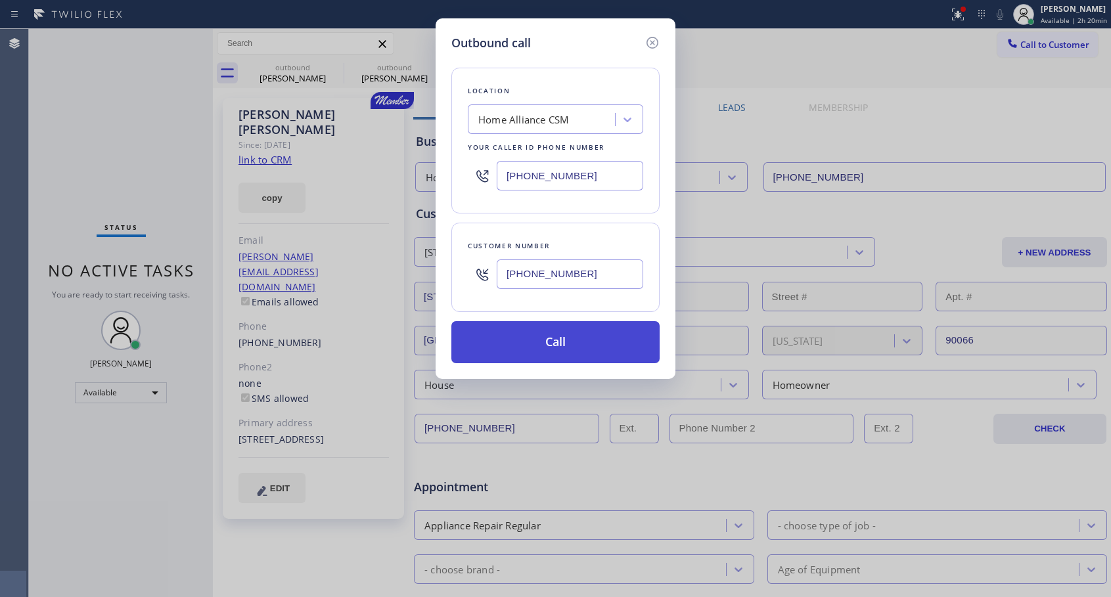
click at [528, 340] on button "Call" at bounding box center [556, 342] width 208 height 42
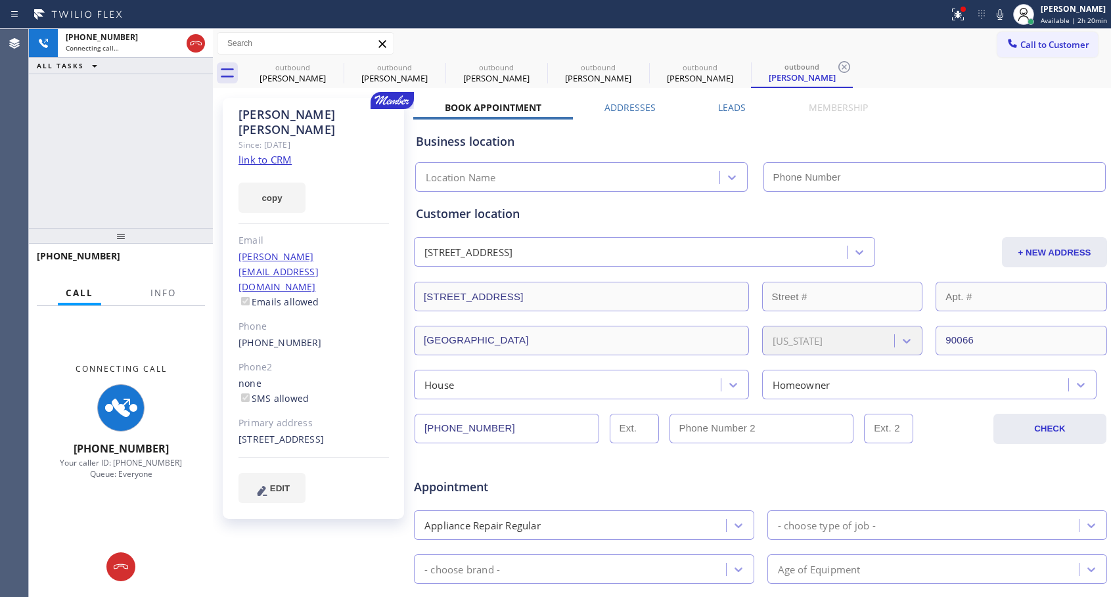
type input "[PHONE_NUMBER]"
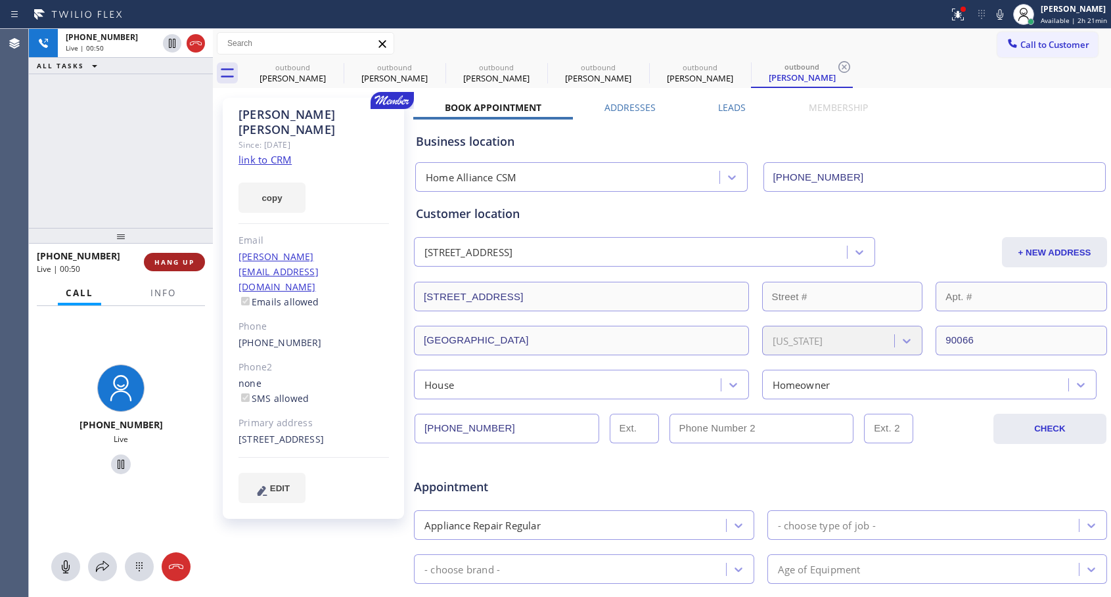
click at [175, 265] on span "HANG UP" at bounding box center [174, 262] width 40 height 9
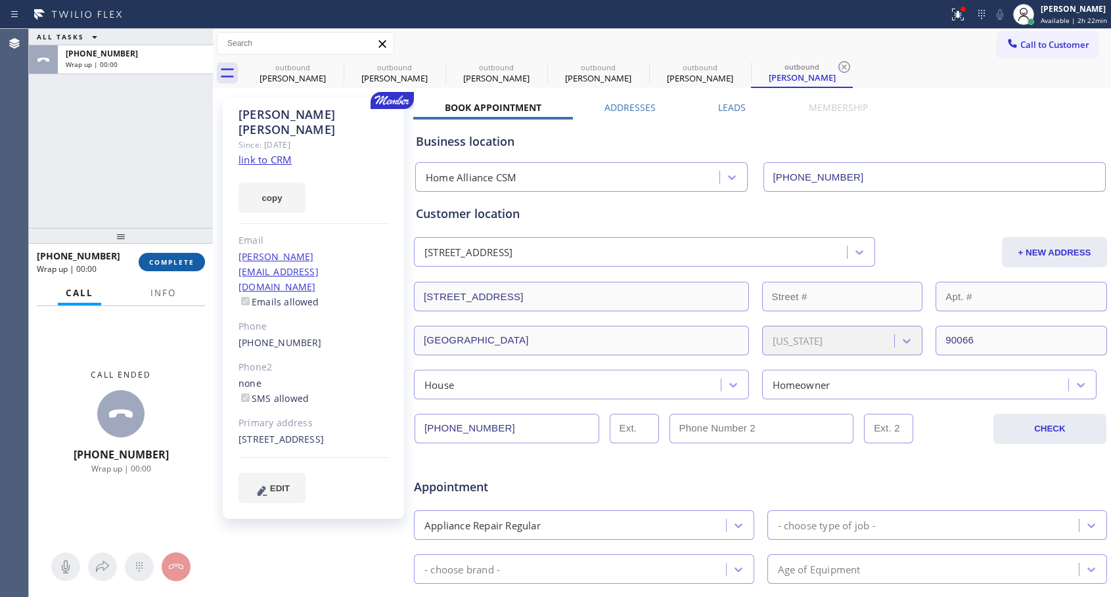
click at [176, 264] on span "COMPLETE" at bounding box center [171, 262] width 45 height 9
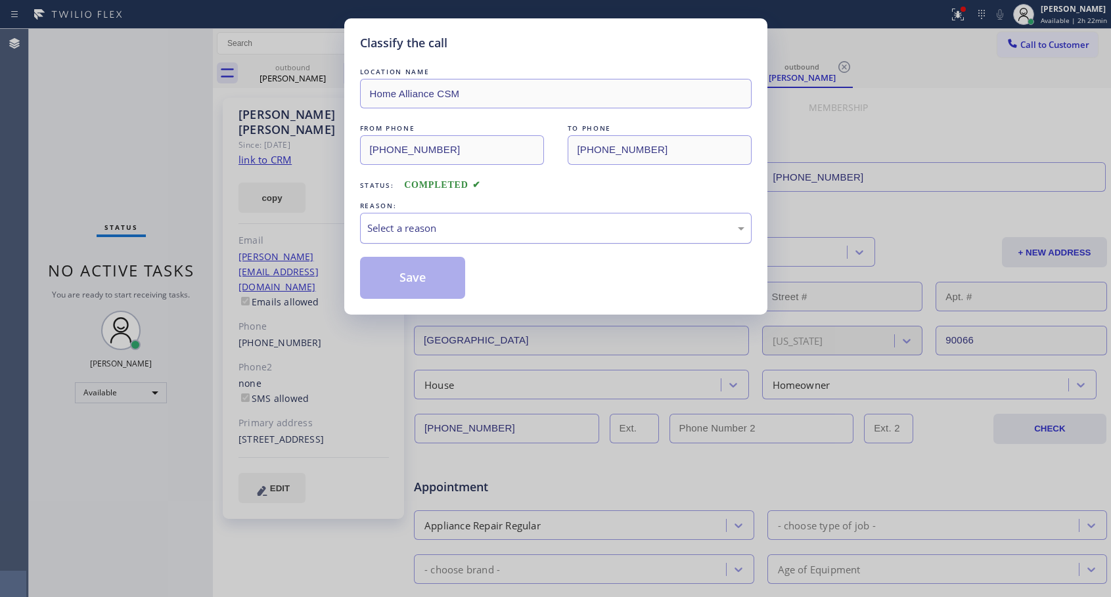
drag, startPoint x: 487, startPoint y: 220, endPoint x: 472, endPoint y: 241, distance: 25.4
click at [488, 221] on div "Select a reason" at bounding box center [555, 228] width 377 height 15
click at [415, 277] on button "Save" at bounding box center [413, 278] width 106 height 42
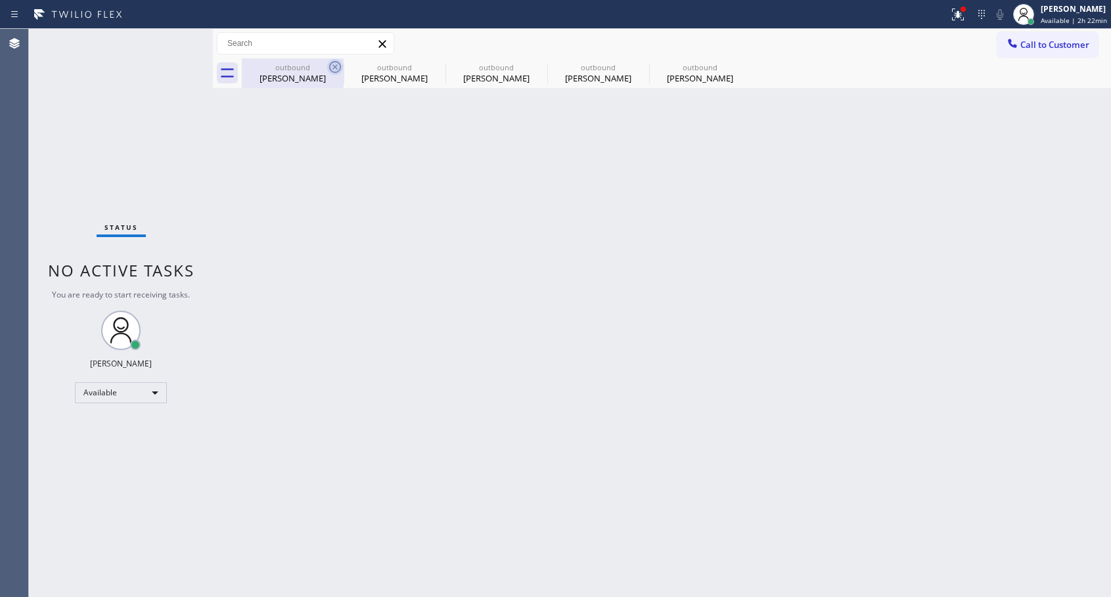
click at [339, 68] on icon at bounding box center [335, 67] width 16 height 16
click at [0, 0] on icon at bounding box center [0, 0] width 0 height 0
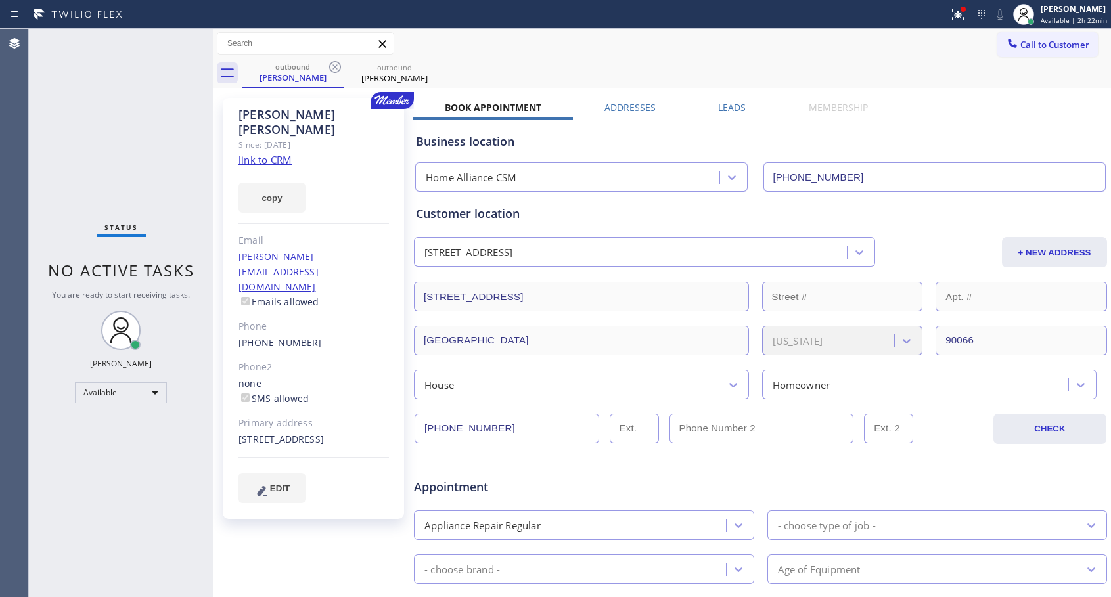
click at [339, 68] on icon at bounding box center [335, 67] width 16 height 16
click at [0, 0] on icon at bounding box center [0, 0] width 0 height 0
click at [339, 68] on div "outbound [PERSON_NAME] outbound [PERSON_NAME]" at bounding box center [677, 73] width 870 height 30
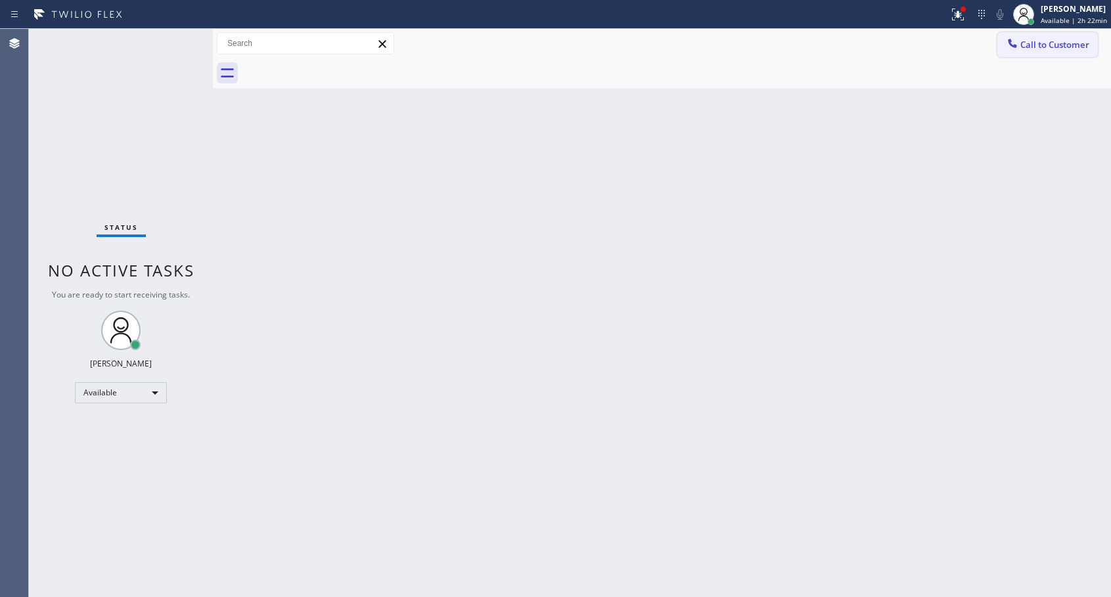
click at [1064, 34] on button "Call to Customer" at bounding box center [1048, 44] width 101 height 25
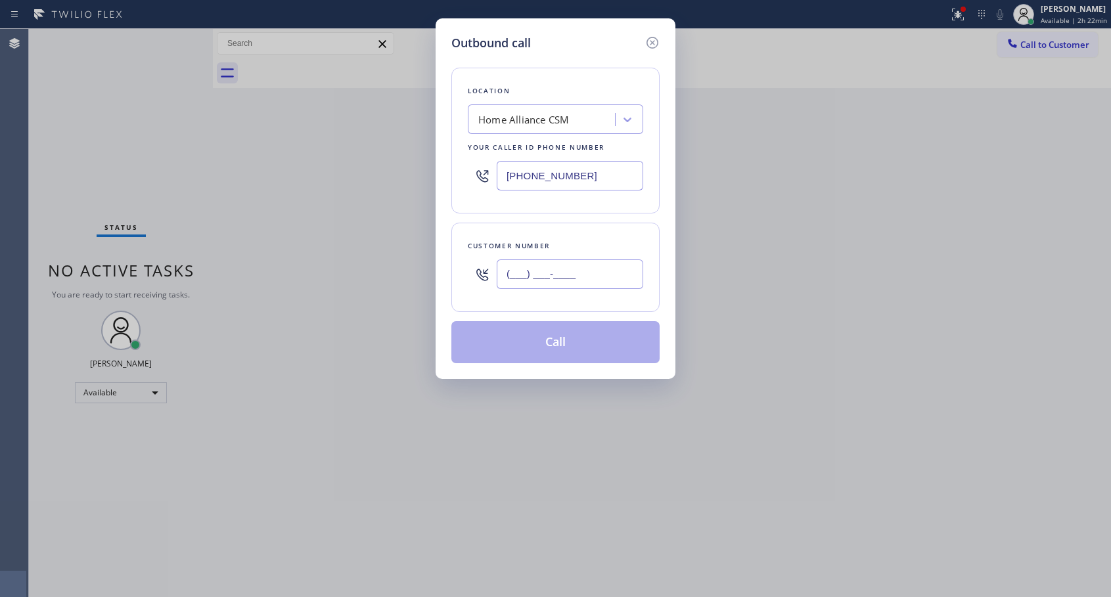
click at [565, 275] on input "(___) ___-____" at bounding box center [570, 275] width 147 height 30
paste input "561) 251-7685"
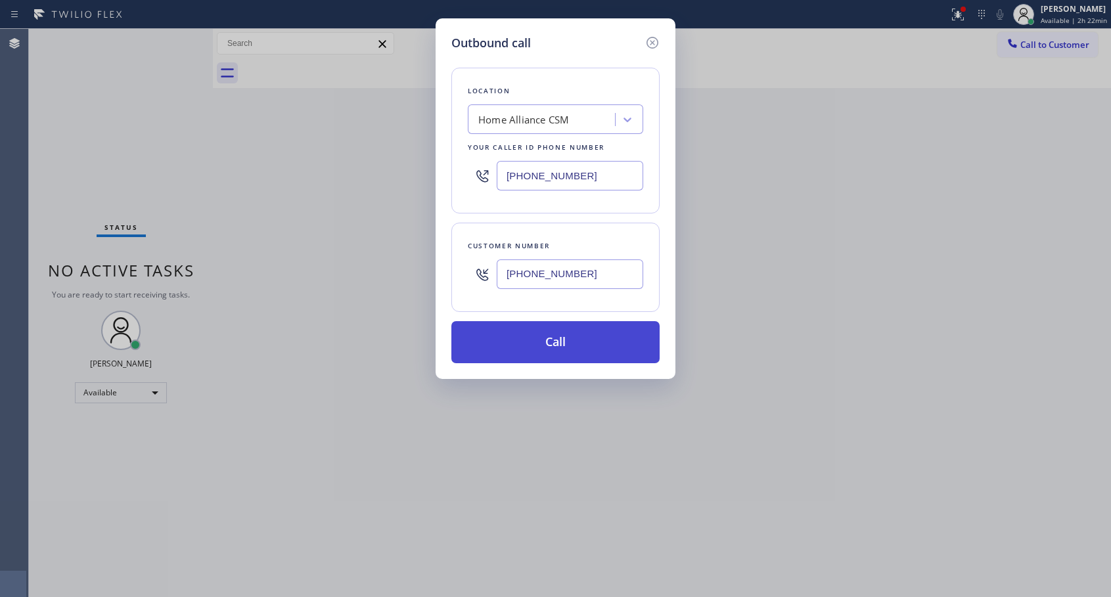
type input "[PHONE_NUMBER]"
click at [587, 349] on button "Call" at bounding box center [556, 342] width 208 height 42
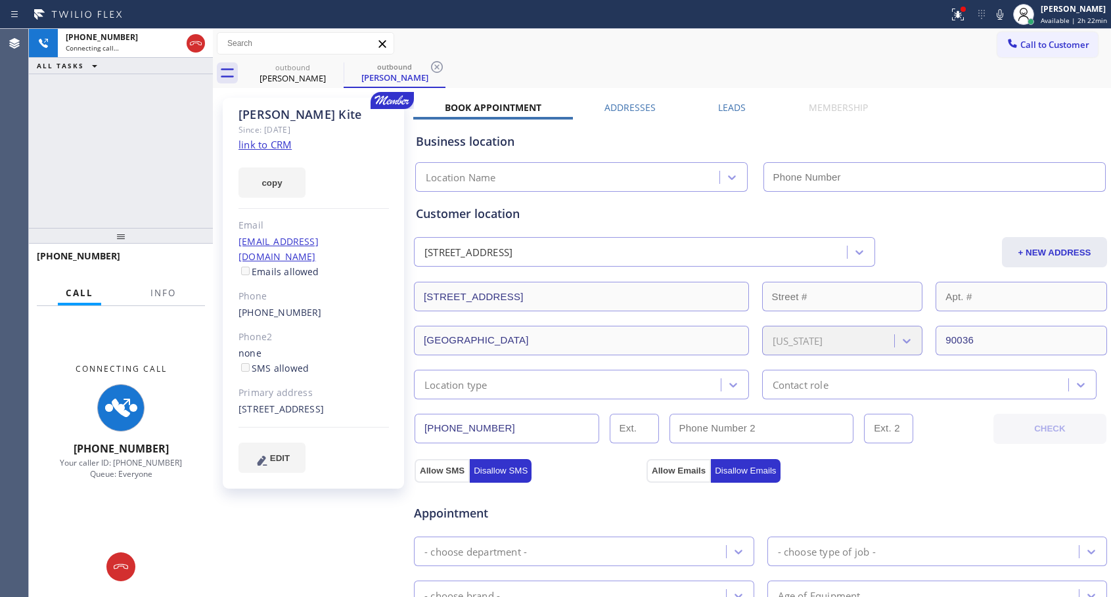
type input "[PHONE_NUMBER]"
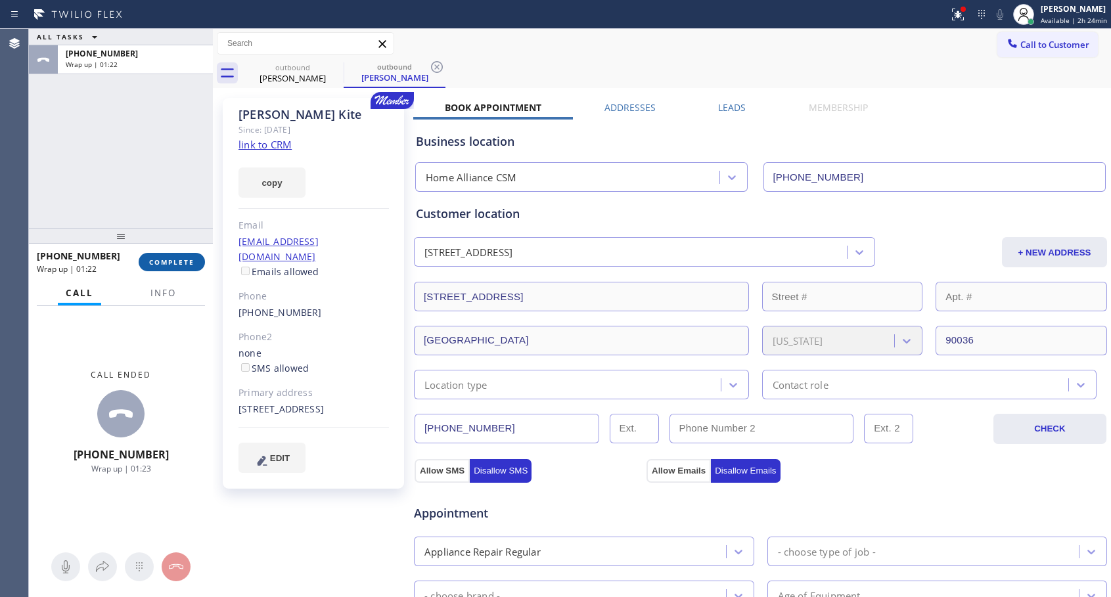
click at [177, 269] on button "COMPLETE" at bounding box center [172, 262] width 66 height 18
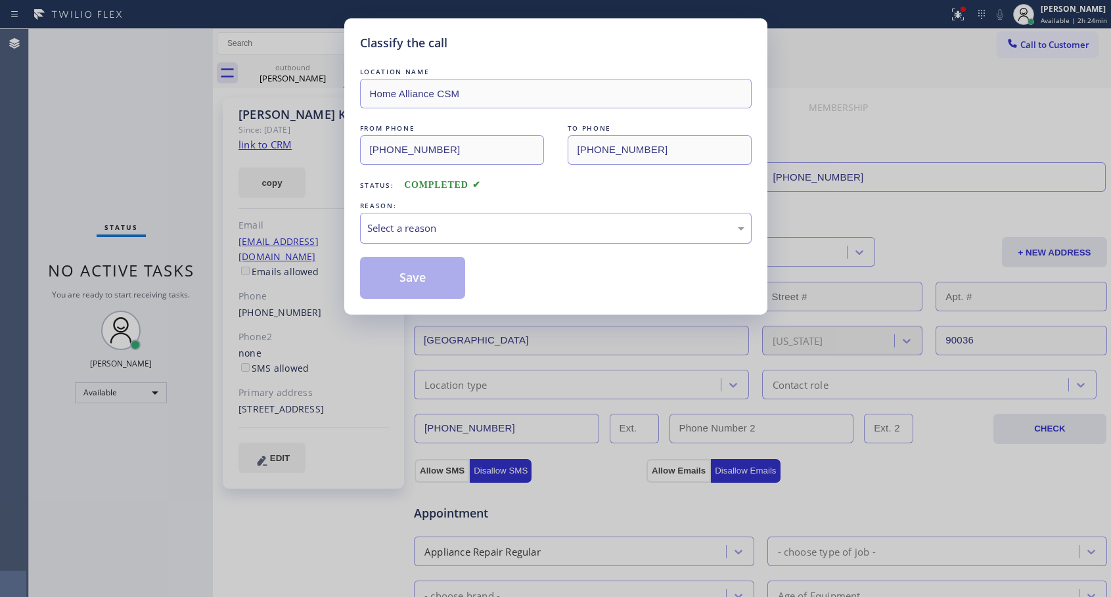
click at [487, 232] on div "Select a reason" at bounding box center [555, 228] width 377 height 15
click at [434, 284] on button "Save" at bounding box center [413, 278] width 106 height 42
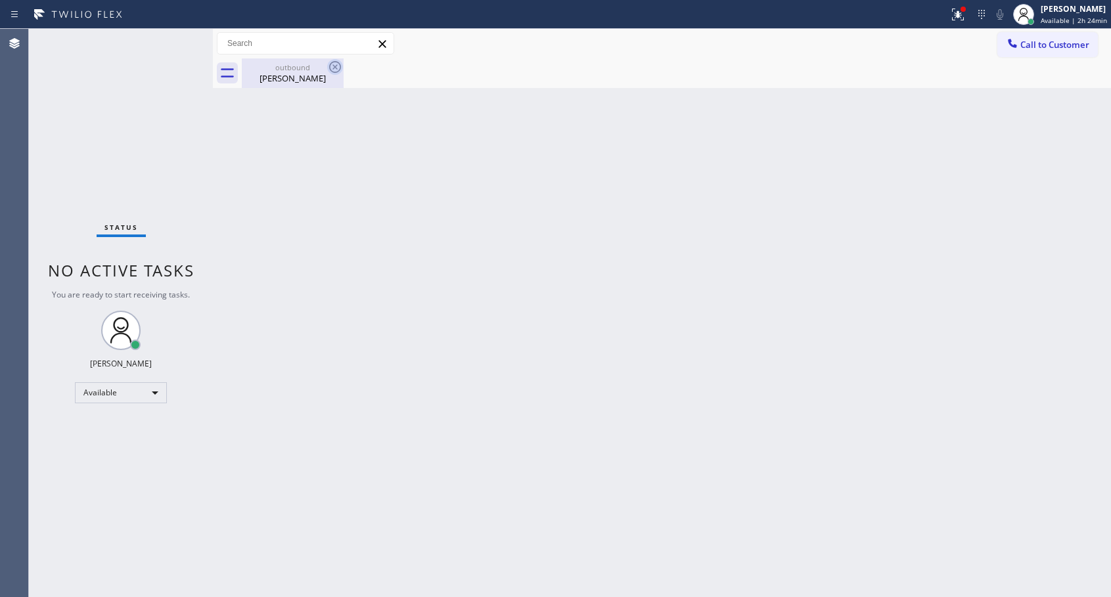
click at [337, 65] on icon at bounding box center [335, 67] width 12 height 12
click at [1025, 57] on button "Call to Customer" at bounding box center [1048, 44] width 101 height 25
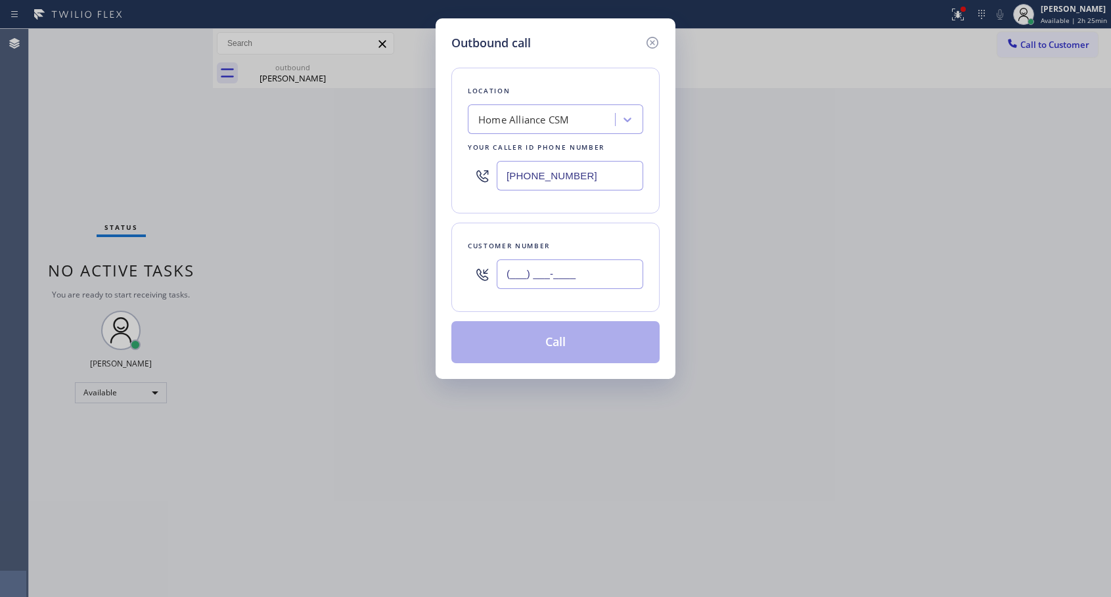
click at [580, 270] on input "(___) ___-____" at bounding box center [570, 275] width 147 height 30
paste input "954) 806-5041"
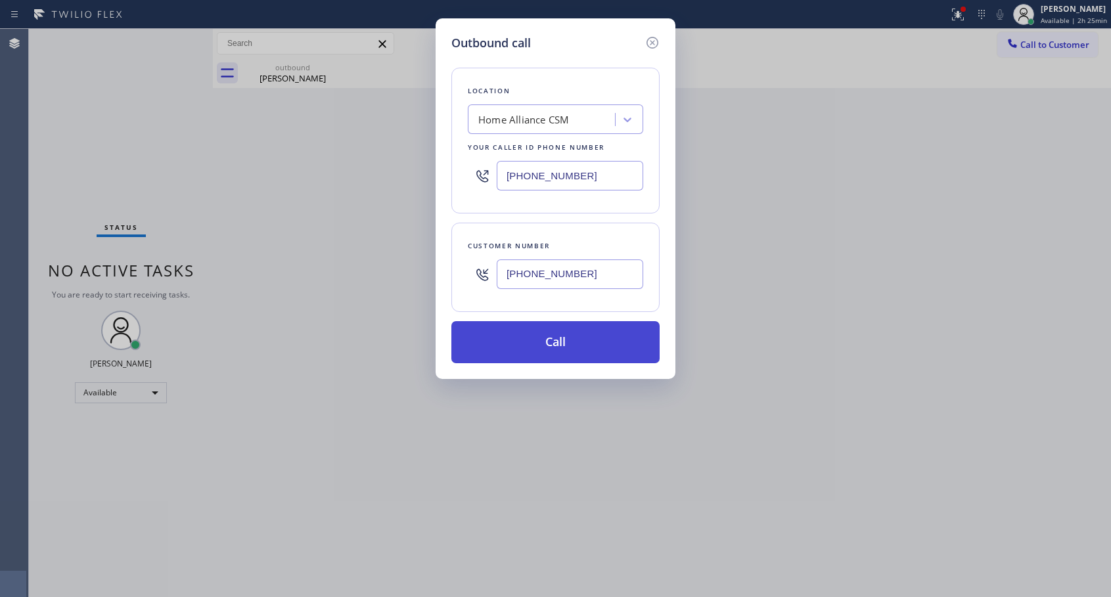
type input "[PHONE_NUMBER]"
click at [563, 346] on button "Call" at bounding box center [556, 342] width 208 height 42
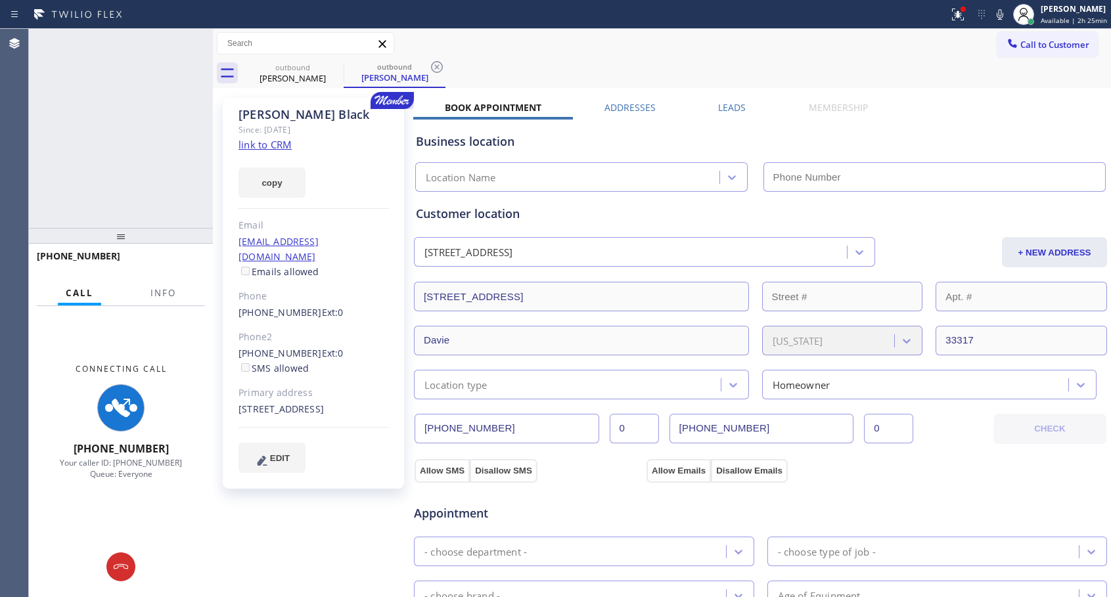
type input "[PHONE_NUMBER]"
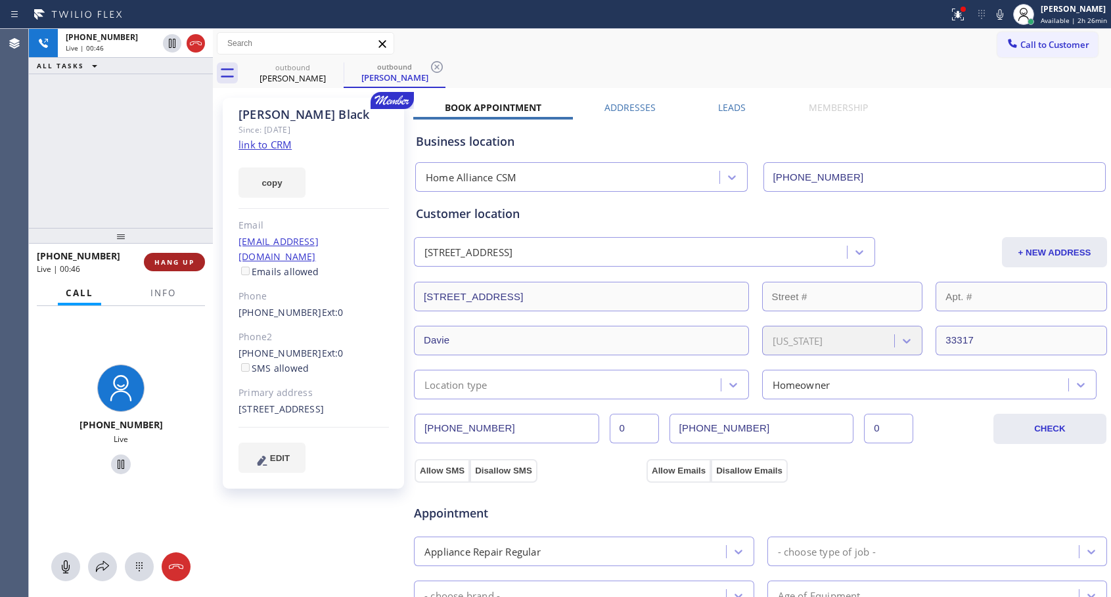
click at [172, 266] on span "HANG UP" at bounding box center [174, 262] width 40 height 9
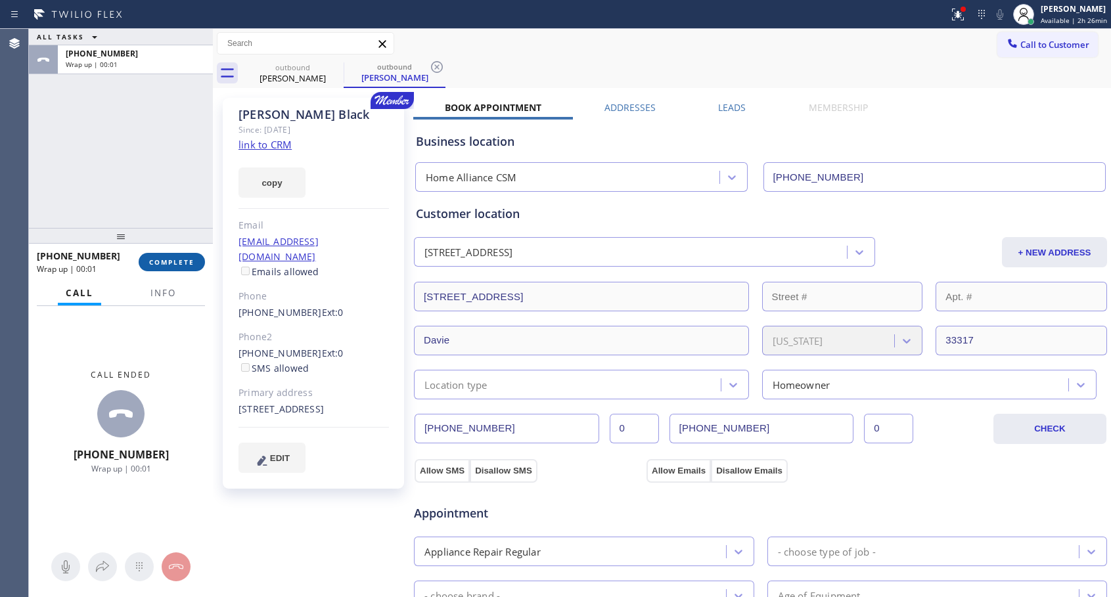
click at [172, 266] on span "COMPLETE" at bounding box center [171, 262] width 45 height 9
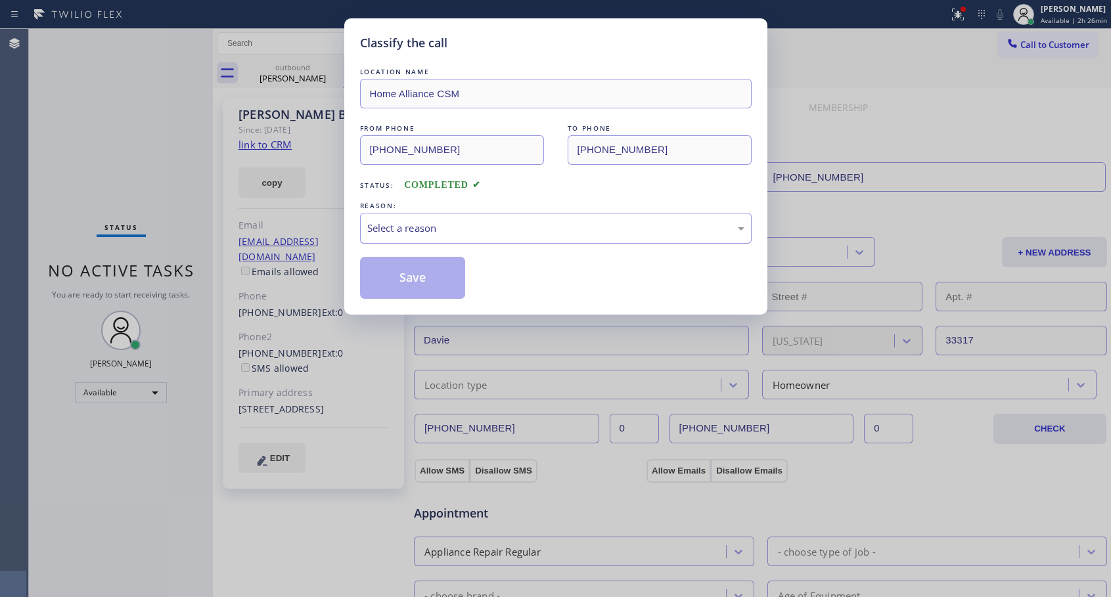
click at [437, 222] on div "Select a reason" at bounding box center [555, 228] width 377 height 15
click at [400, 280] on button "Save" at bounding box center [413, 278] width 106 height 42
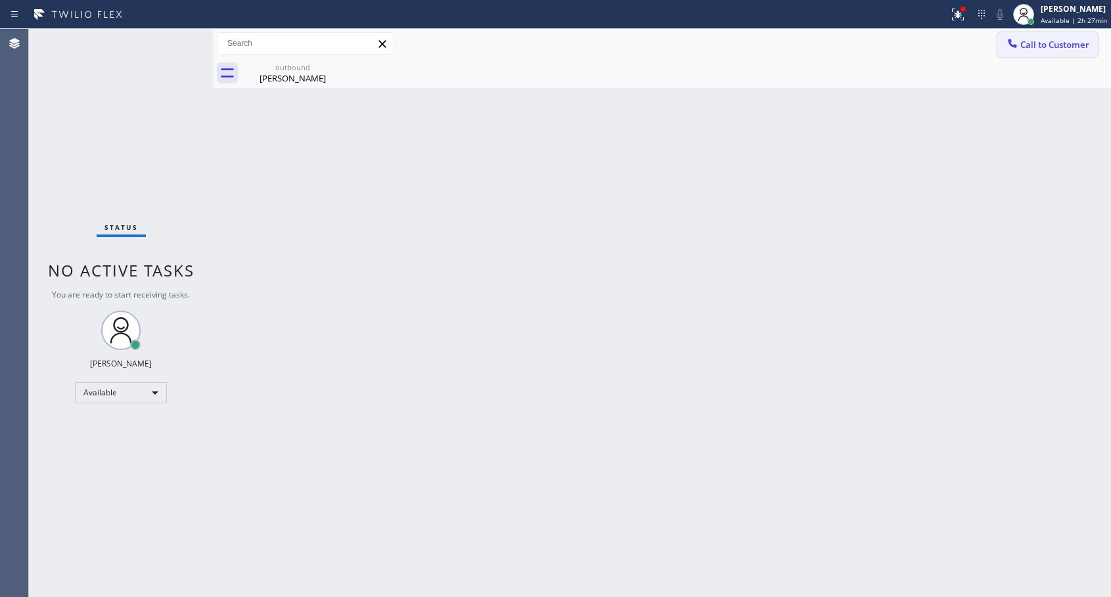
drag, startPoint x: 1024, startPoint y: 49, endPoint x: 592, endPoint y: 183, distance: 452.2
click at [1025, 49] on span "Call to Customer" at bounding box center [1055, 45] width 69 height 12
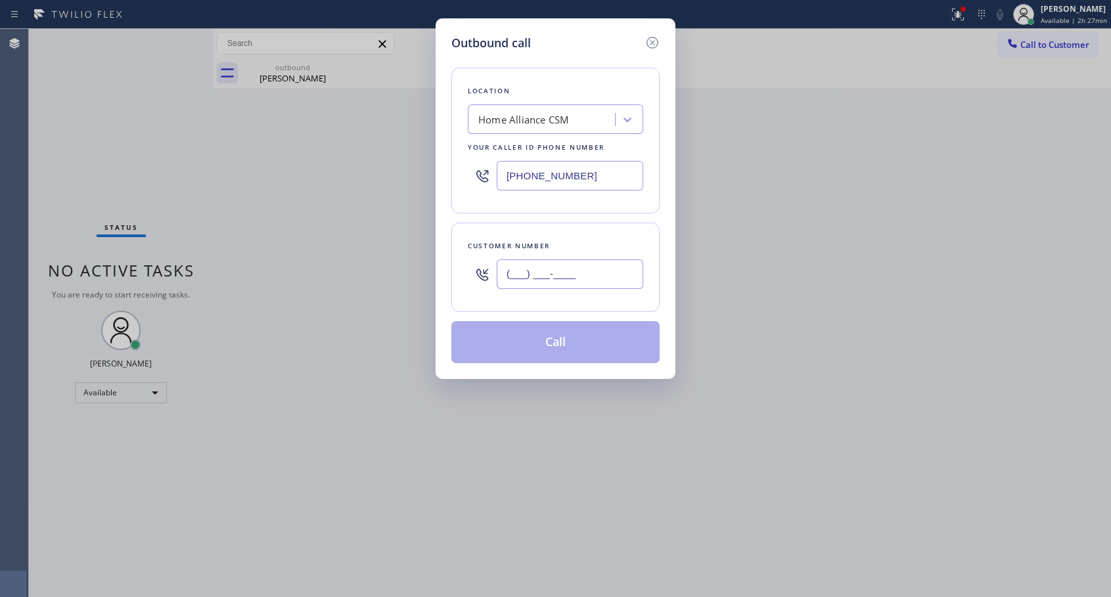
click at [559, 269] on input "(___) ___-____" at bounding box center [570, 275] width 147 height 30
paste input "323) 255-1365"
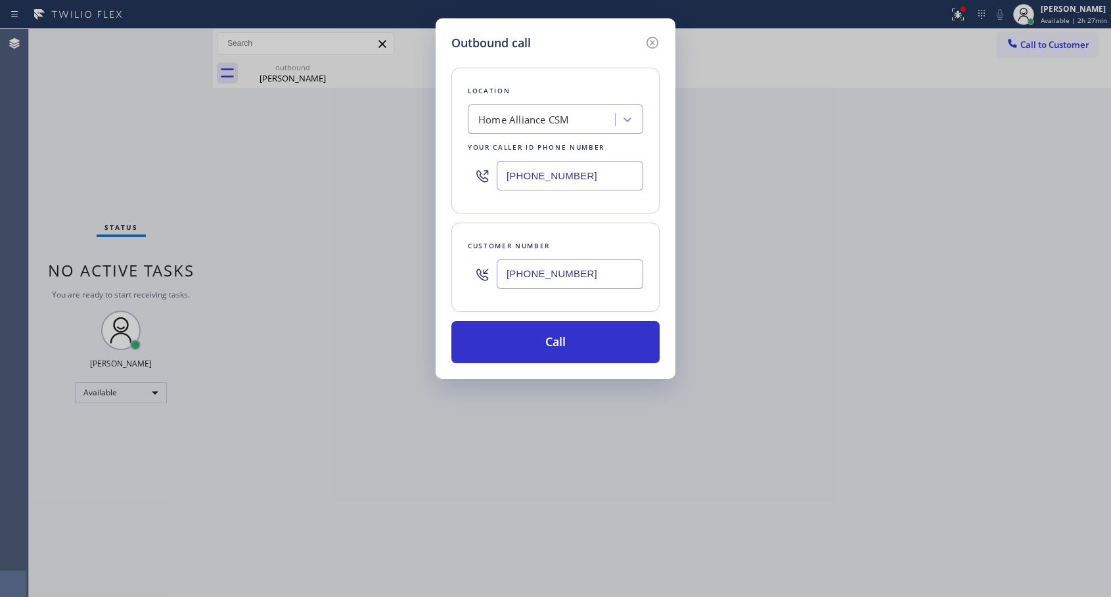
type input "[PHONE_NUMBER]"
click at [550, 342] on button "Call" at bounding box center [556, 342] width 208 height 42
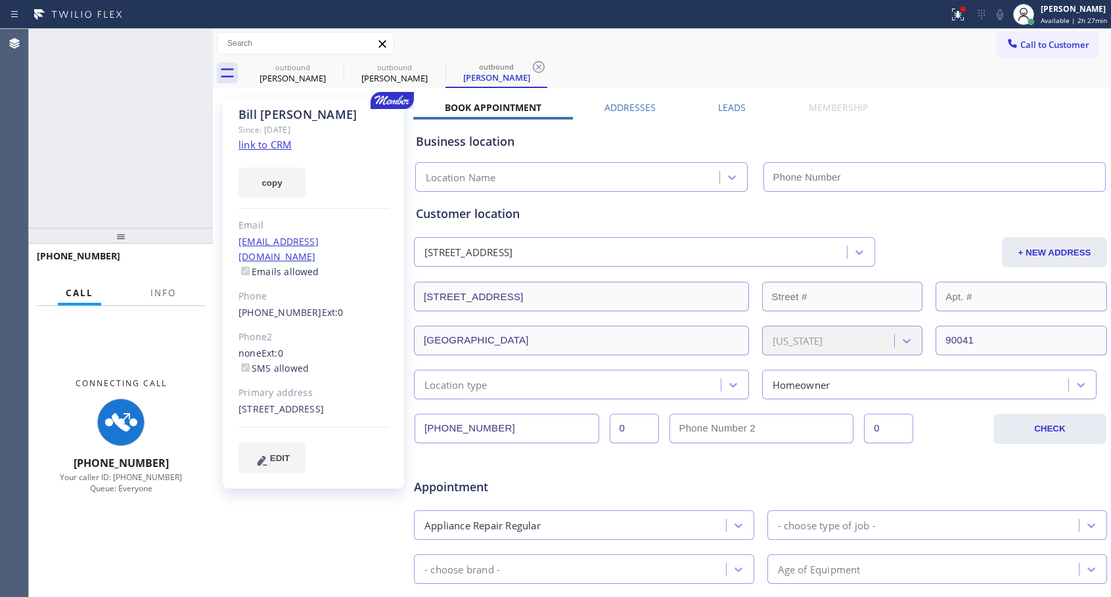
type input "[PHONE_NUMBER]"
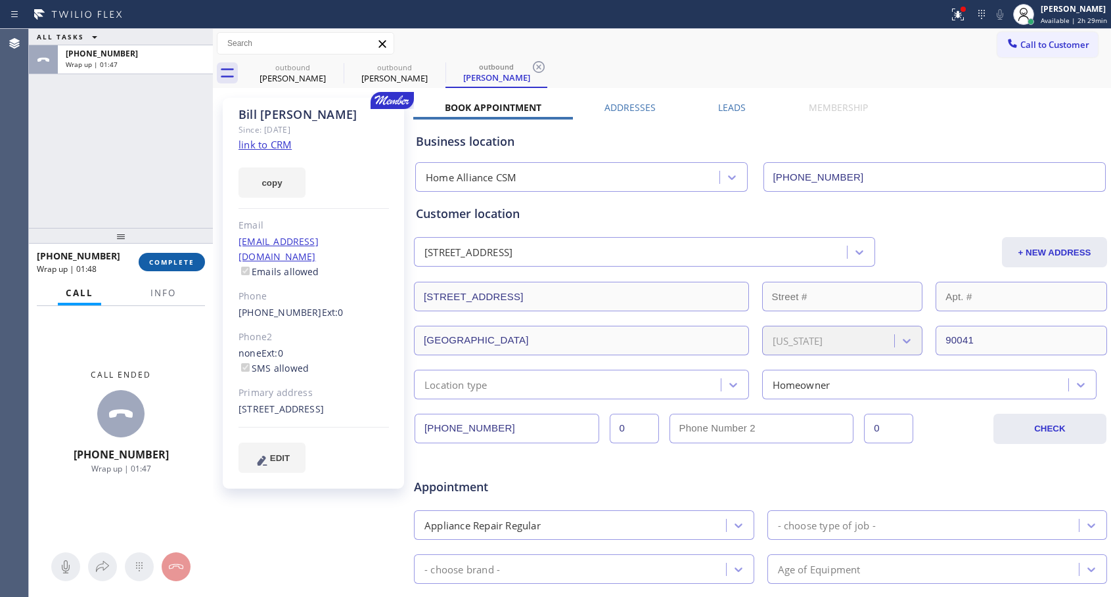
click at [181, 265] on span "COMPLETE" at bounding box center [171, 262] width 45 height 9
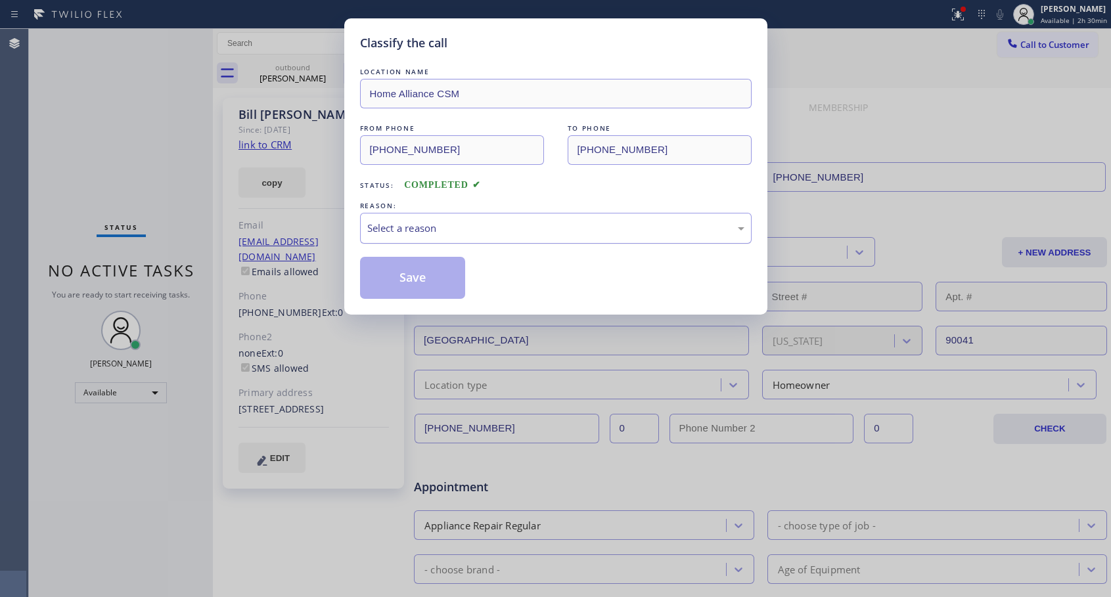
click at [427, 220] on div "Select a reason" at bounding box center [556, 228] width 392 height 31
drag, startPoint x: 430, startPoint y: 277, endPoint x: 425, endPoint y: 266, distance: 12.3
click at [431, 277] on button "Save" at bounding box center [413, 278] width 106 height 42
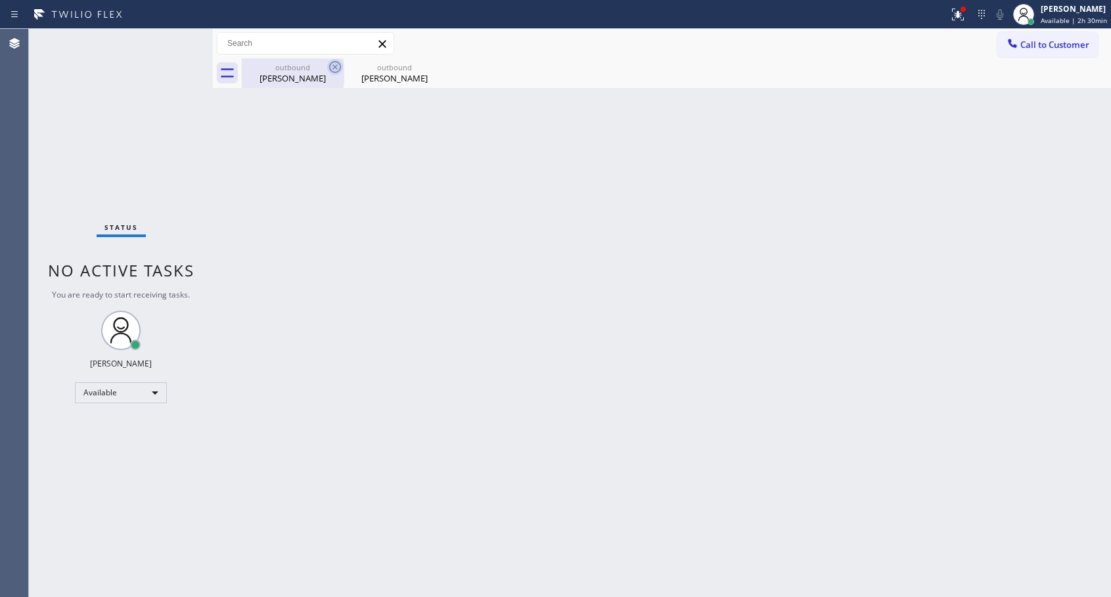
click at [338, 66] on icon at bounding box center [335, 67] width 16 height 16
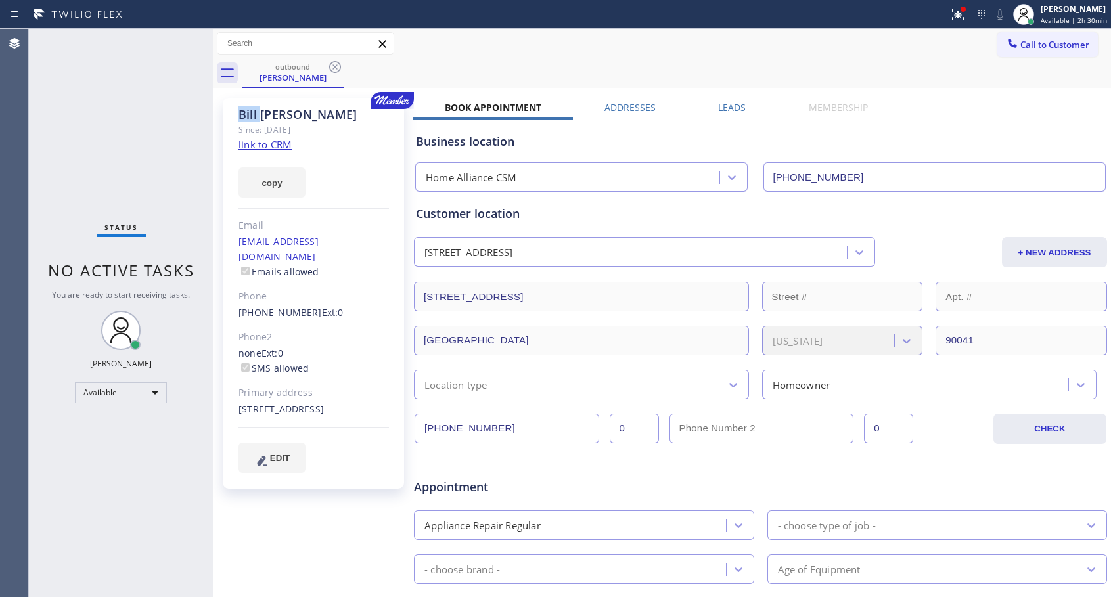
click at [338, 66] on icon at bounding box center [335, 67] width 16 height 16
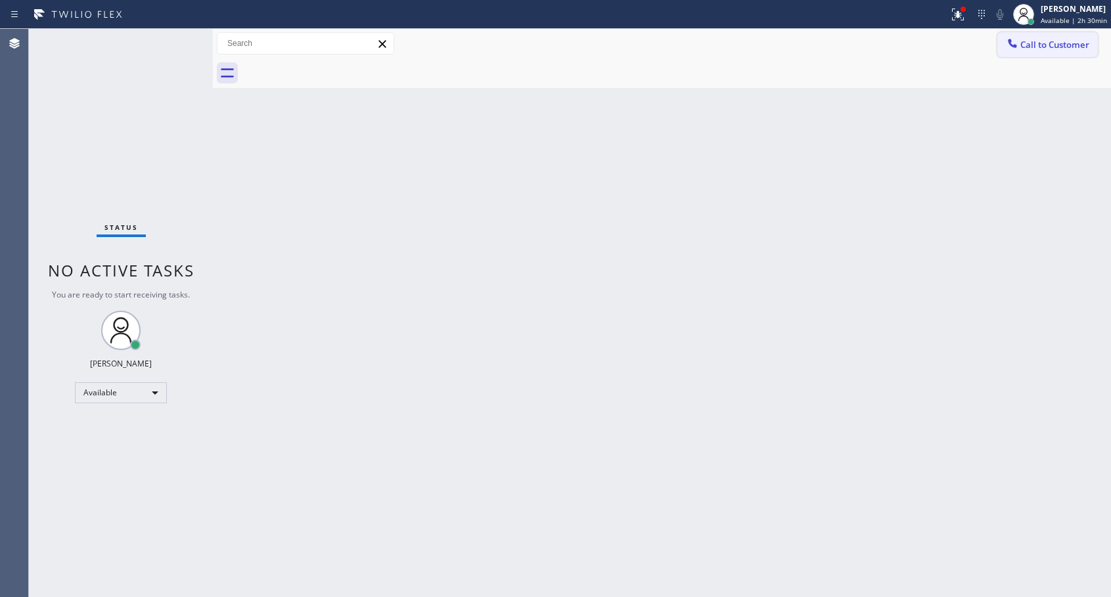
click at [1016, 45] on icon at bounding box center [1012, 43] width 9 height 9
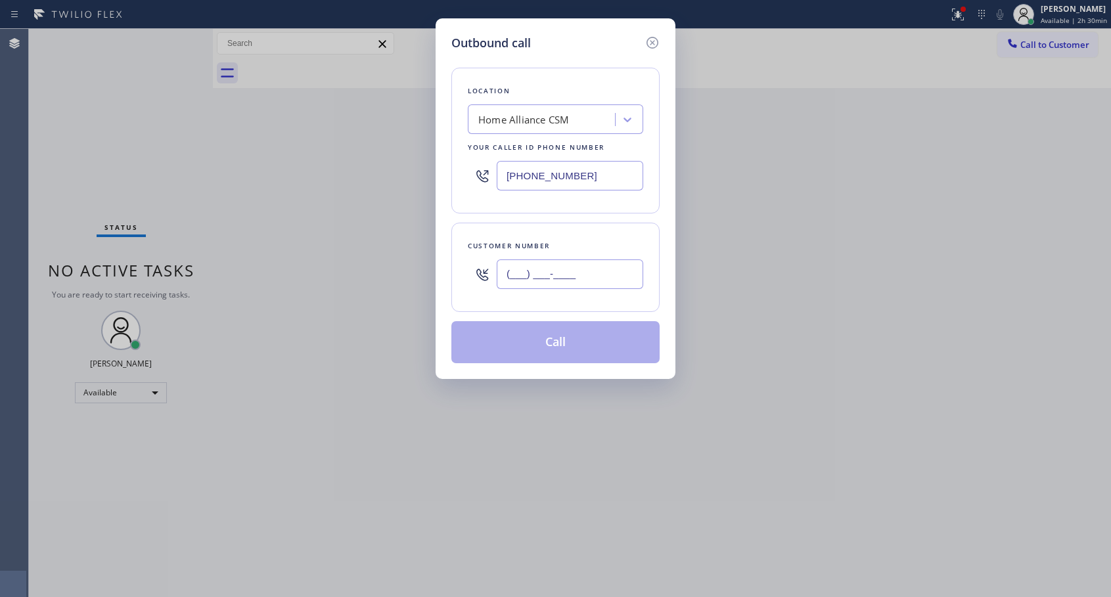
click at [601, 279] on input "(___) ___-____" at bounding box center [570, 275] width 147 height 30
paste input "917) 941-1421"
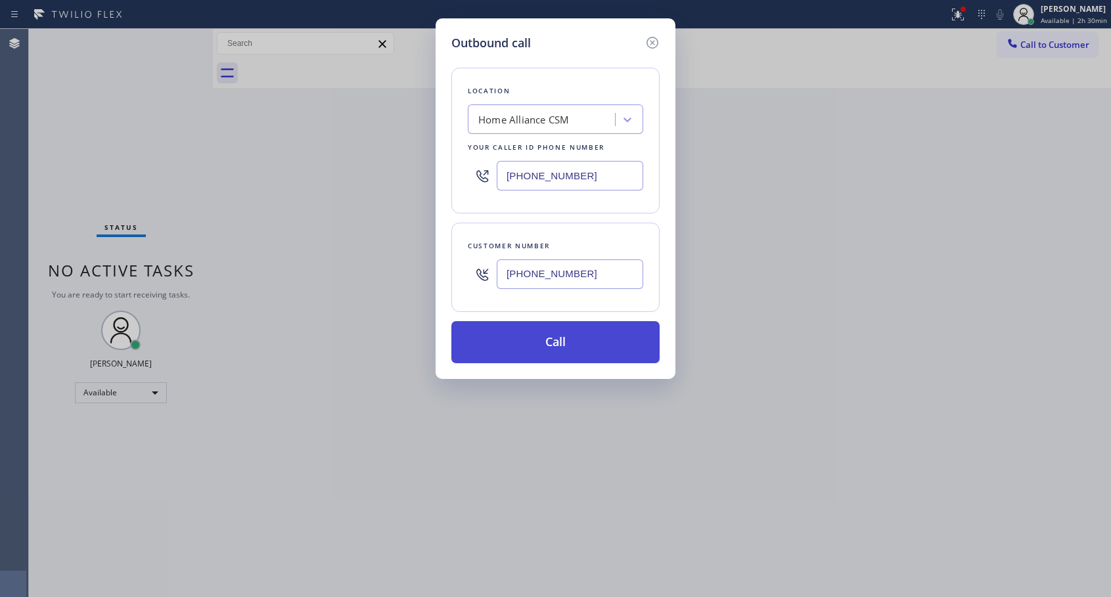
type input "[PHONE_NUMBER]"
click at [551, 354] on button "Call" at bounding box center [556, 342] width 208 height 42
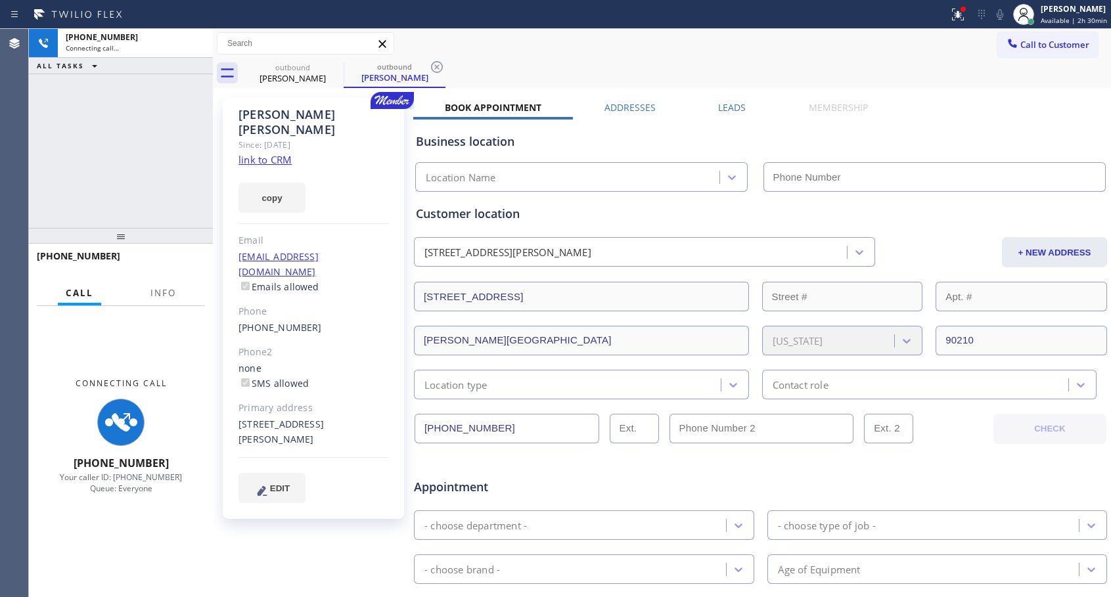
type input "[PHONE_NUMBER]"
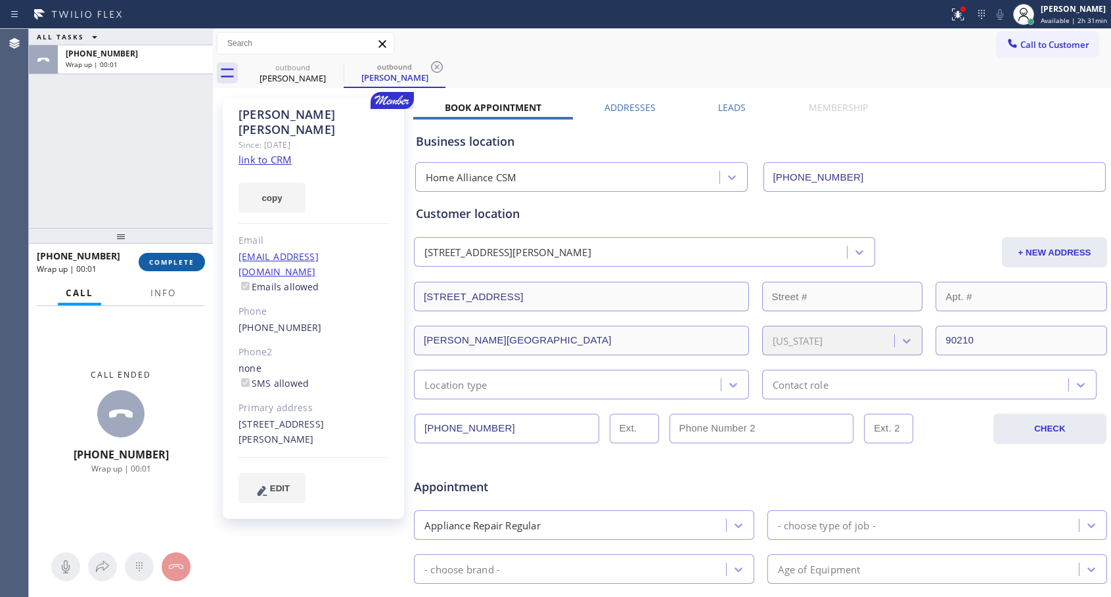
click at [164, 258] on span "COMPLETE" at bounding box center [171, 262] width 45 height 9
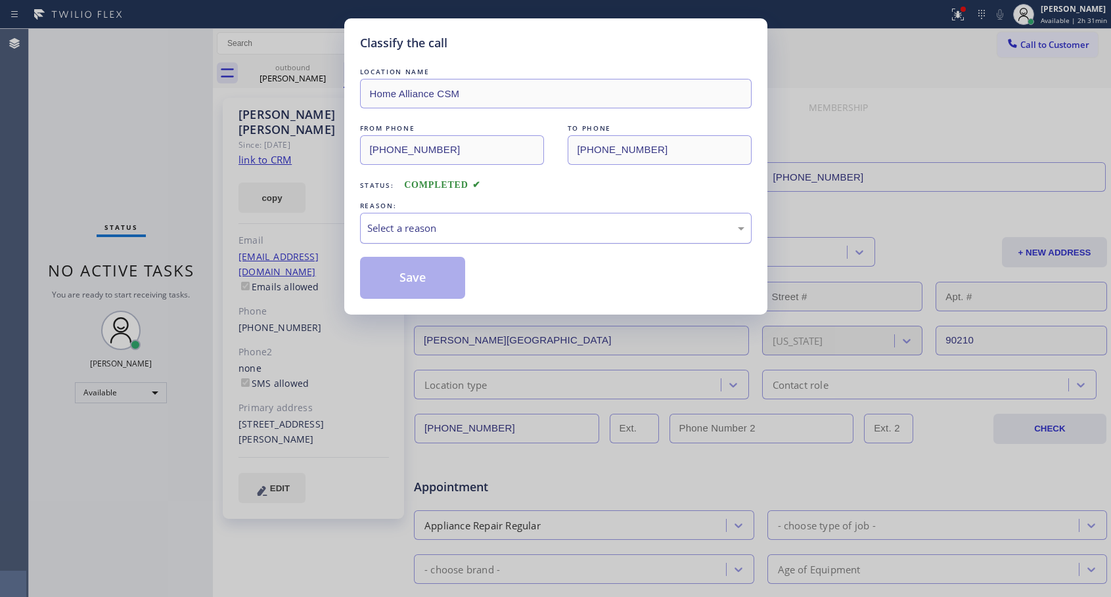
click at [477, 233] on div "Select a reason" at bounding box center [555, 228] width 377 height 15
click at [435, 284] on button "Save" at bounding box center [413, 278] width 106 height 42
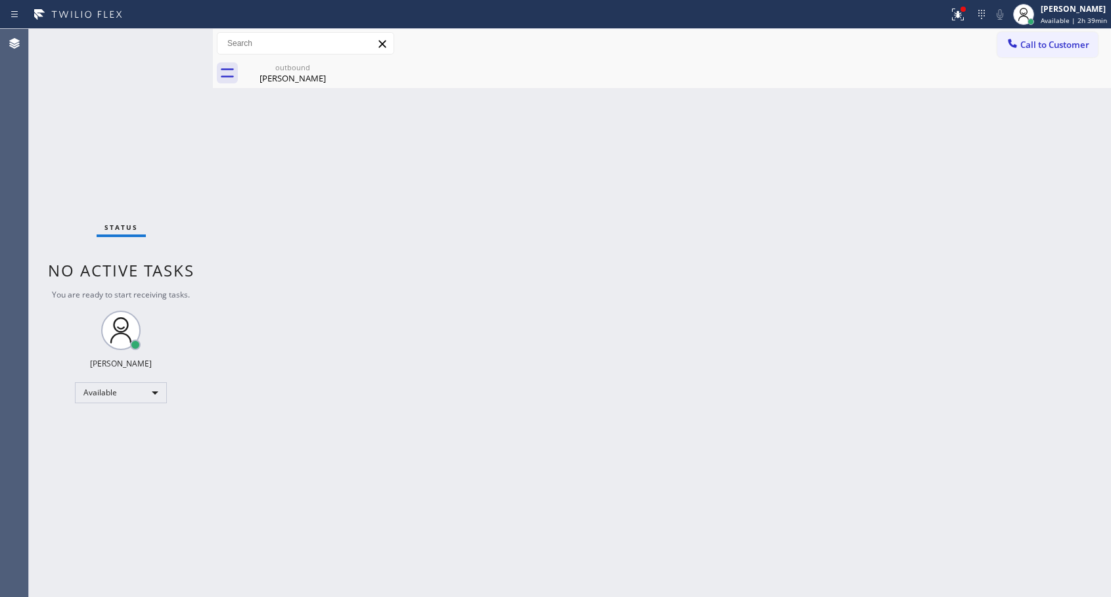
drag, startPoint x: 1019, startPoint y: 49, endPoint x: 486, endPoint y: 264, distance: 575.0
click at [1019, 49] on div at bounding box center [1013, 45] width 16 height 16
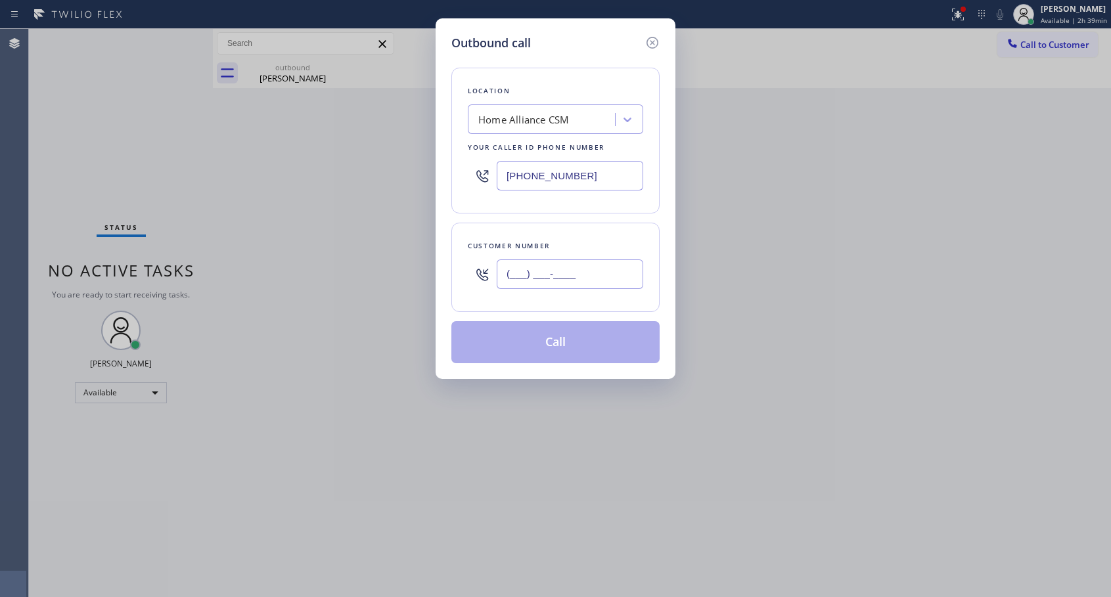
click at [523, 274] on input "(___) ___-____" at bounding box center [570, 275] width 147 height 30
paste input "512) 626-8344"
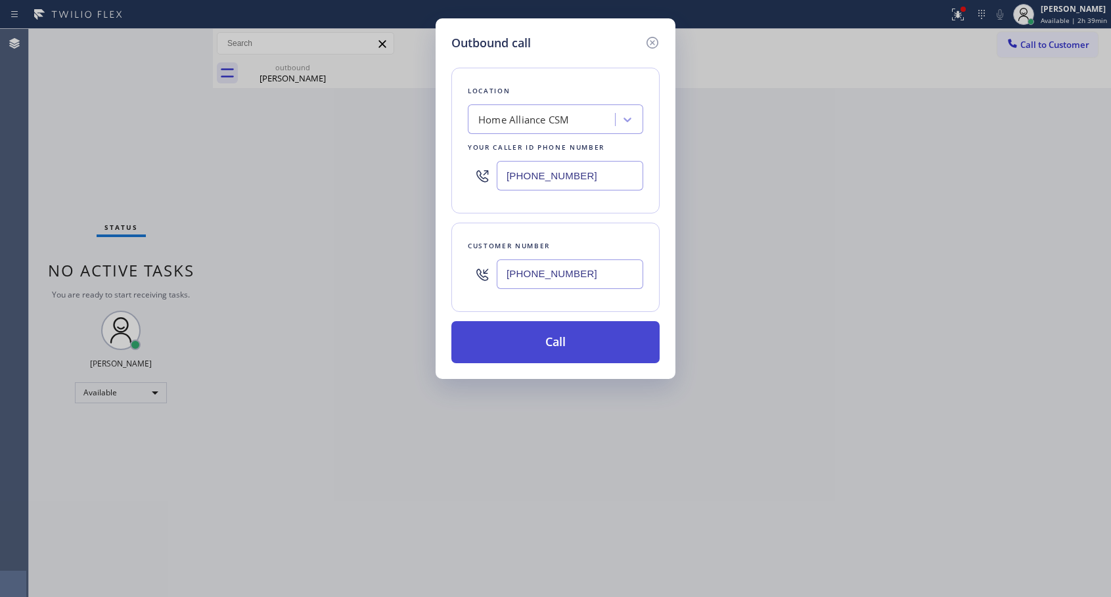
type input "[PHONE_NUMBER]"
click at [542, 351] on button "Call" at bounding box center [556, 342] width 208 height 42
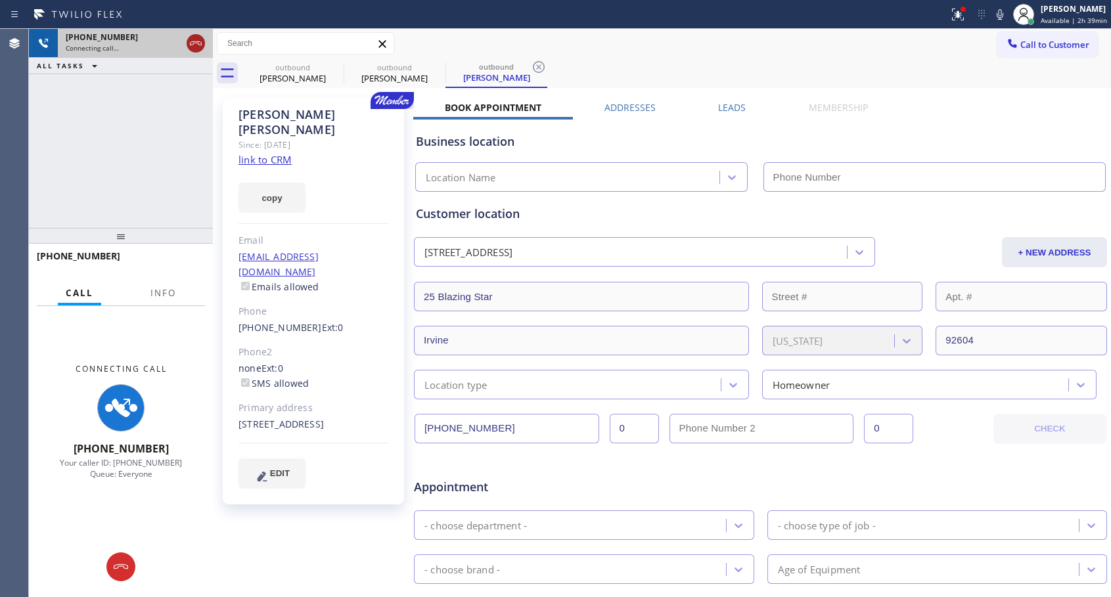
click at [198, 43] on icon at bounding box center [196, 43] width 16 height 16
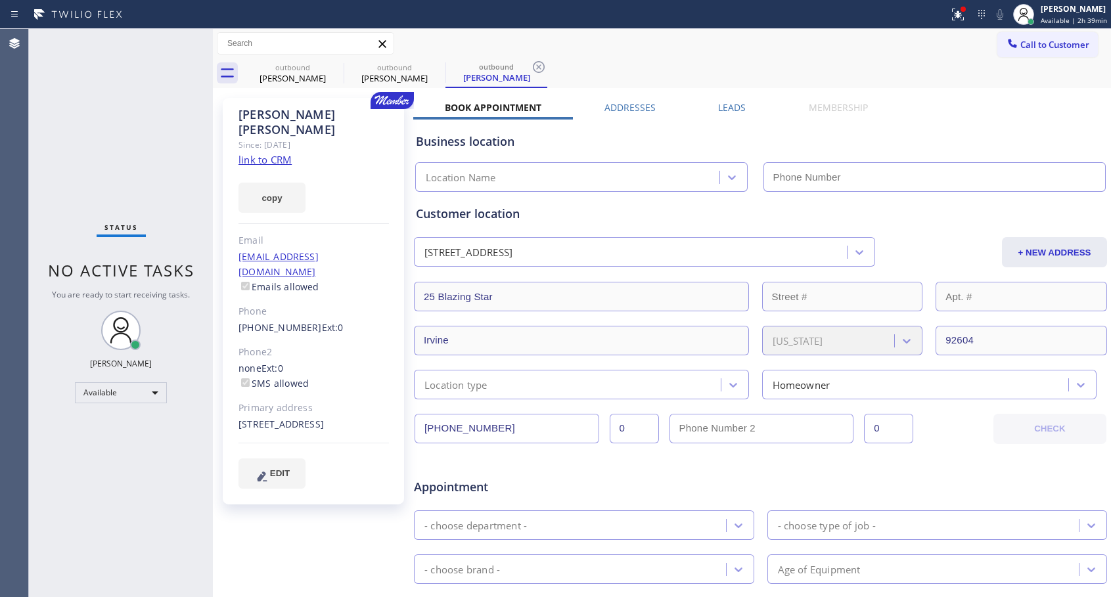
type input "[PHONE_NUMBER]"
click at [333, 67] on icon at bounding box center [335, 67] width 16 height 16
click at [0, 0] on icon at bounding box center [0, 0] width 0 height 0
click at [531, 67] on icon at bounding box center [539, 67] width 16 height 16
click at [333, 67] on div "outbound [PERSON_NAME] outbound [PERSON_NAME] outbound [PERSON_NAME]" at bounding box center [677, 73] width 870 height 30
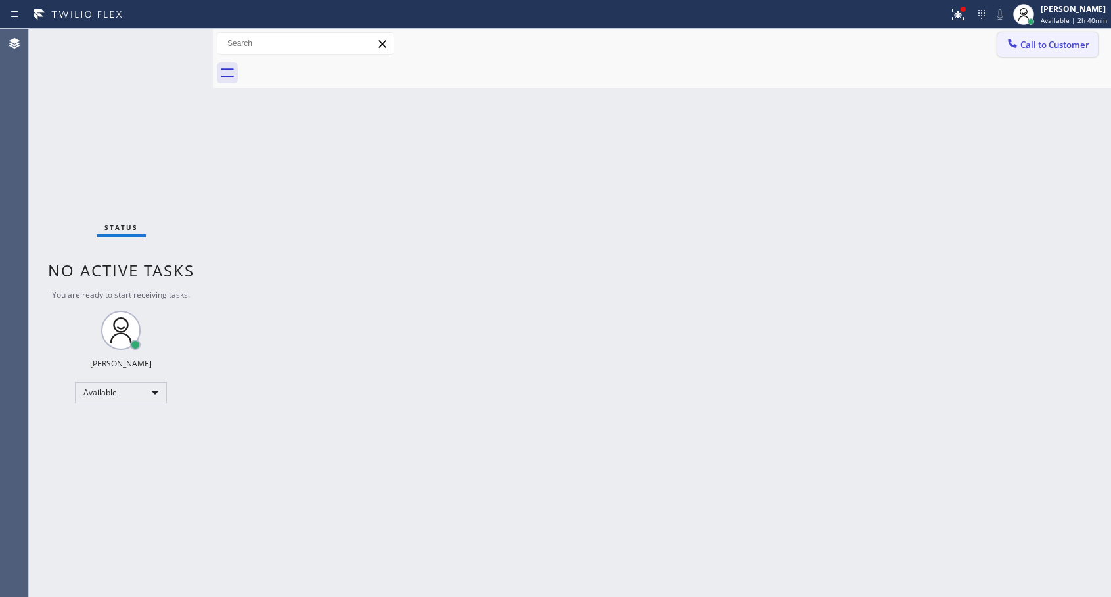
click at [1016, 39] on icon at bounding box center [1012, 43] width 13 height 13
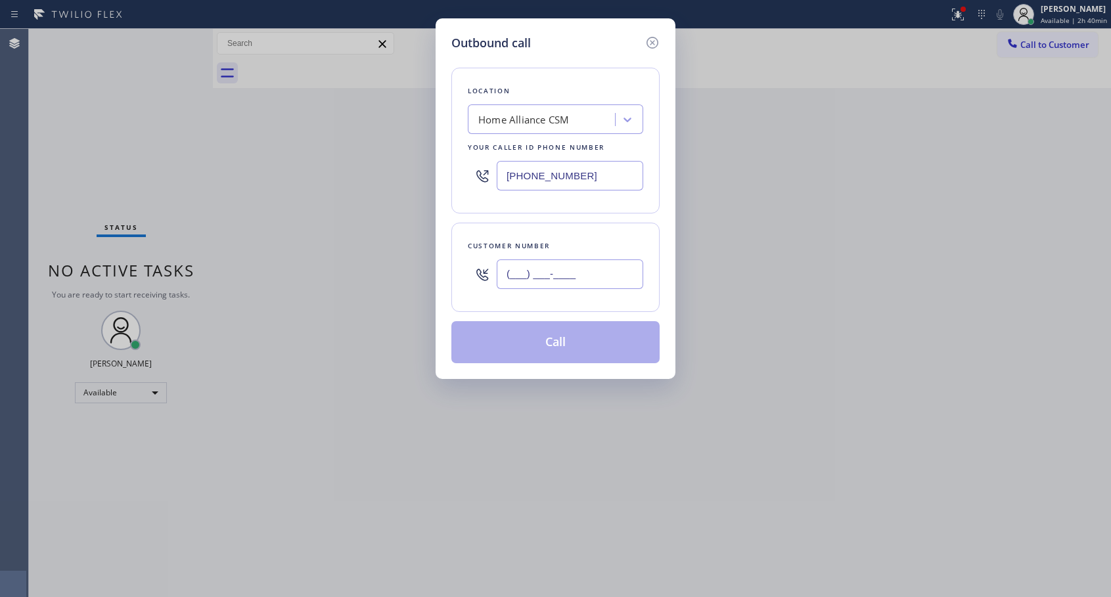
click at [588, 279] on input "(___) ___-____" at bounding box center [570, 275] width 147 height 30
paste input "617) 803-9492"
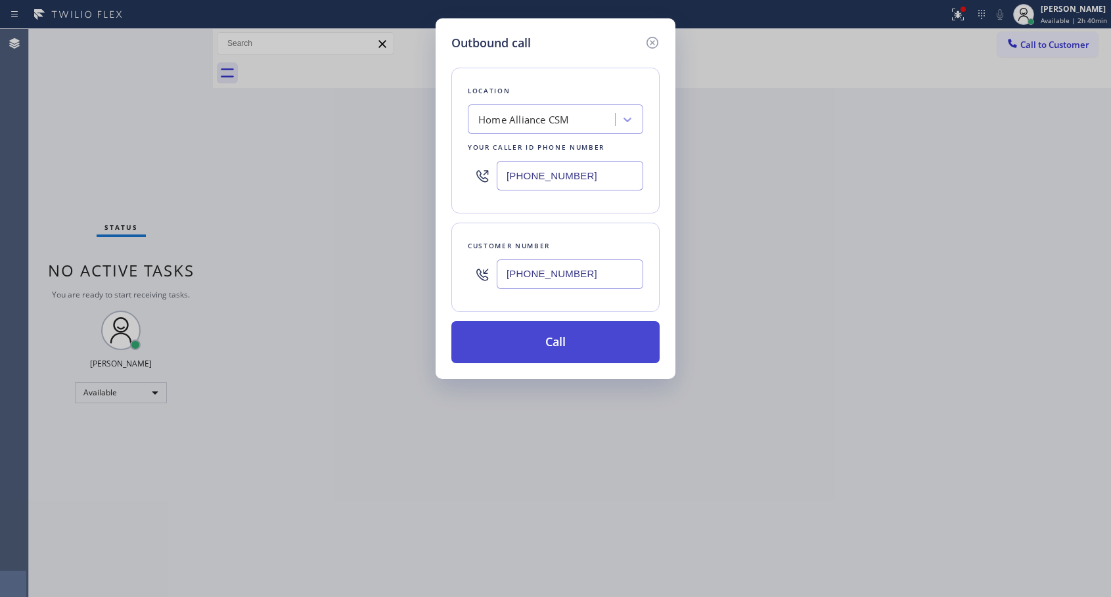
type input "[PHONE_NUMBER]"
click at [562, 344] on button "Call" at bounding box center [556, 342] width 208 height 42
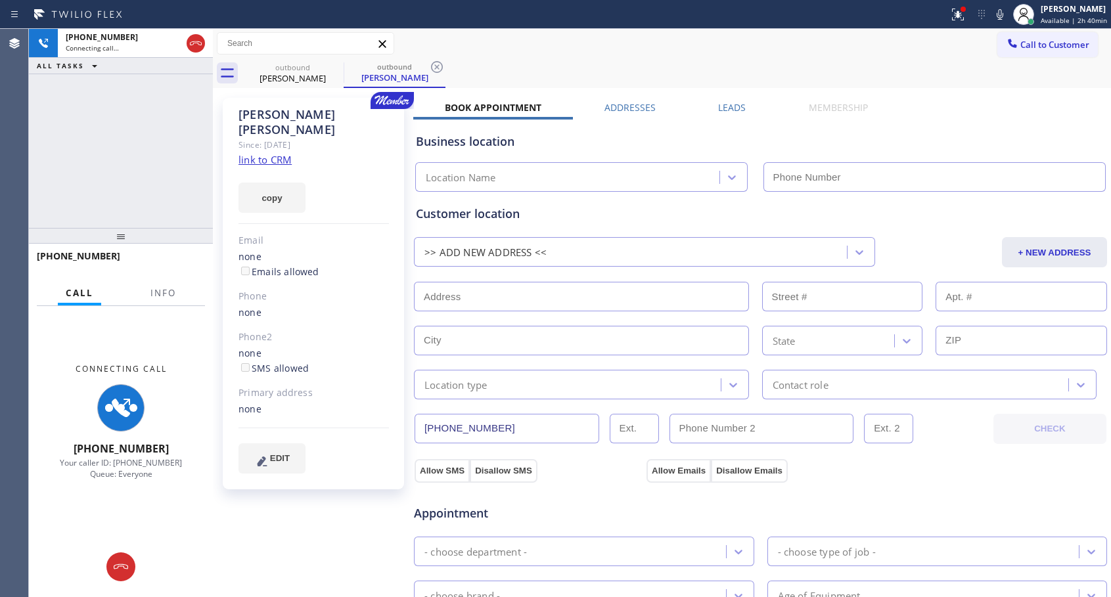
type input "[PHONE_NUMBER]"
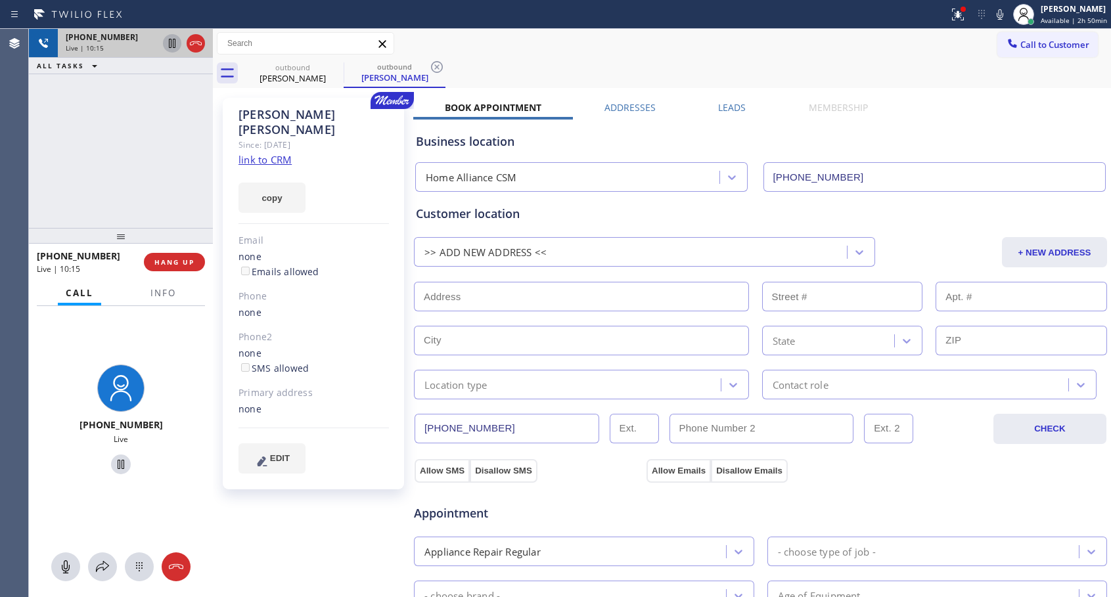
click at [170, 41] on icon at bounding box center [172, 43] width 7 height 9
click at [171, 43] on icon at bounding box center [172, 43] width 16 height 16
click at [171, 41] on icon at bounding box center [172, 43] width 7 height 9
click at [168, 41] on icon at bounding box center [172, 43] width 16 height 16
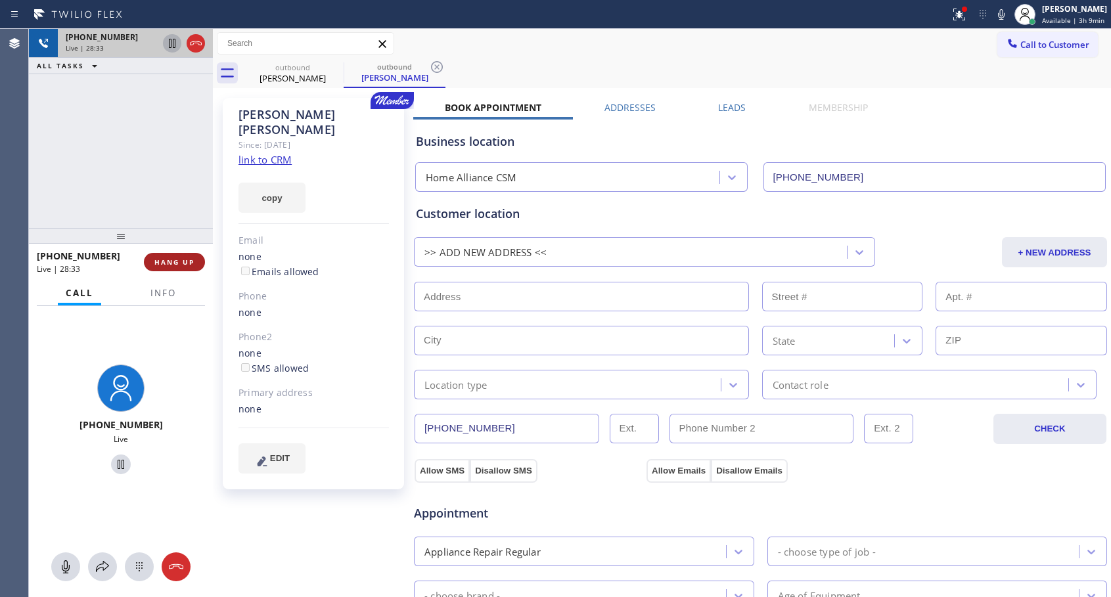
click at [188, 264] on span "HANG UP" at bounding box center [174, 262] width 40 height 9
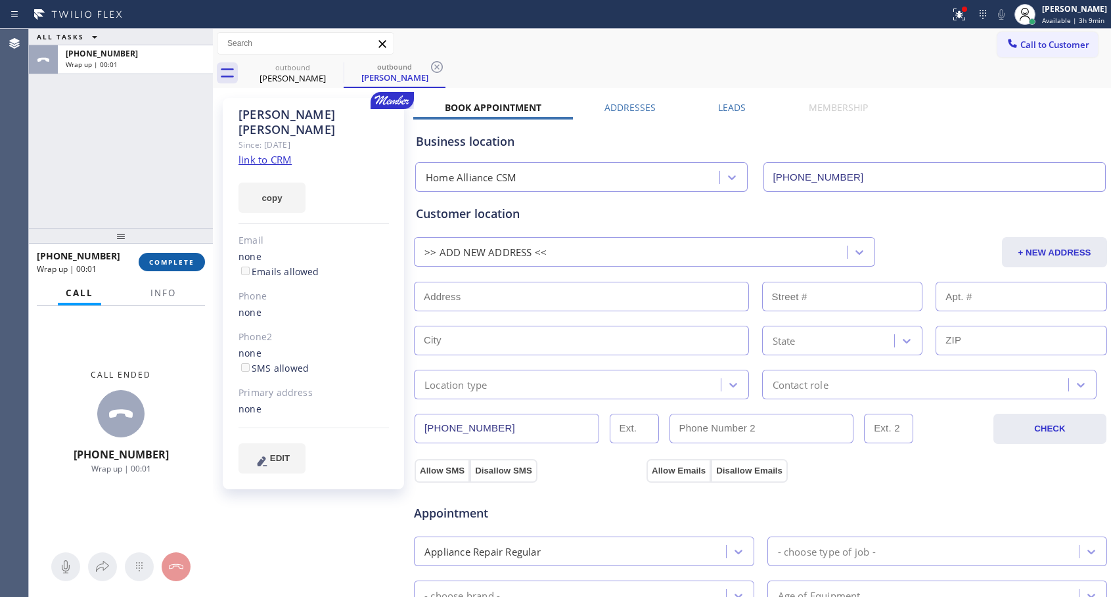
click at [189, 263] on span "COMPLETE" at bounding box center [171, 262] width 45 height 9
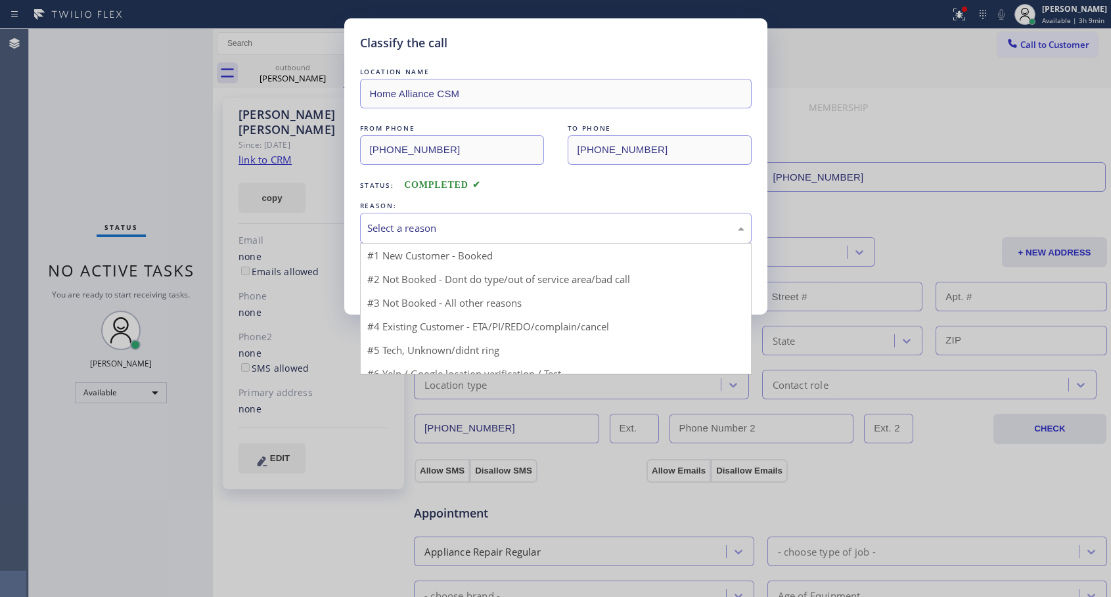
click at [423, 224] on div "Select a reason" at bounding box center [555, 228] width 377 height 15
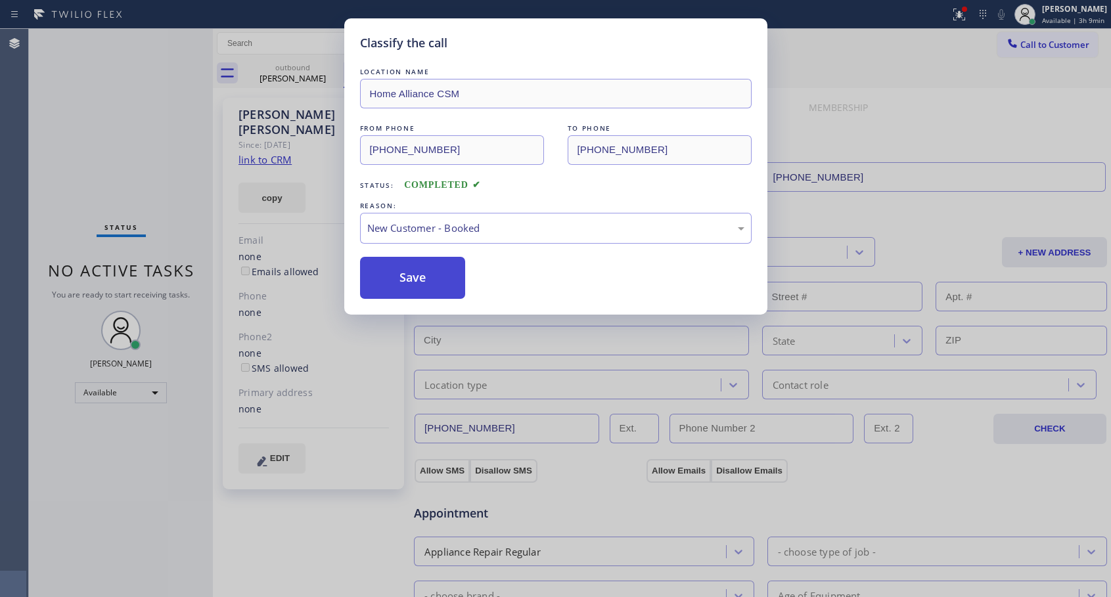
click at [404, 270] on button "Save" at bounding box center [413, 278] width 106 height 42
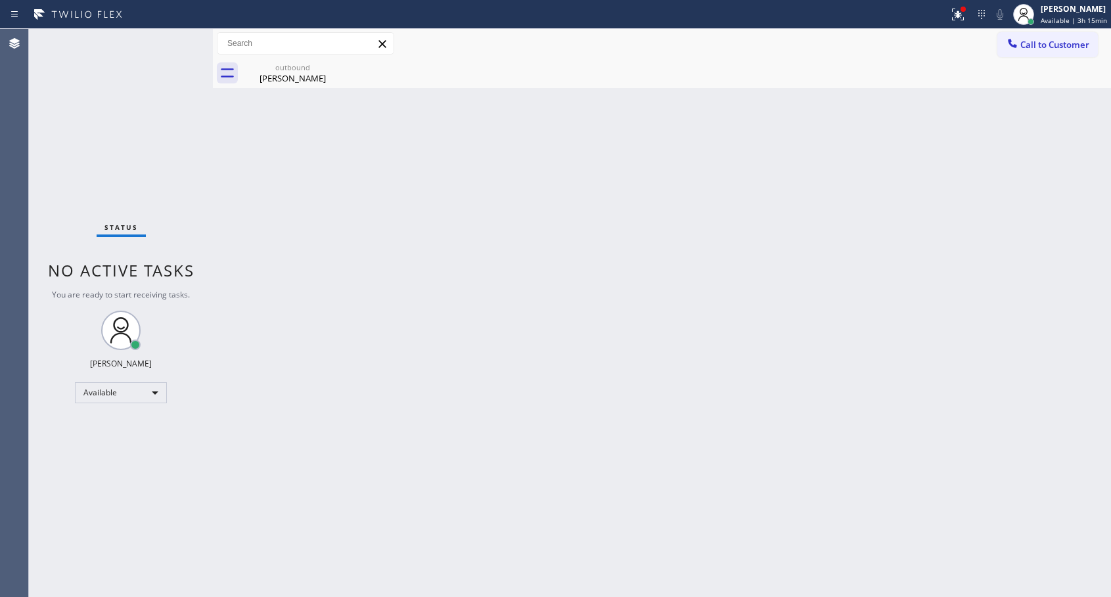
click at [697, 91] on div "Back to Dashboard Change Sender ID Customers Technicians Select a contact Outbo…" at bounding box center [662, 313] width 899 height 569
click at [110, 396] on div "Available" at bounding box center [121, 393] width 92 height 21
click at [99, 445] on li "Unavailable" at bounding box center [120, 444] width 89 height 16
click at [1072, 22] on span "Unavailable | 1s" at bounding box center [1068, 20] width 53 height 9
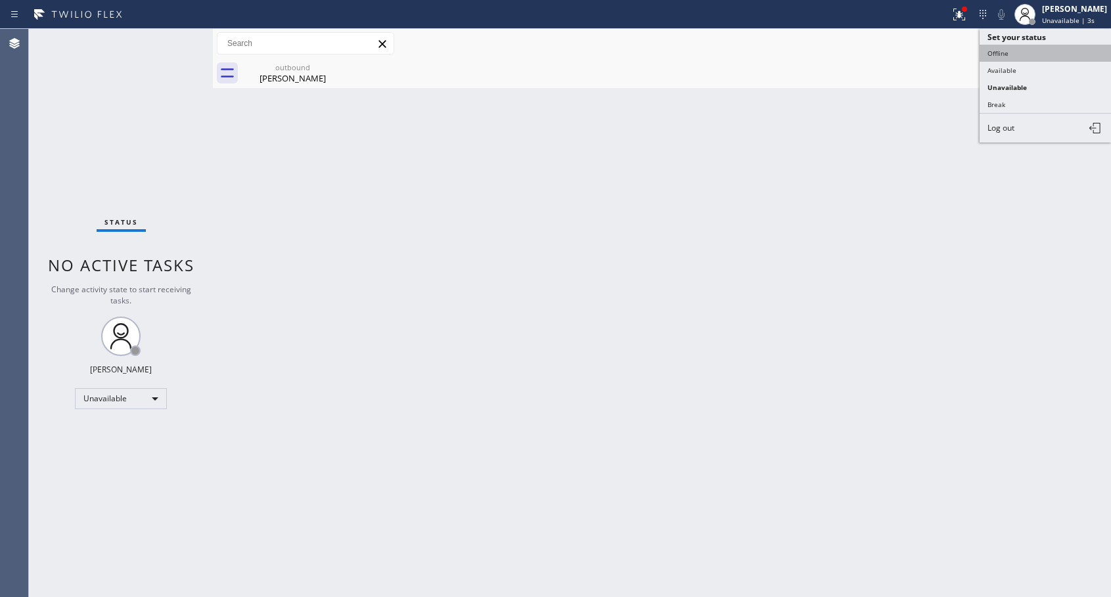
click at [1036, 54] on button "Offline" at bounding box center [1045, 53] width 131 height 17
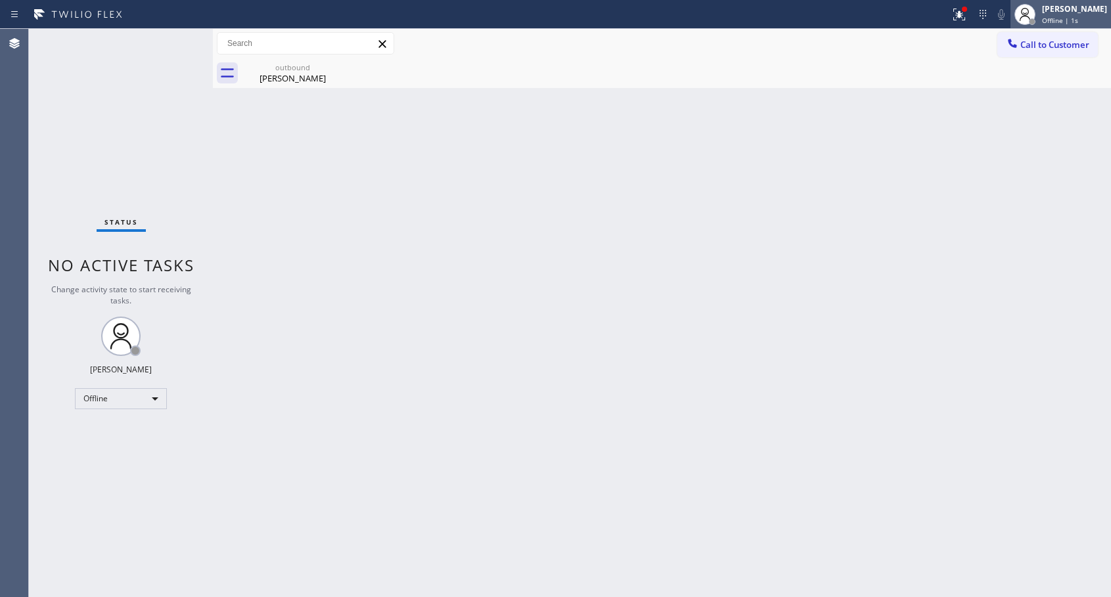
click at [1064, 17] on span "Offline | 1s" at bounding box center [1060, 20] width 36 height 9
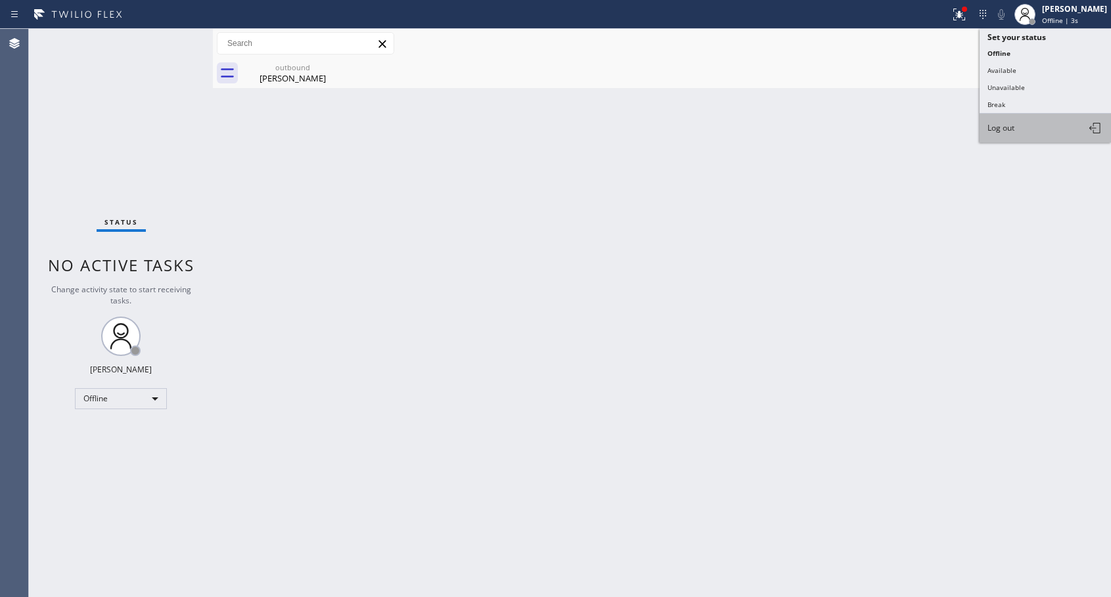
click at [1009, 125] on span "Log out" at bounding box center [1001, 127] width 27 height 11
